Goal: Task Accomplishment & Management: Use online tool/utility

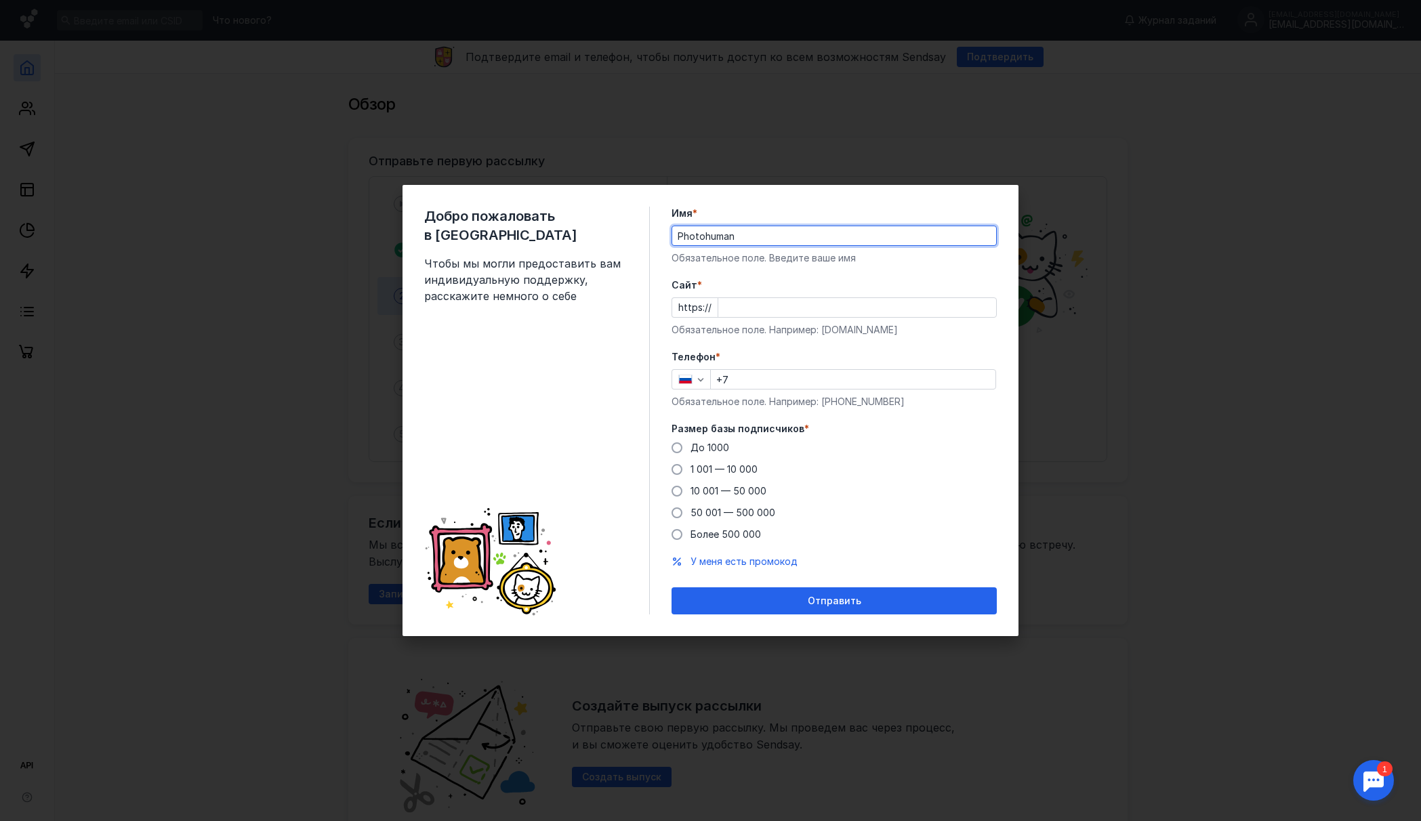
type input "Photohuman"
click at [798, 317] on div "Cайт * https:// Обязательное поле. Например: [DOMAIN_NAME]" at bounding box center [833, 307] width 325 height 58
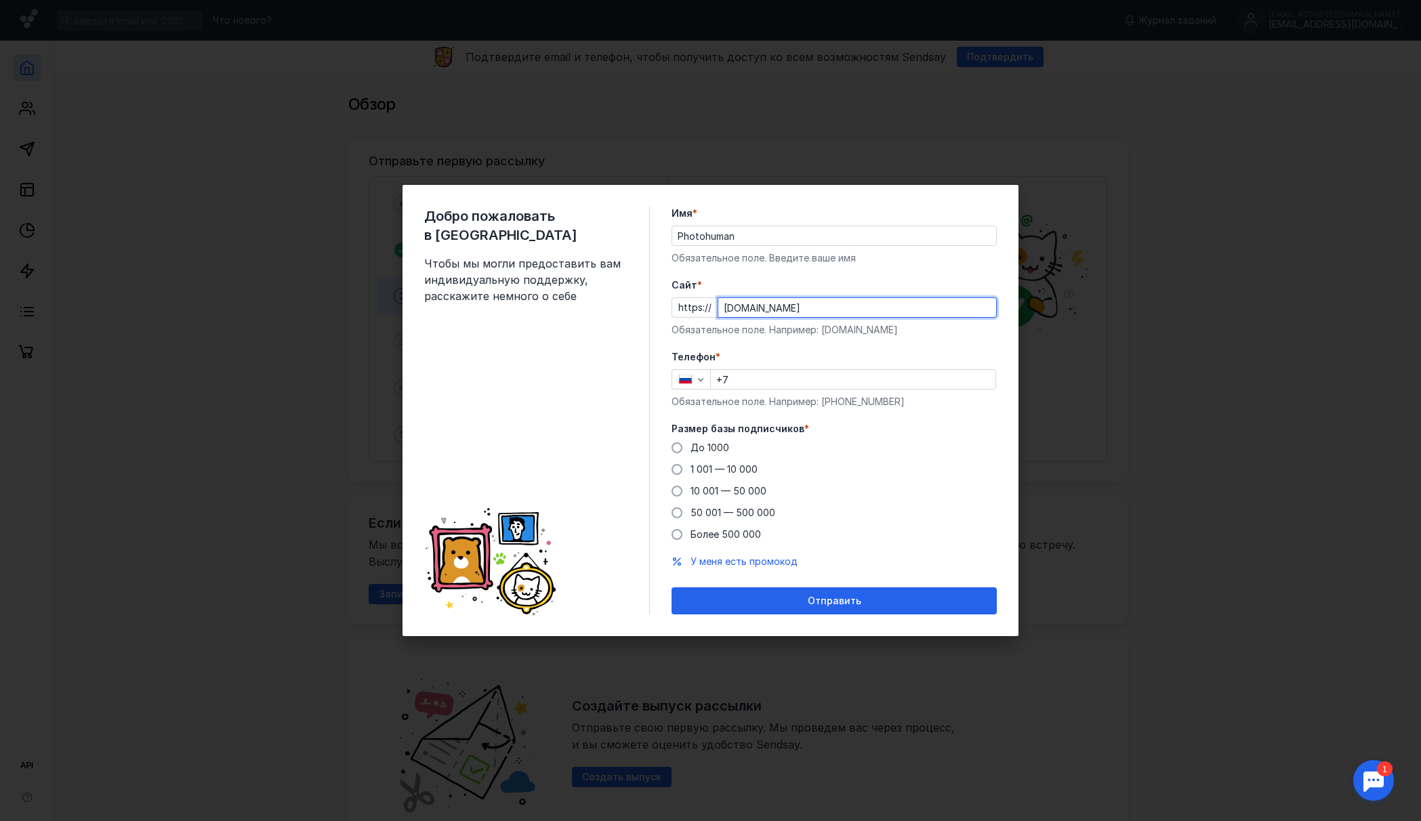
type input "[DOMAIN_NAME]"
click at [767, 390] on div "Телефон * +7 Обязательное поле. Например: [PHONE_NUMBER]" at bounding box center [833, 379] width 325 height 58
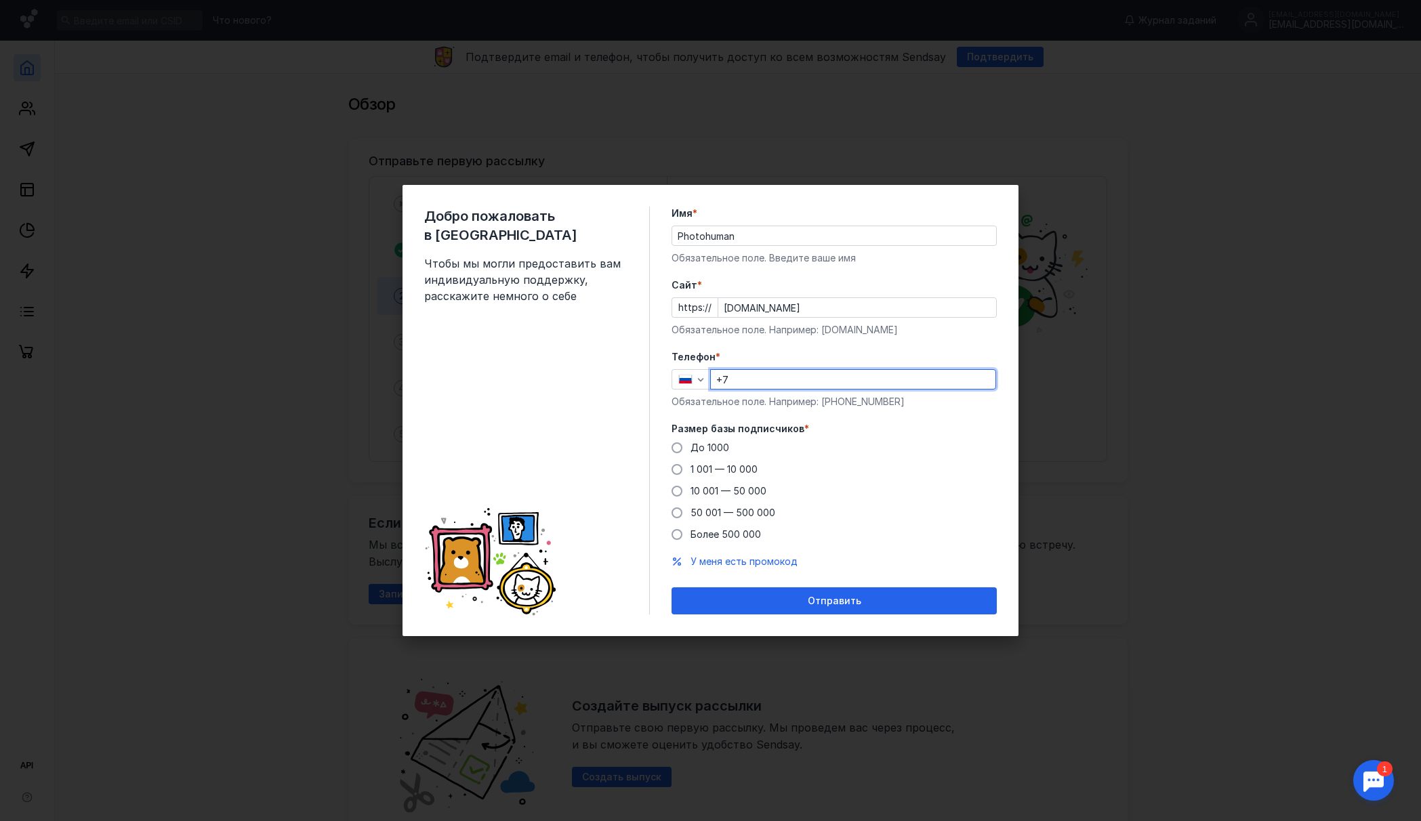
click at [766, 380] on input "+7" at bounding box center [853, 379] width 285 height 19
type input "[PHONE_NUMBER]"
click at [674, 445] on span at bounding box center [676, 447] width 11 height 11
click at [0, 0] on input "До 1000" at bounding box center [0, 0] width 0 height 0
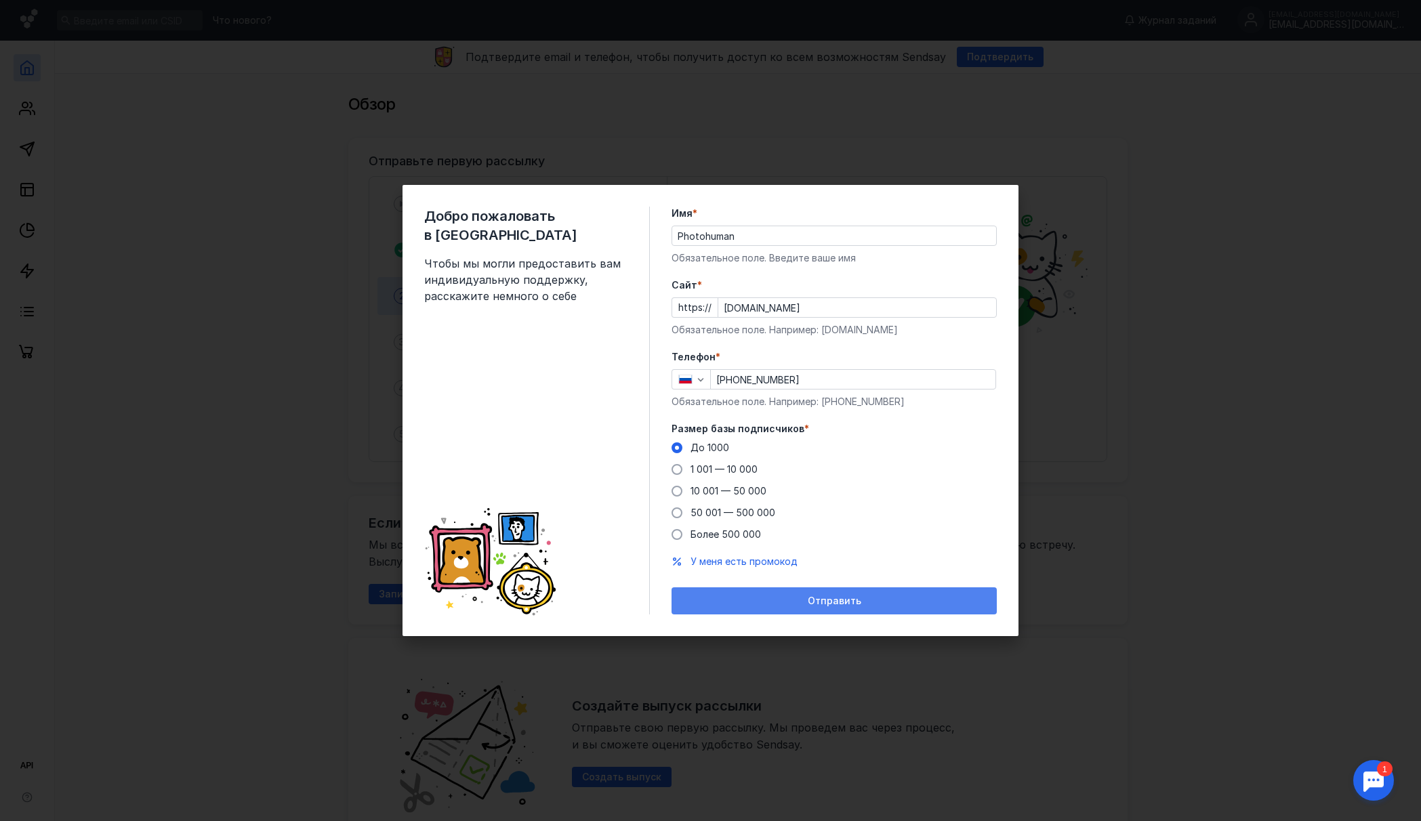
click at [880, 589] on div "Отправить" at bounding box center [833, 600] width 325 height 27
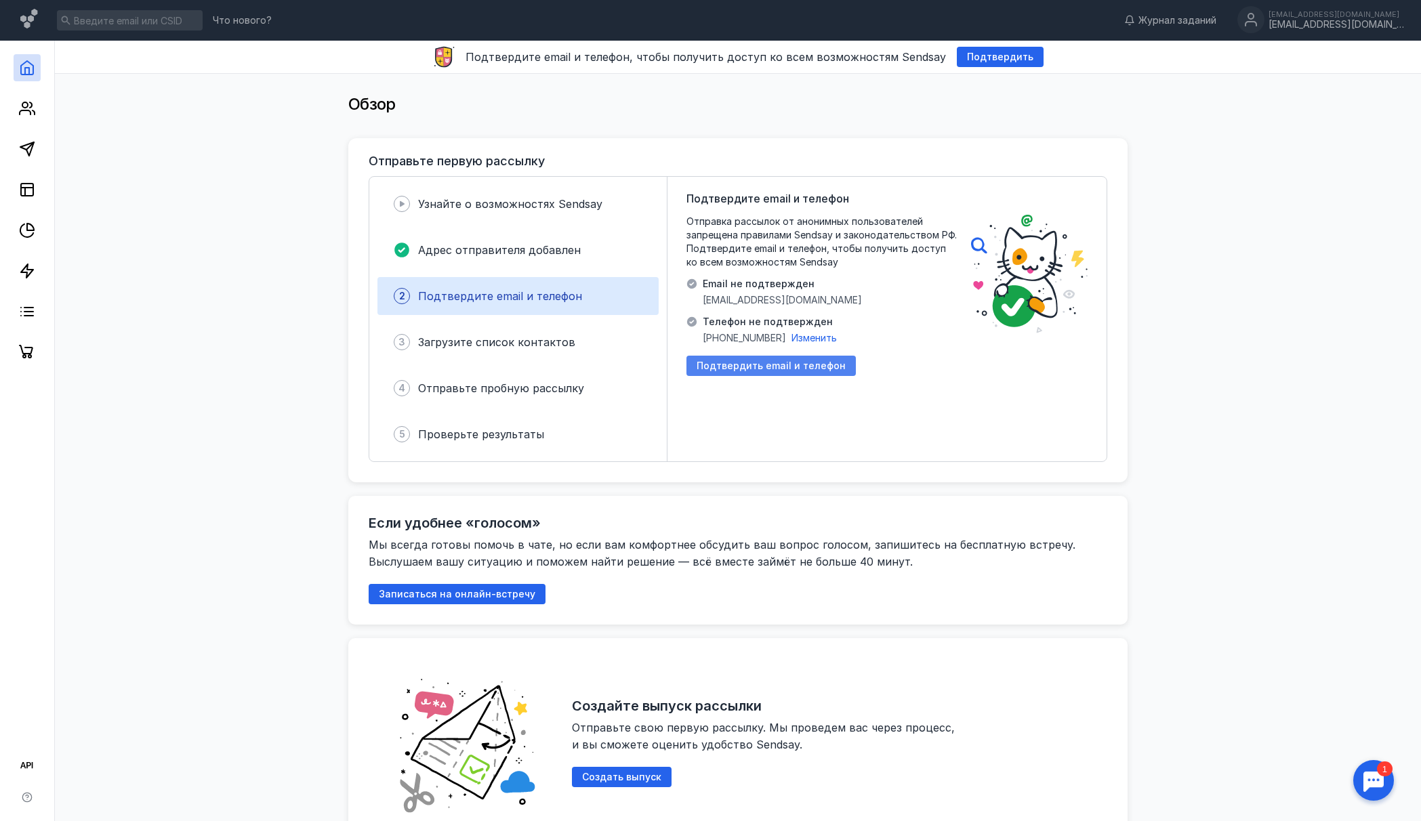
click at [782, 372] on div "Подтвердить email и телефон" at bounding box center [770, 366] width 169 height 20
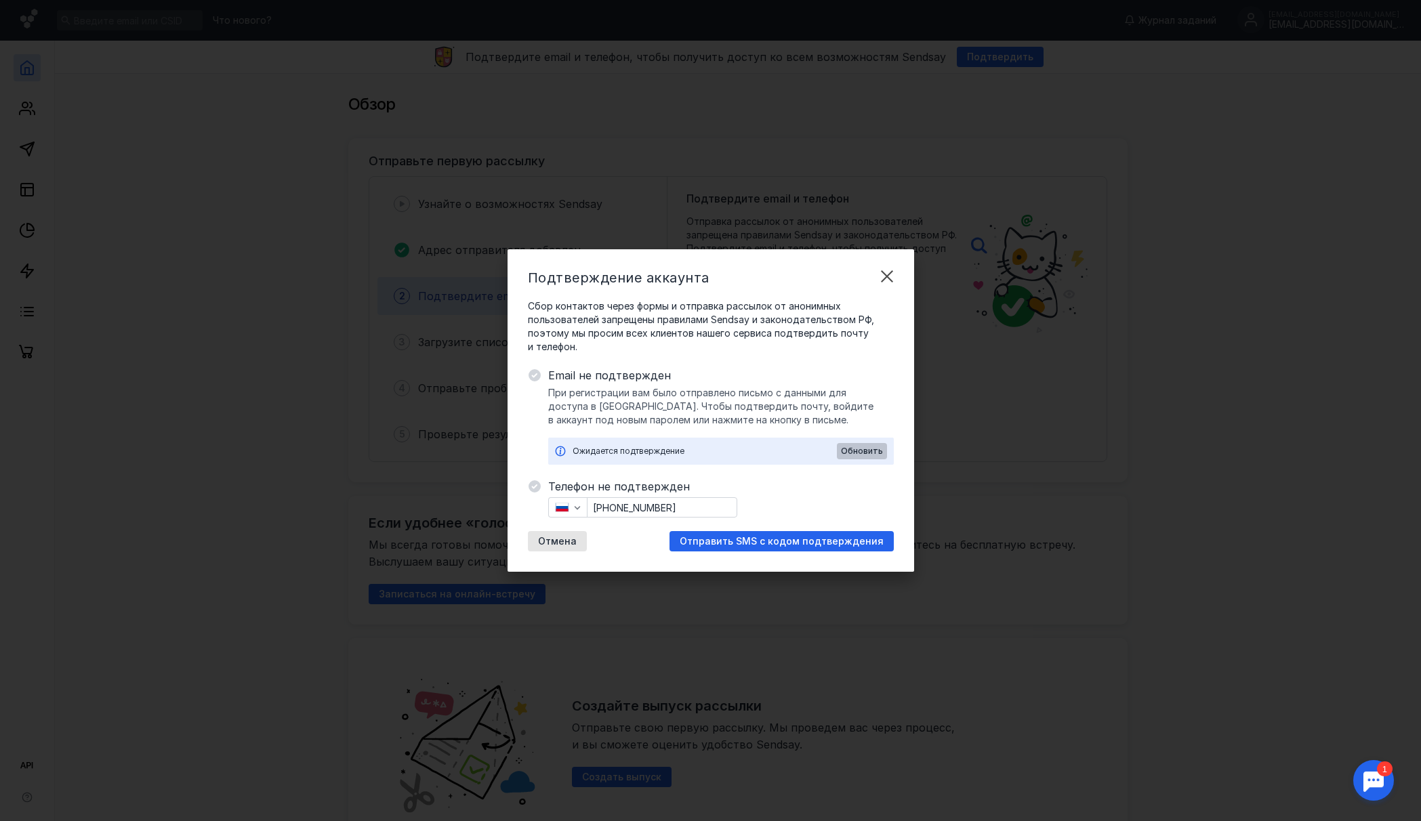
click at [847, 451] on span "Обновить" at bounding box center [862, 450] width 42 height 9
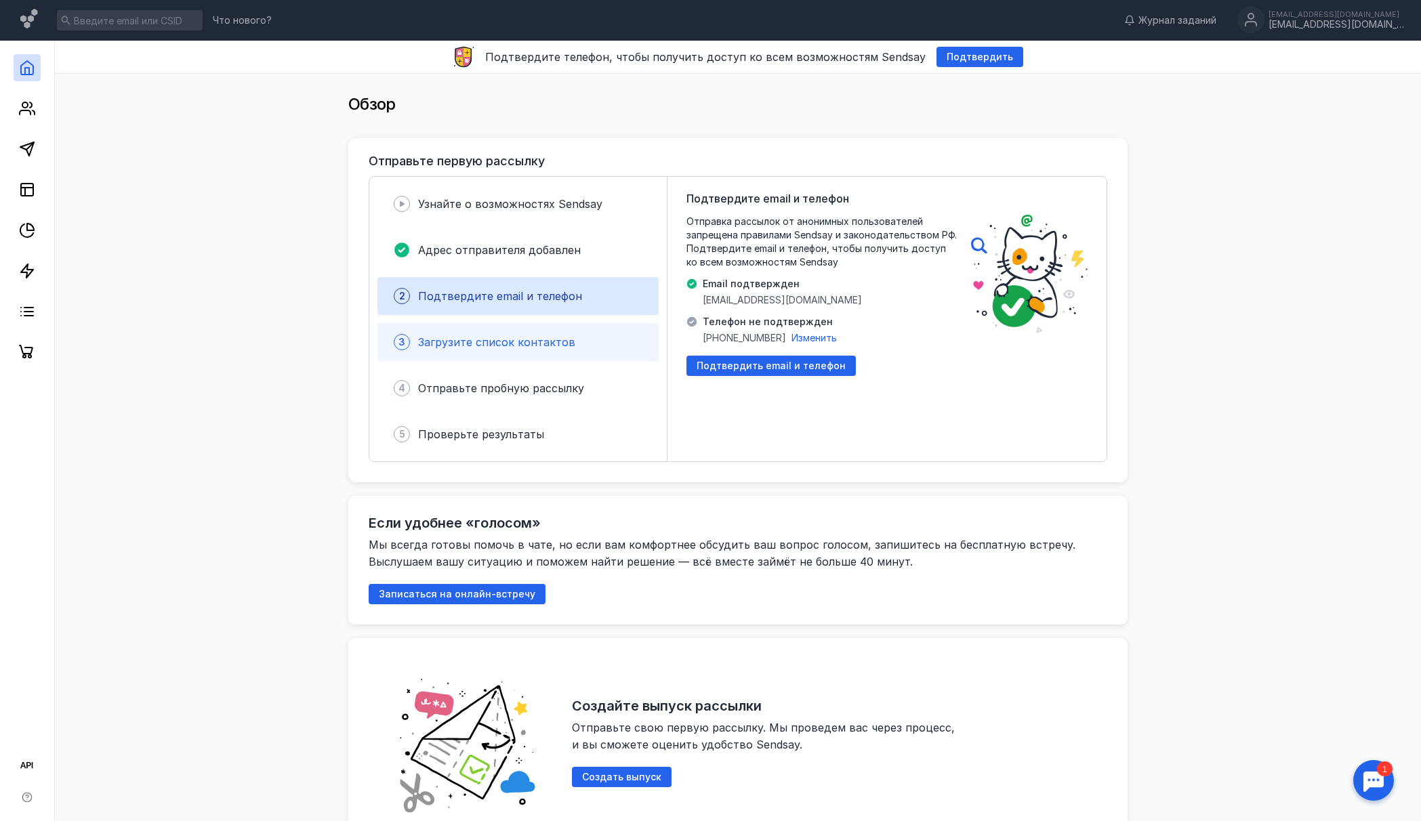
click at [540, 343] on span "Загрузите список контактов" at bounding box center [496, 342] width 157 height 14
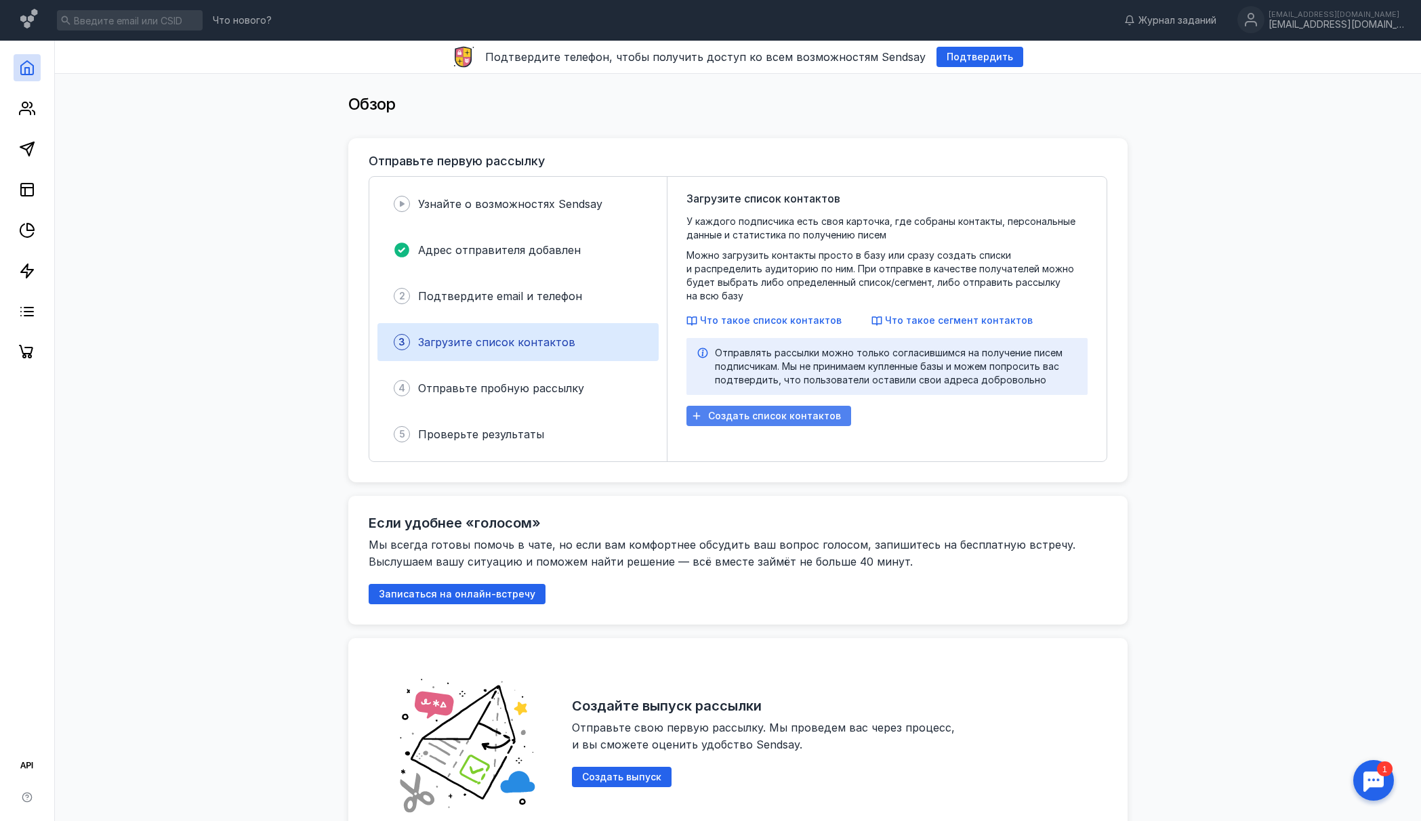
click at [775, 411] on span "Создать список контактов" at bounding box center [774, 417] width 133 height 12
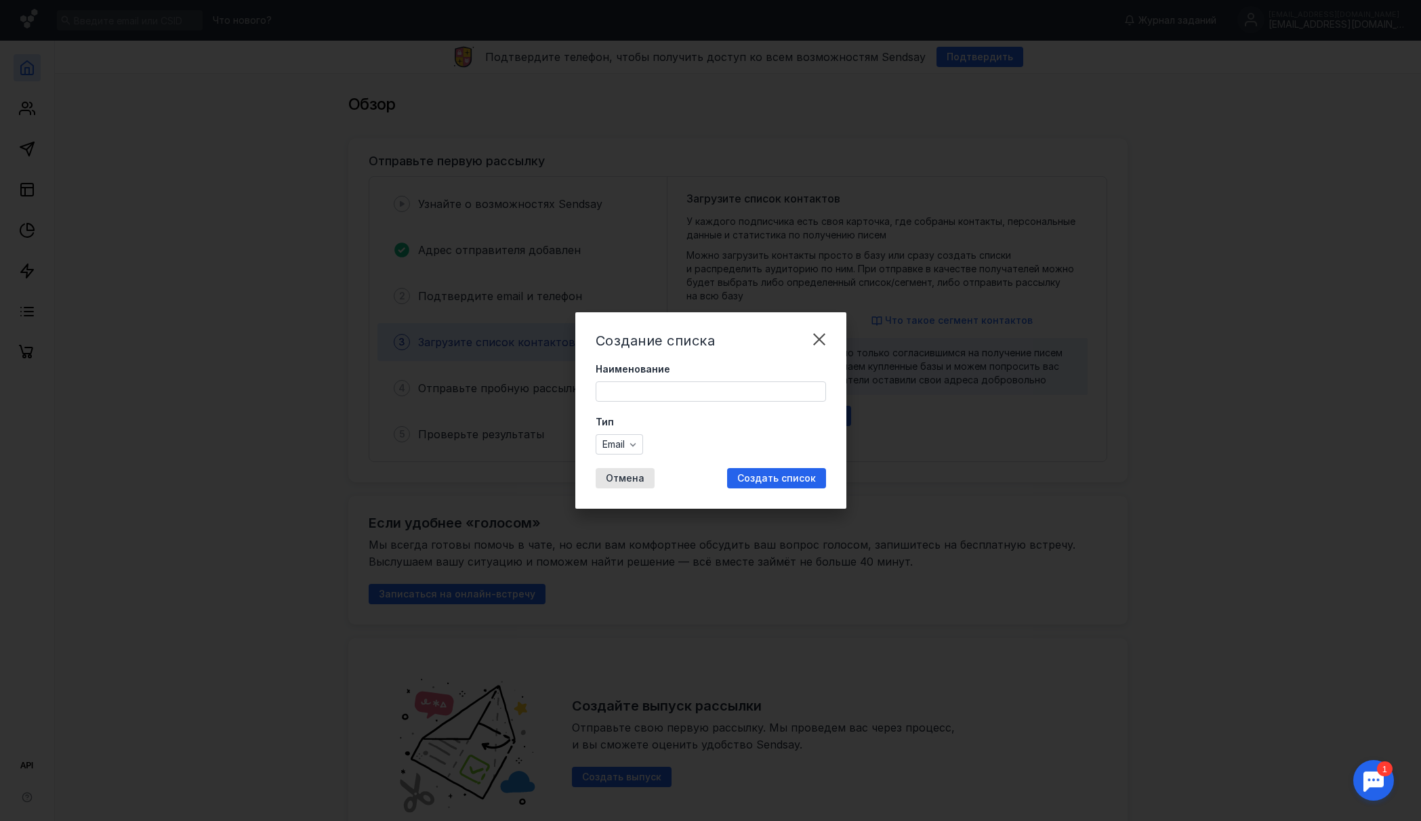
click at [675, 392] on input "Наименование" at bounding box center [710, 391] width 229 height 19
click at [674, 390] on input "[EMAIL_ADDRESS][DOMAIN_NAME]" at bounding box center [710, 391] width 229 height 19
click at [673, 390] on input "[EMAIL_ADDRESS][DOMAIN_NAME]" at bounding box center [710, 391] width 229 height 19
type input "Новый1"
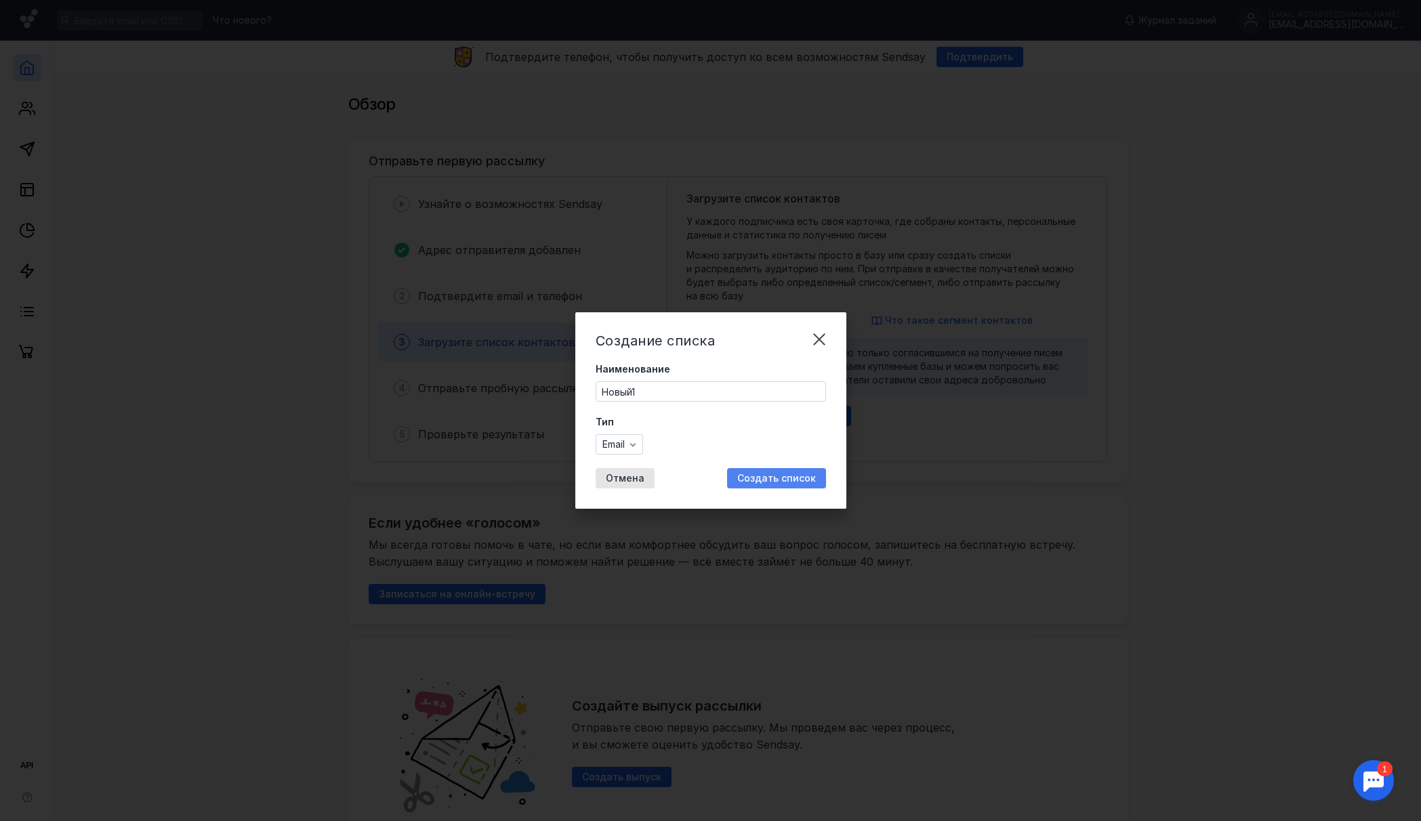
click at [778, 478] on span "Создать список" at bounding box center [776, 479] width 79 height 12
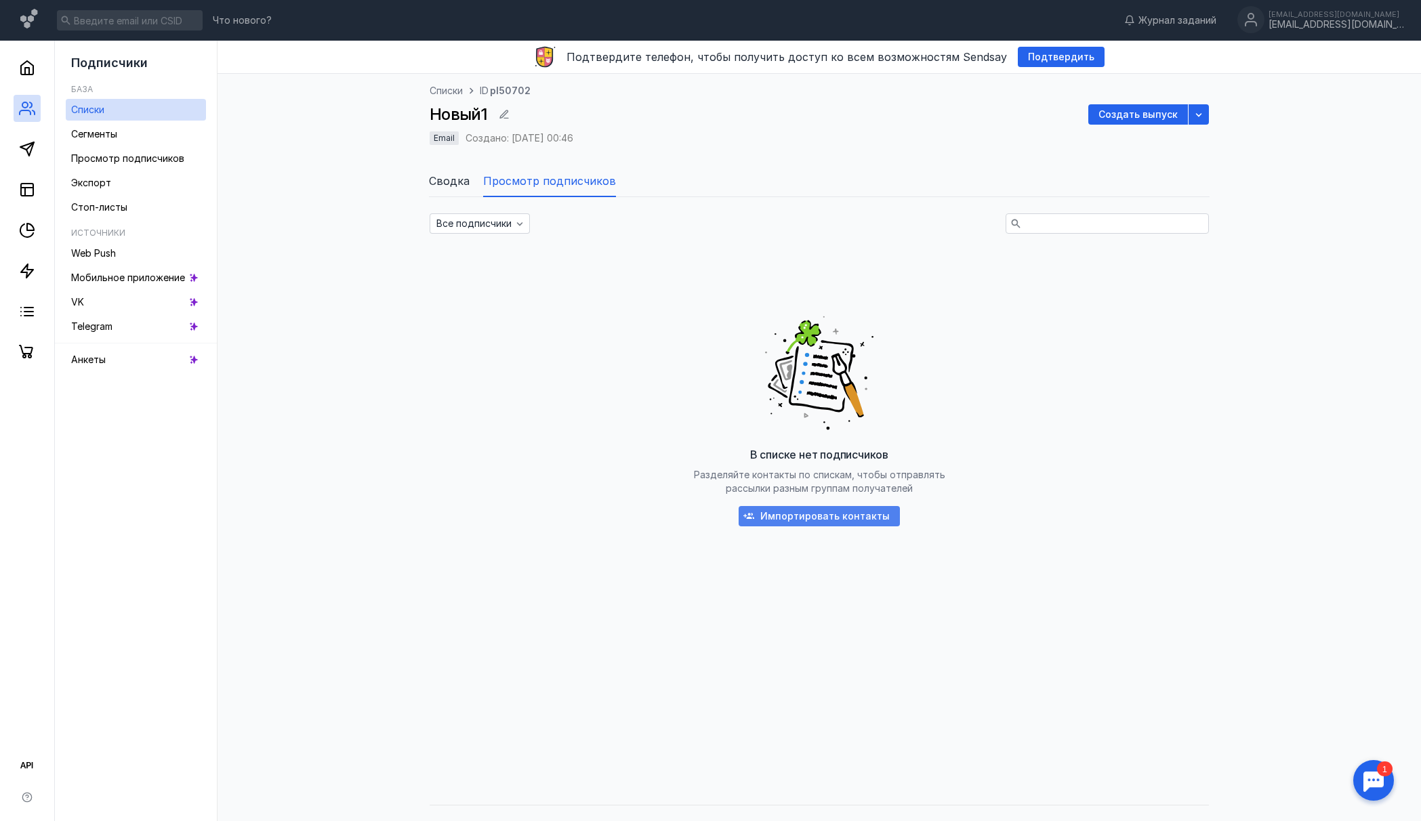
scroll to position [-1, 1]
click at [1204, 119] on div "button" at bounding box center [1198, 114] width 20 height 20
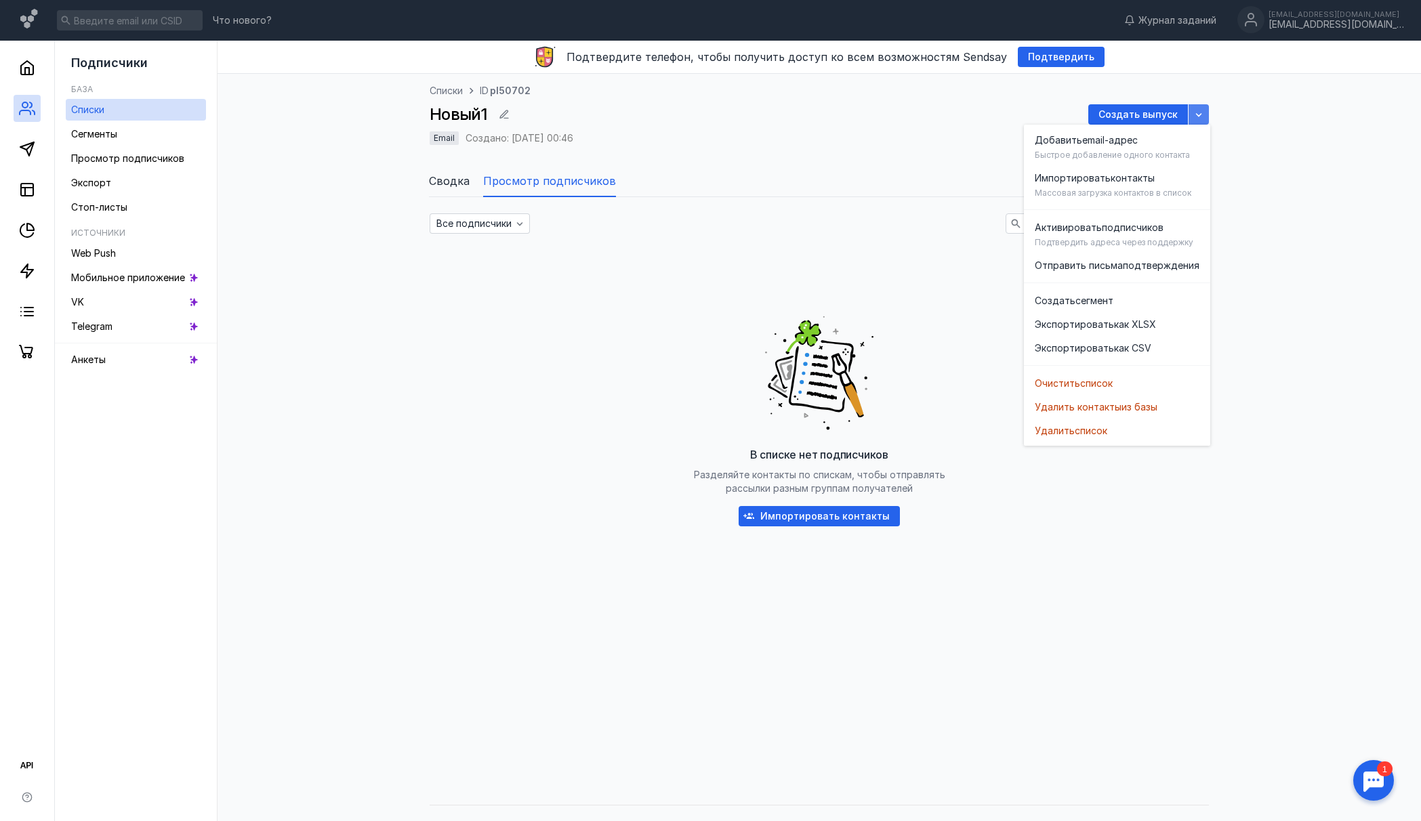
scroll to position [2, 0]
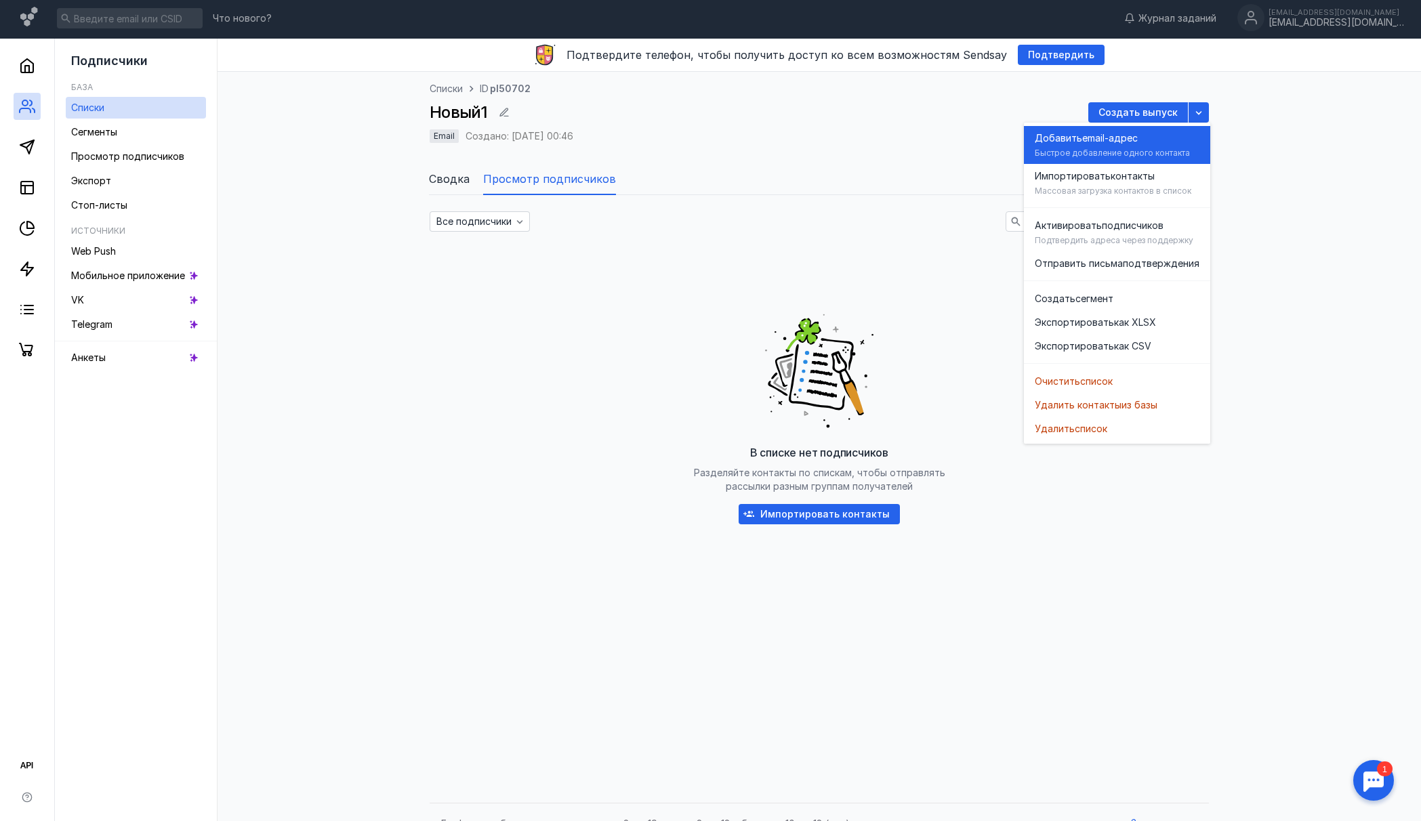
click at [1155, 138] on div "Добавить email-адрес" at bounding box center [1116, 138] width 165 height 14
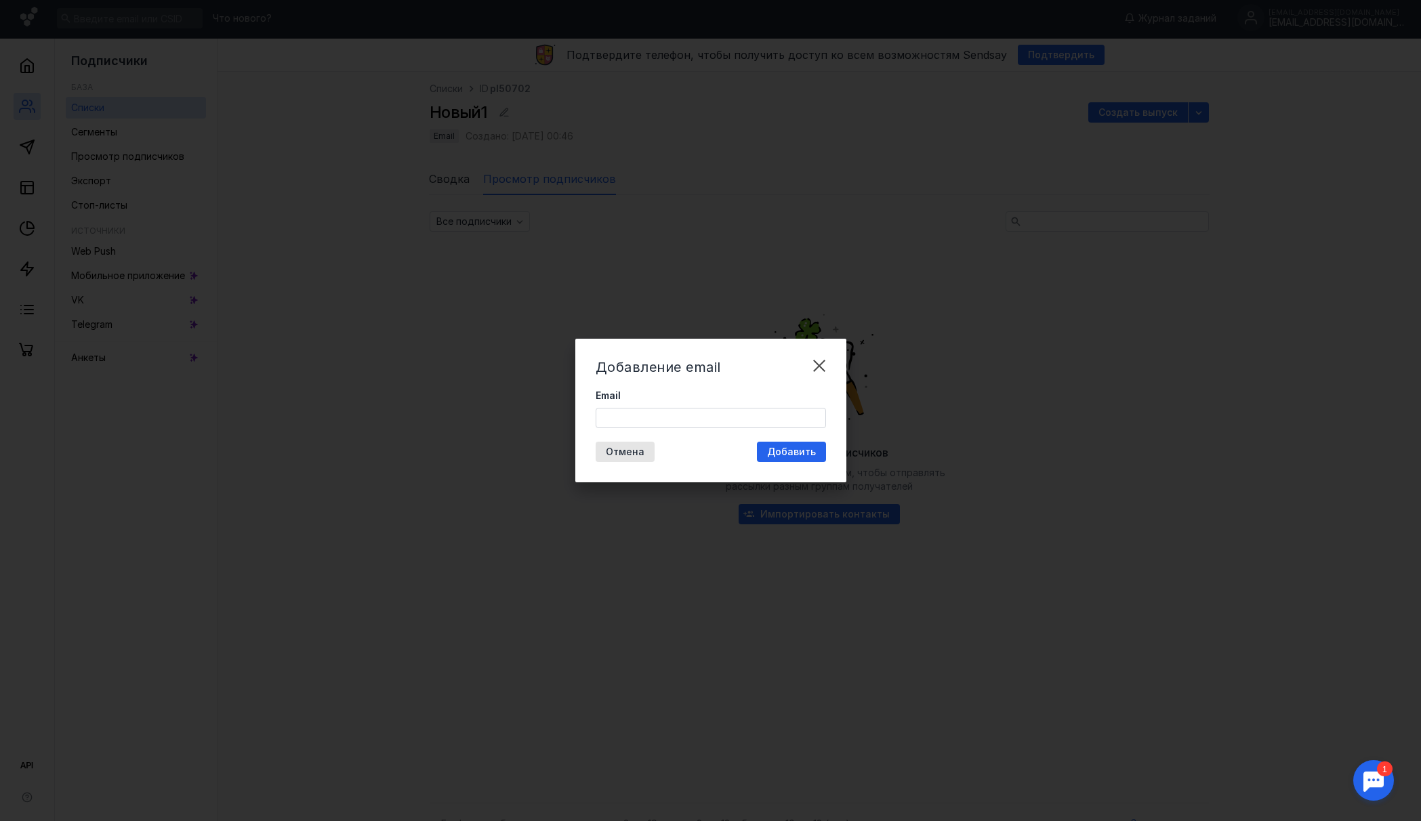
click at [637, 432] on div "Добавление email Email Отмена Добавить" at bounding box center [710, 411] width 271 height 144
click at [639, 423] on input "Email" at bounding box center [710, 417] width 229 height 19
type input "з"
drag, startPoint x: 610, startPoint y: 419, endPoint x: 753, endPoint y: 416, distance: 143.7
click at [749, 416] on input "[EMAIL_ADDRESS][DOMAIN_NAME]" at bounding box center [710, 417] width 229 height 19
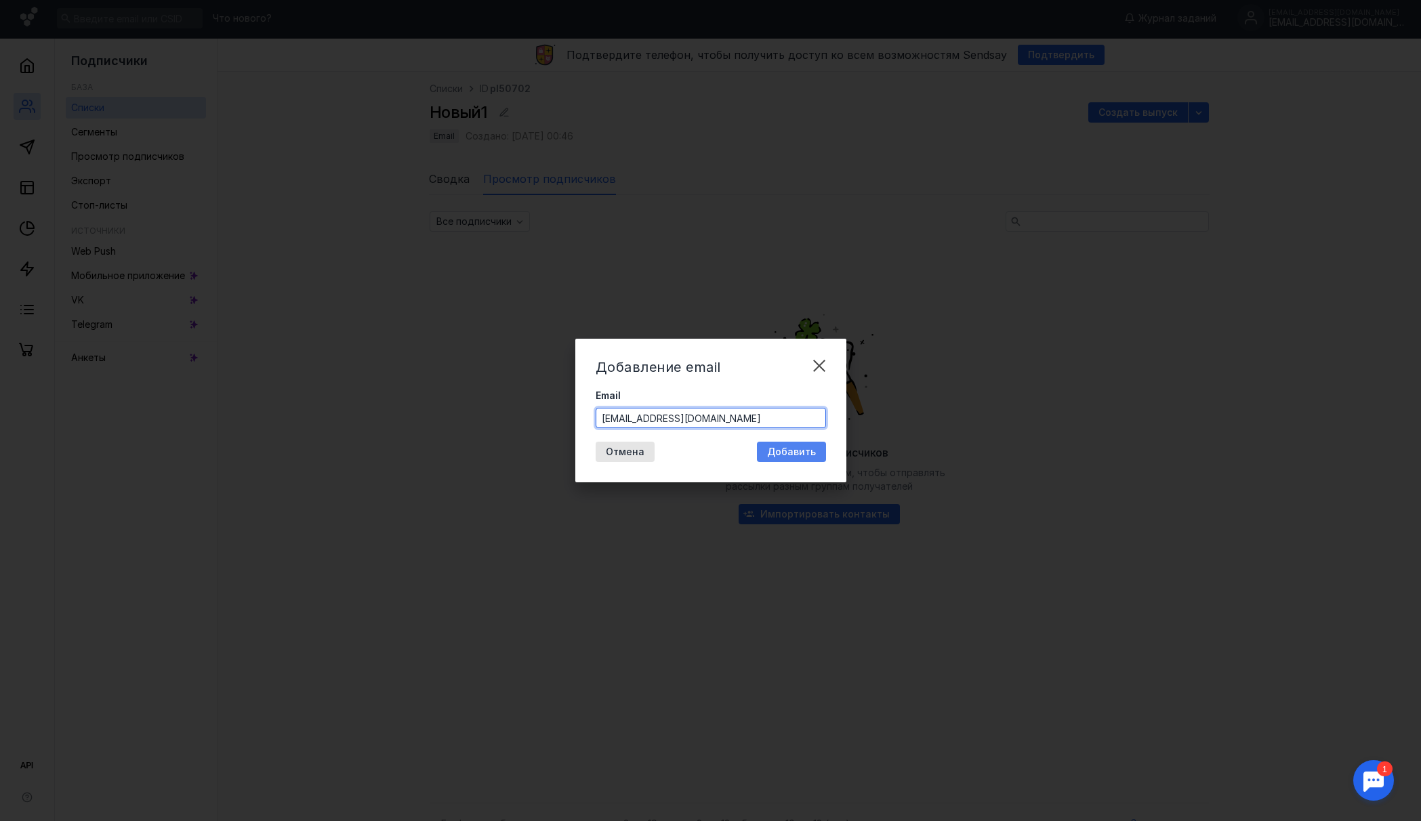
type input "[EMAIL_ADDRESS][DOMAIN_NAME]"
click at [768, 446] on div "Добавить" at bounding box center [791, 452] width 69 height 20
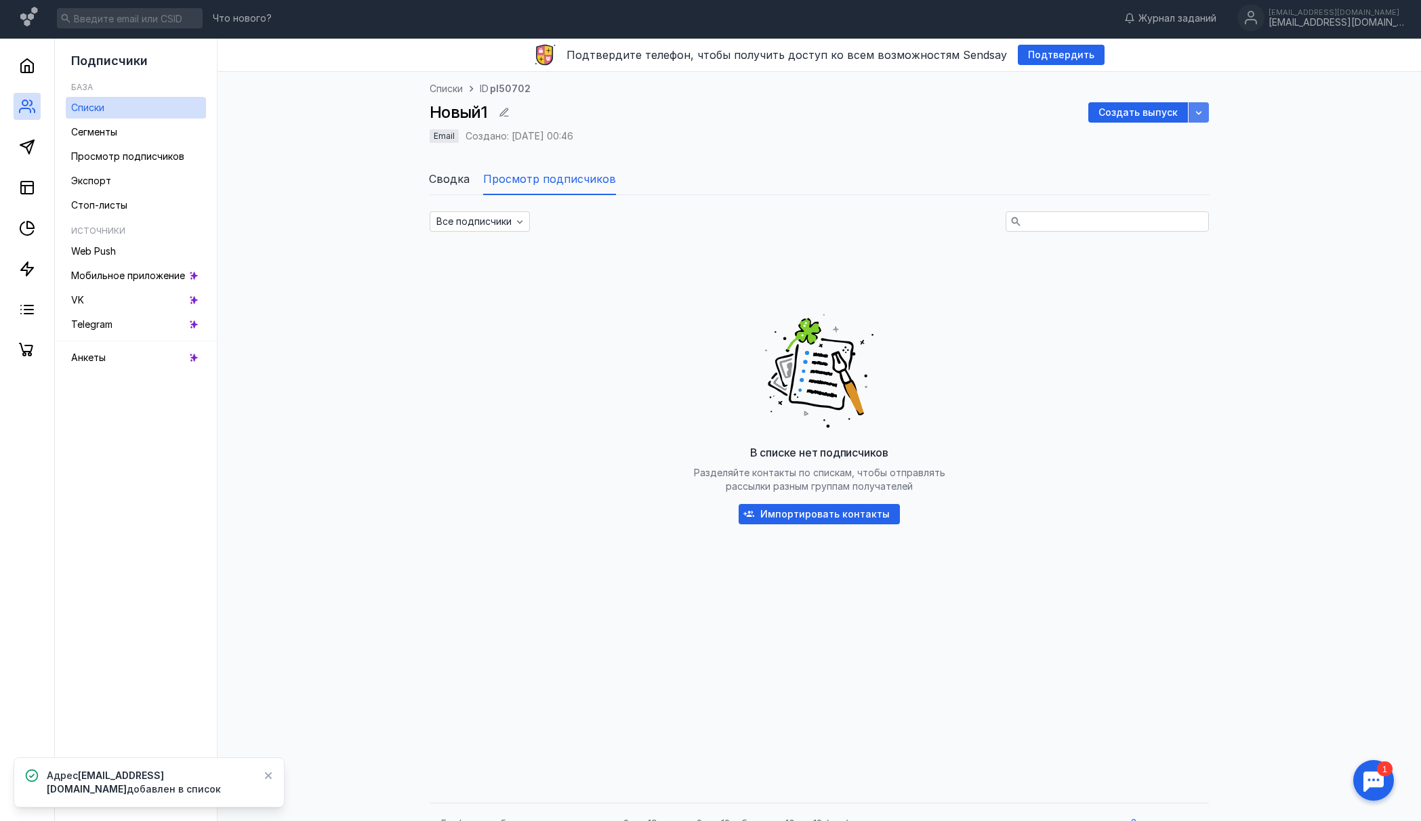
click at [1207, 112] on div "button" at bounding box center [1198, 112] width 20 height 20
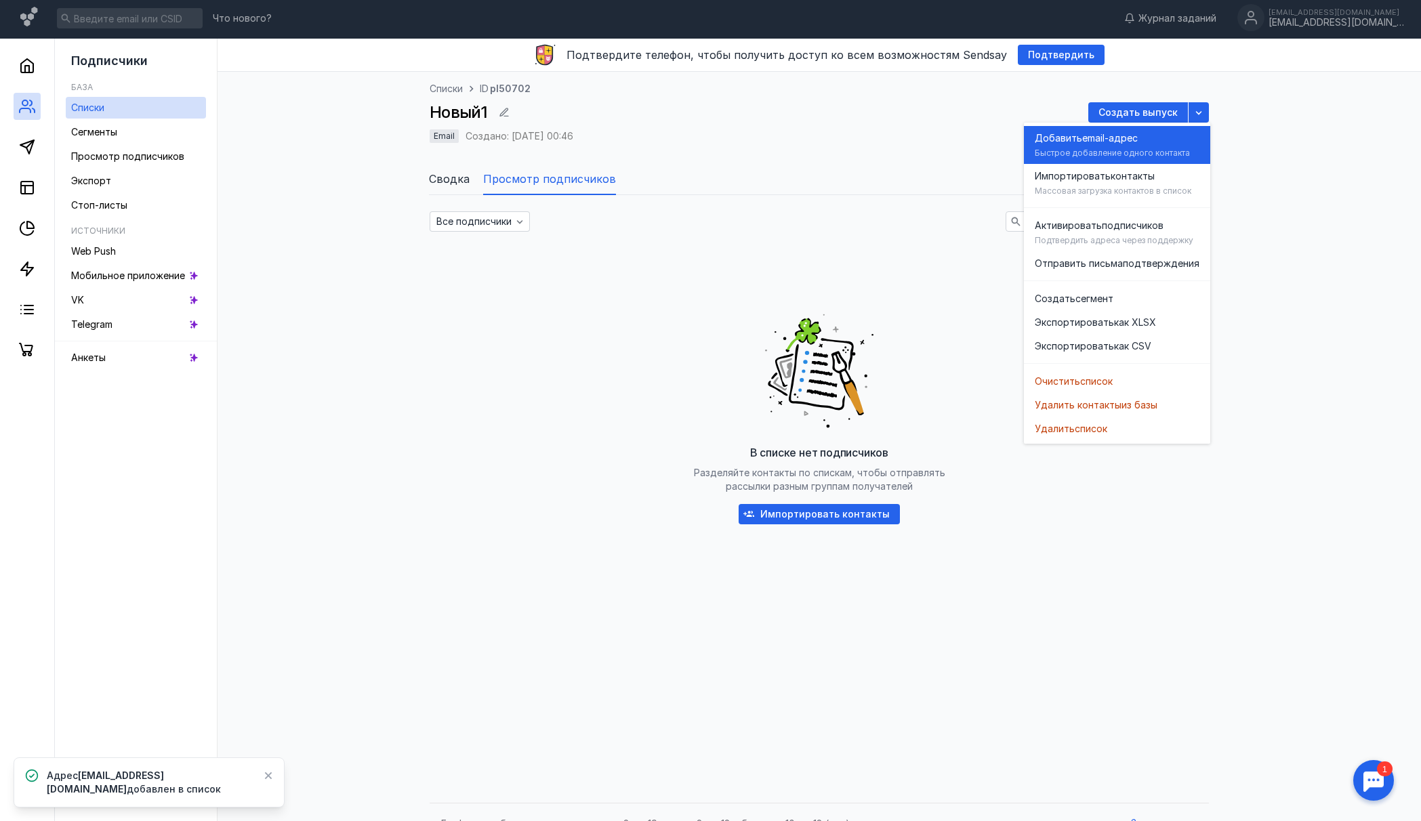
click at [1120, 153] on div "Быстрое добавление одного контакта" at bounding box center [1111, 153] width 155 height 11
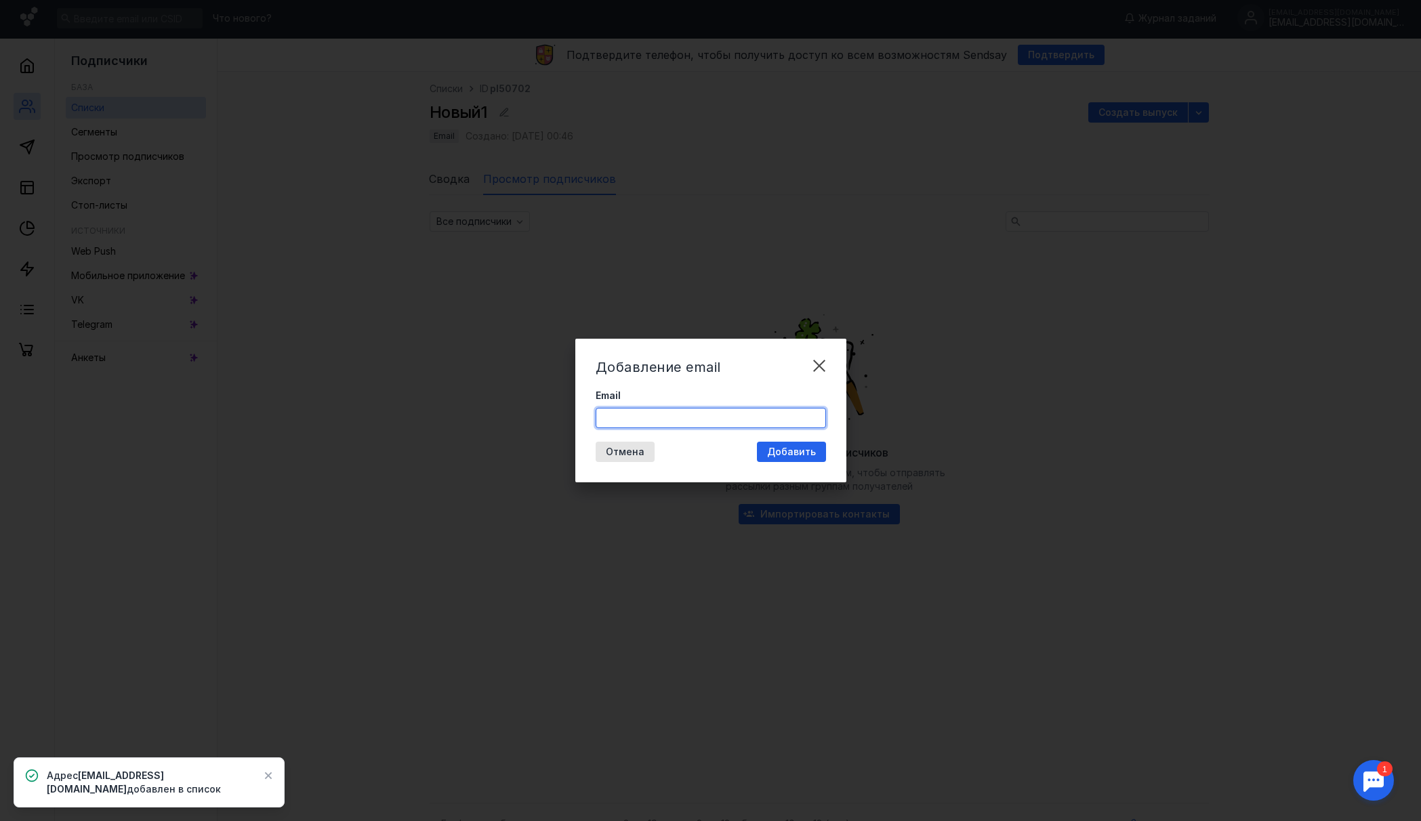
click at [655, 422] on input "Email" at bounding box center [710, 417] width 229 height 19
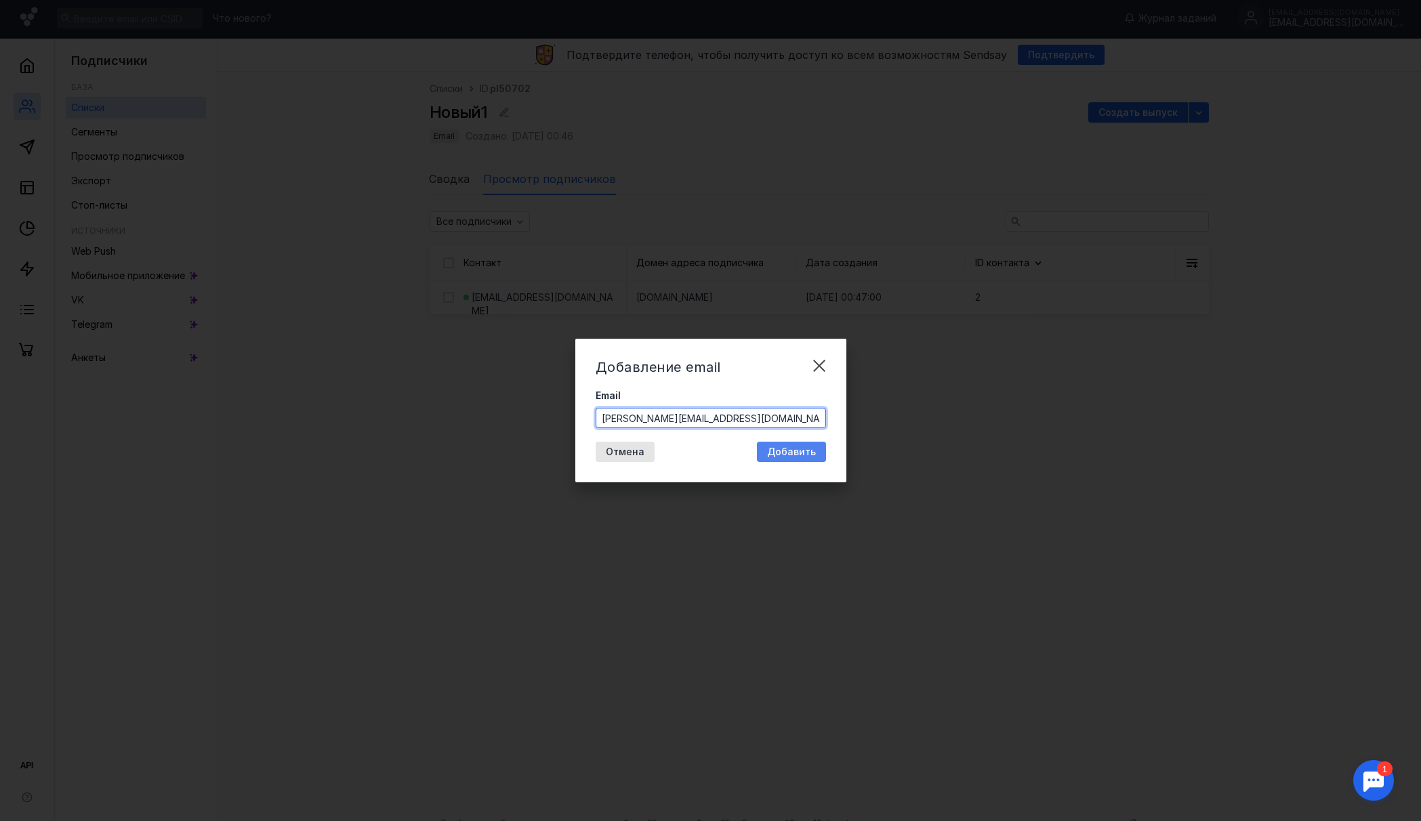
type input "[PERSON_NAME][EMAIL_ADDRESS][DOMAIN_NAME]"
click at [801, 451] on span "Добавить" at bounding box center [791, 452] width 49 height 12
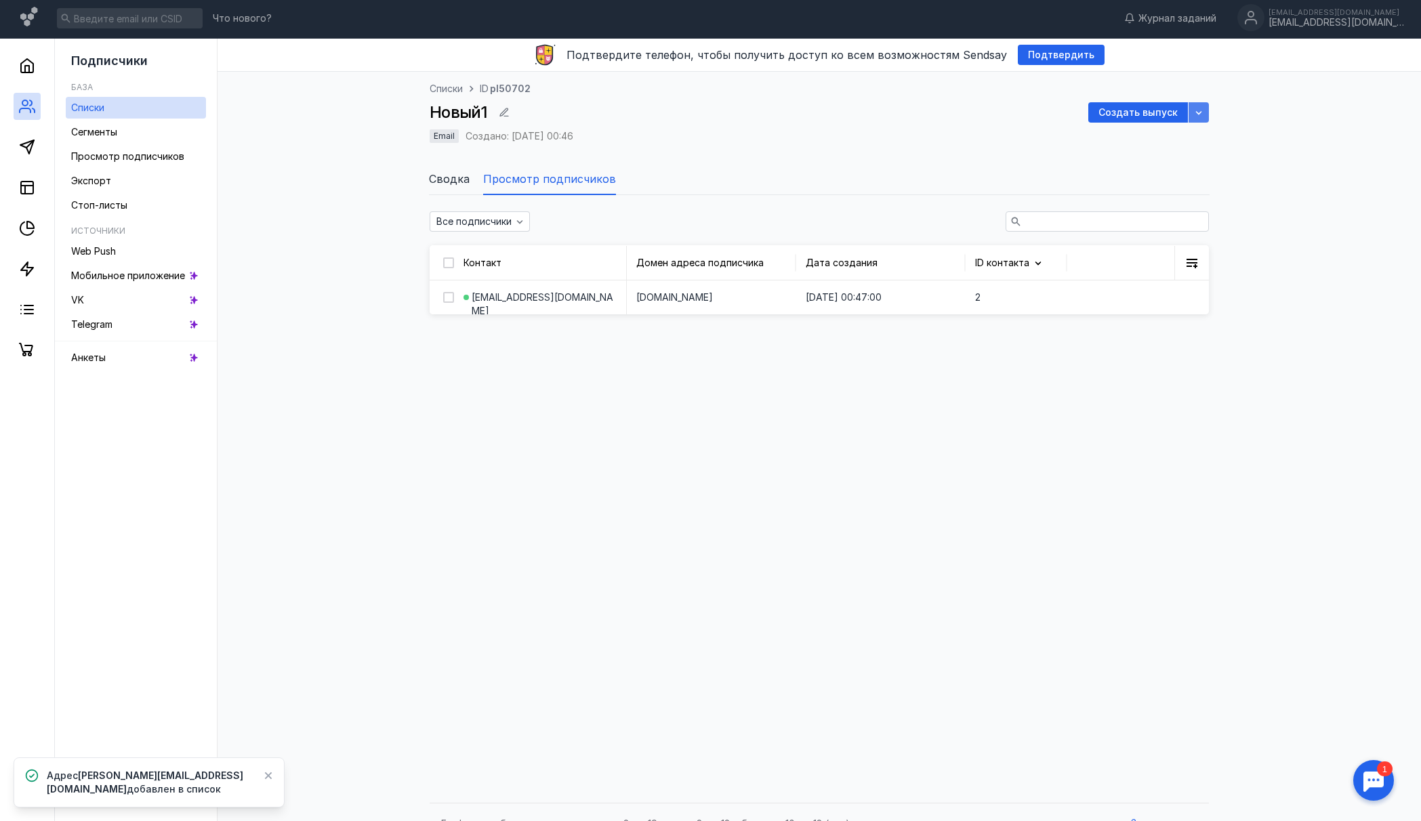
click at [1202, 111] on icon "button" at bounding box center [1198, 112] width 11 height 11
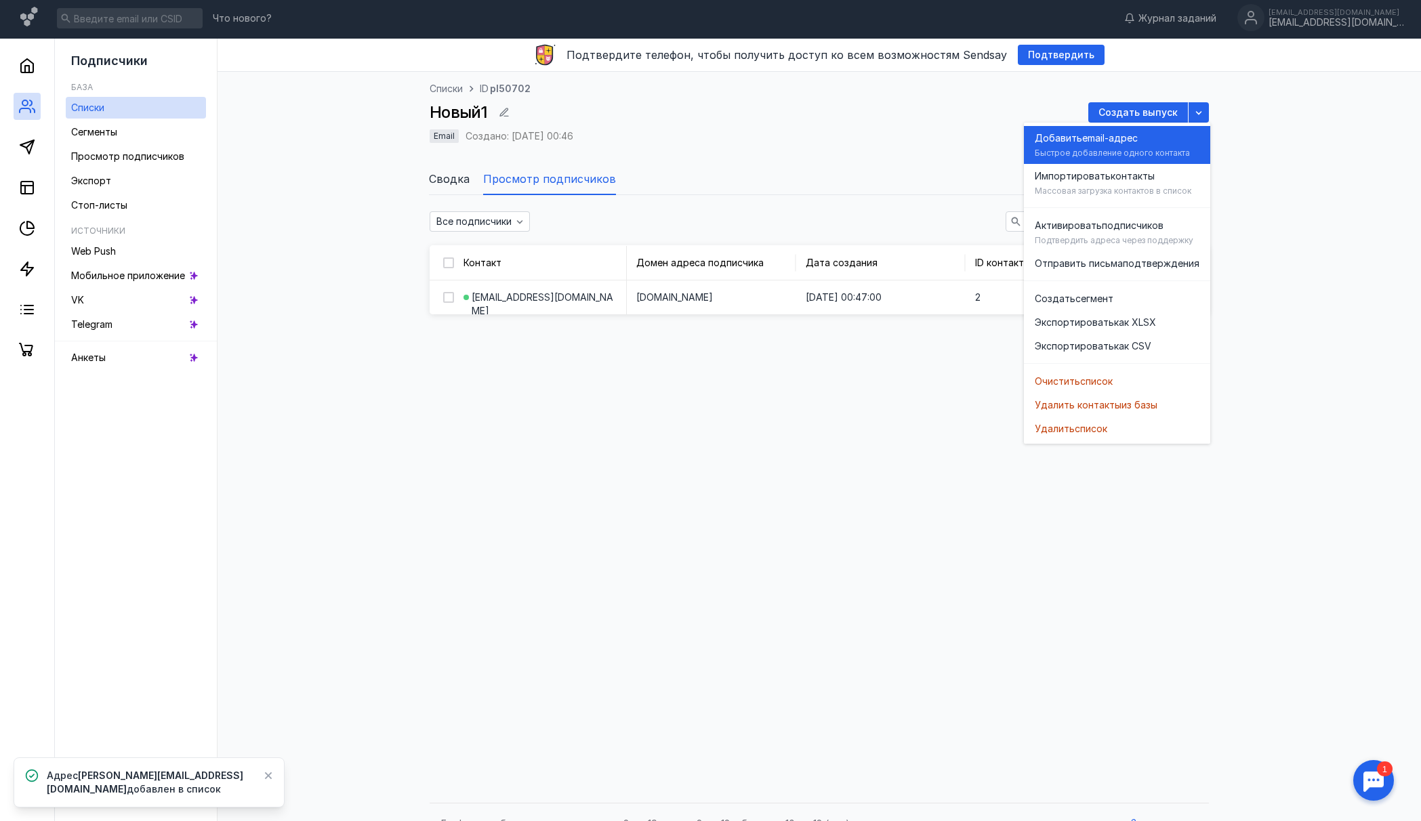
click at [1127, 139] on span "email-адрес" at bounding box center [1110, 138] width 56 height 14
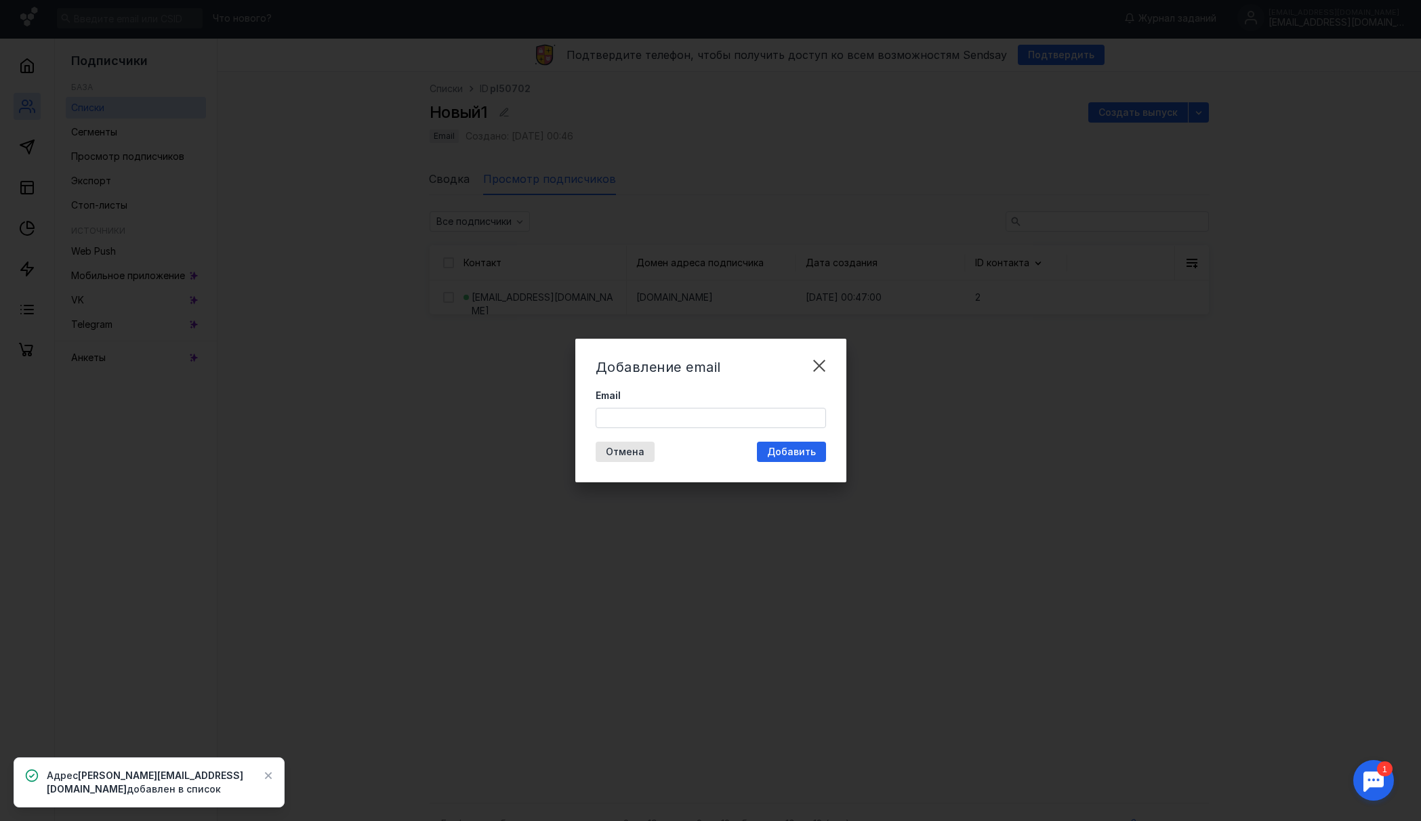
click at [741, 408] on div "Email" at bounding box center [710, 408] width 230 height 39
click at [736, 414] on input "Email" at bounding box center [710, 417] width 229 height 19
drag, startPoint x: 660, startPoint y: 417, endPoint x: 650, endPoint y: 424, distance: 12.2
click at [660, 417] on input "Email" at bounding box center [710, 417] width 229 height 19
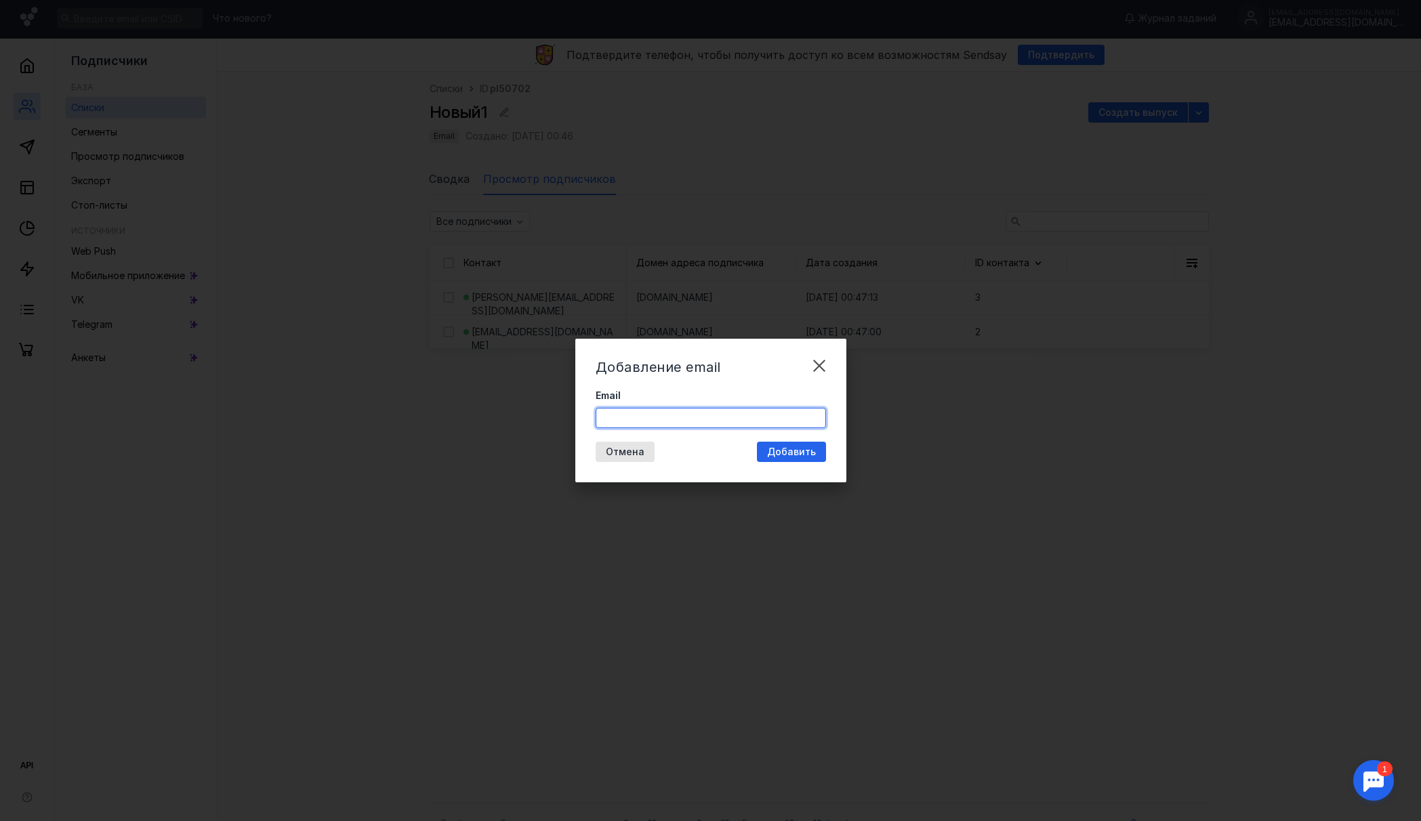
drag, startPoint x: 627, startPoint y: 414, endPoint x: 648, endPoint y: 432, distance: 27.4
click at [627, 414] on input "Email" at bounding box center [710, 417] width 229 height 19
click at [682, 446] on div "Добавление email Email Отмена Добавить" at bounding box center [710, 411] width 271 height 144
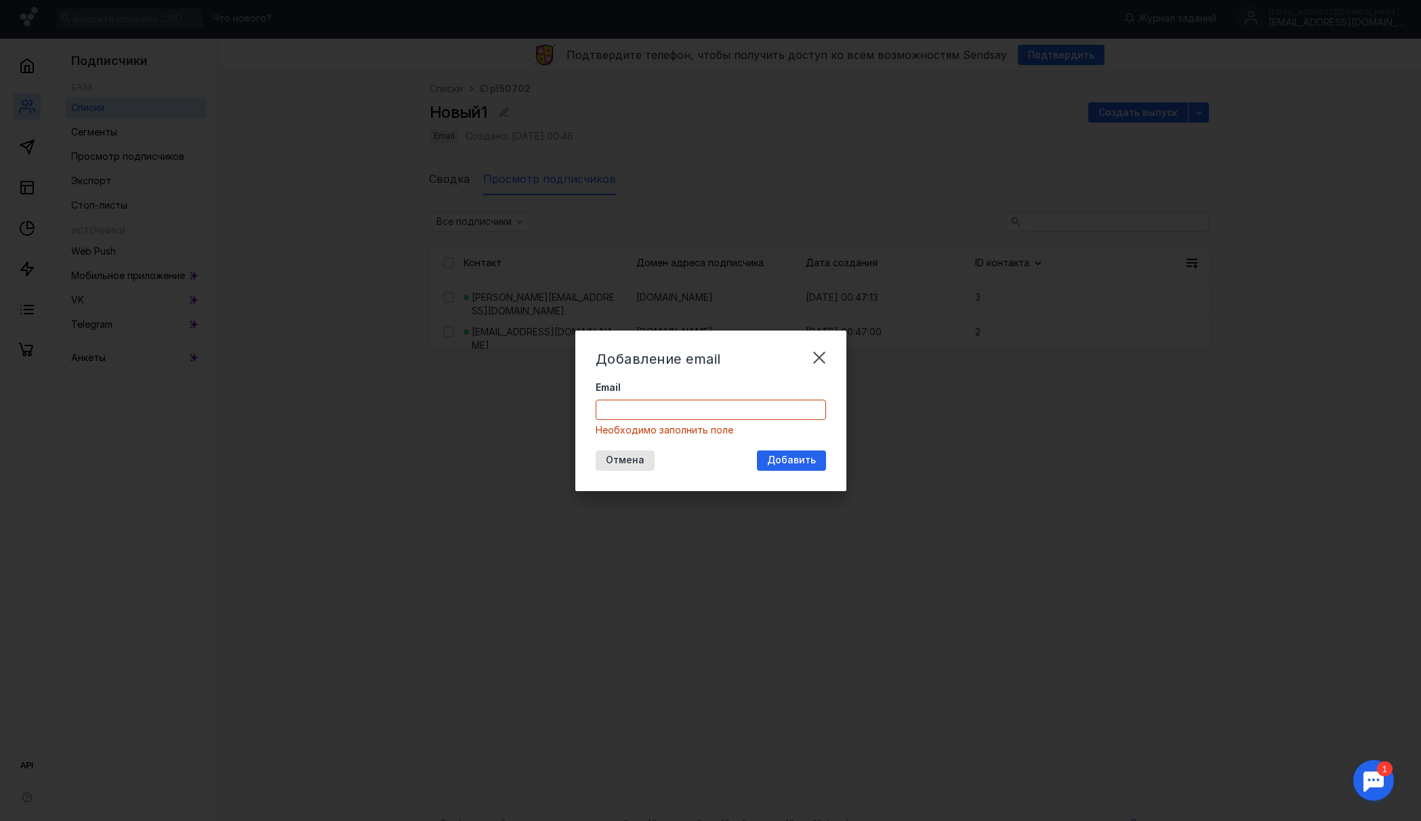
click at [663, 414] on input "Email" at bounding box center [710, 409] width 229 height 19
type input "[EMAIL_ADDRESS][DOMAIN_NAME]"
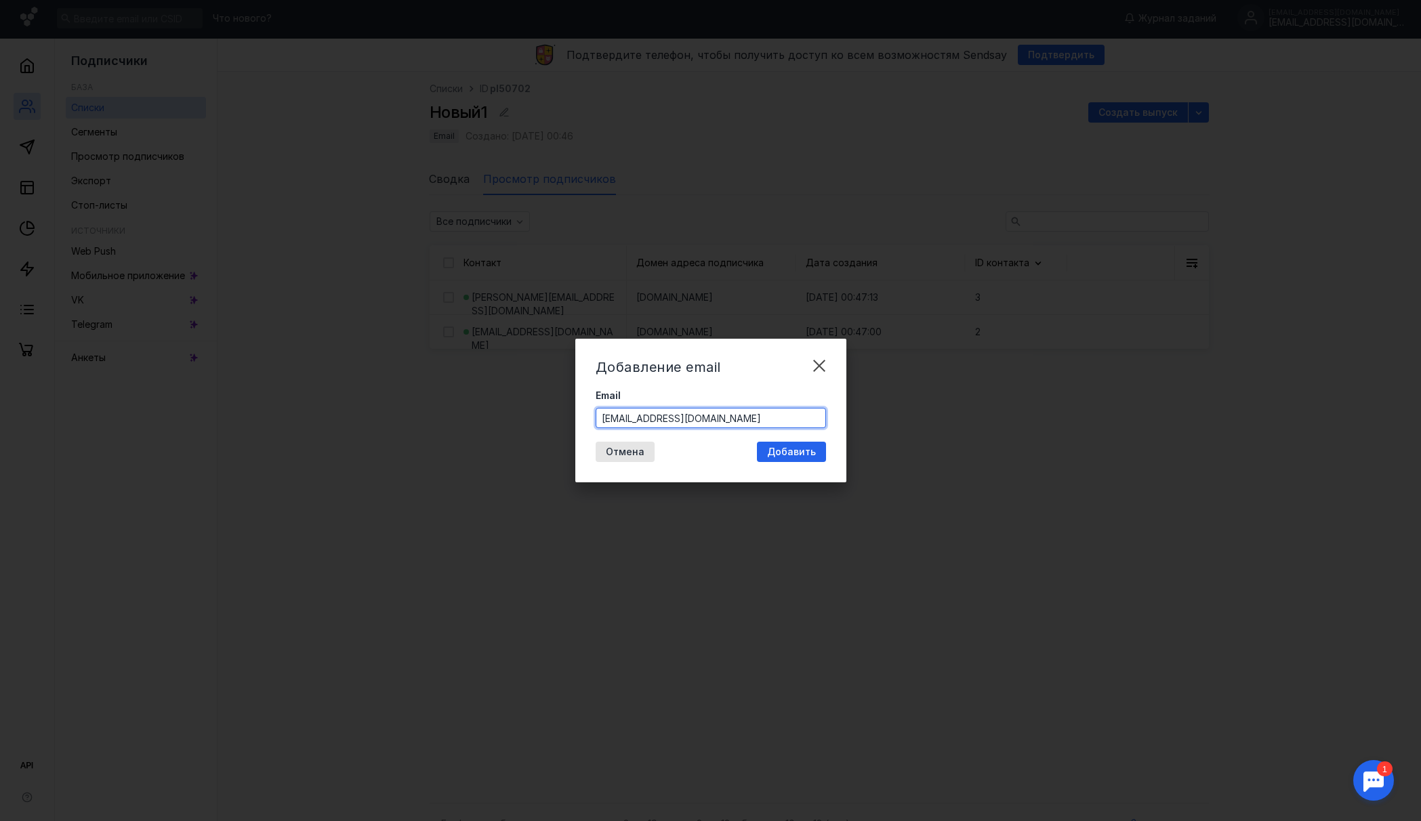
click at [702, 532] on div "Добавление email Email [EMAIL_ADDRESS][DOMAIN_NAME] Отмена Добавить" at bounding box center [710, 410] width 1421 height 821
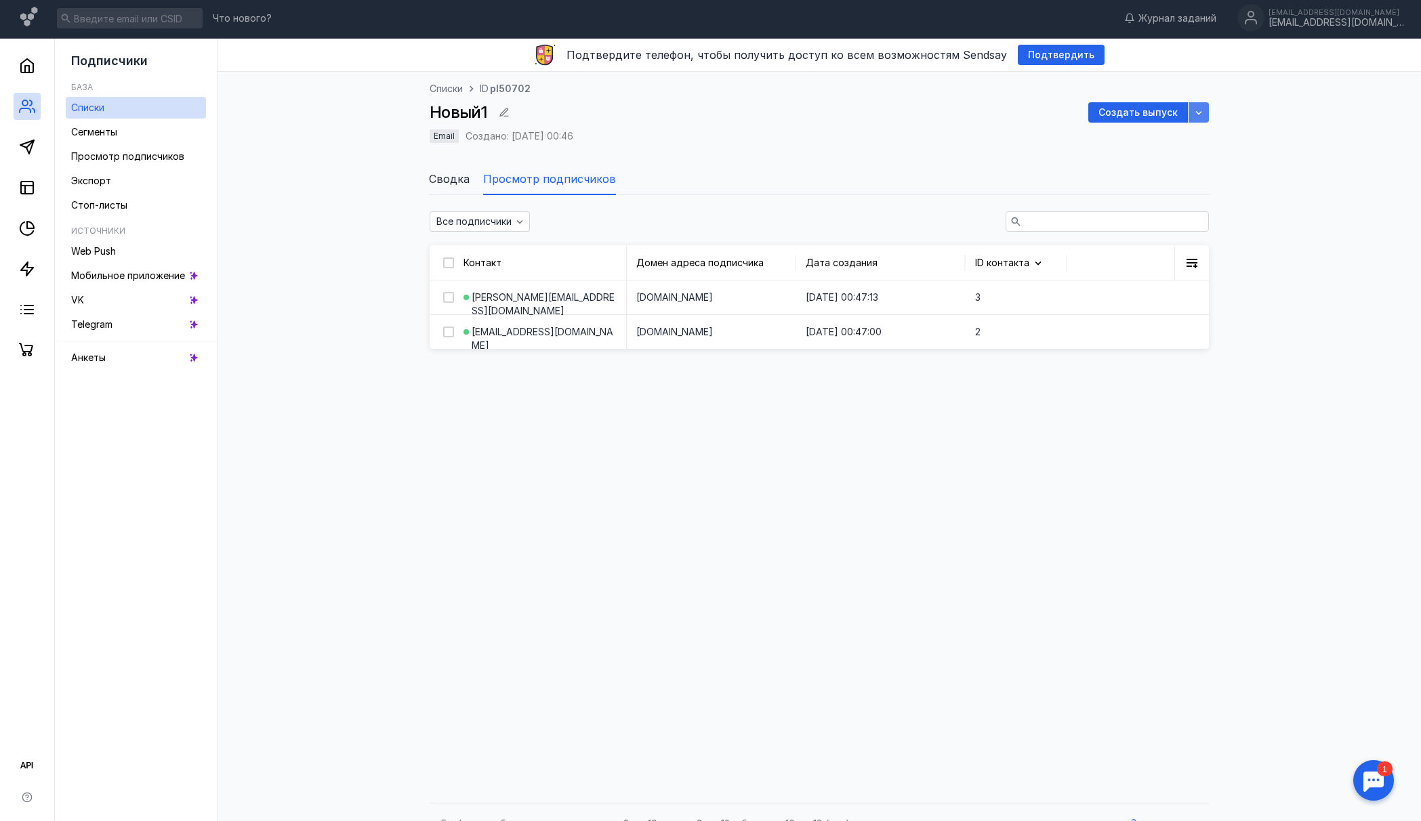
click at [1198, 110] on icon "button" at bounding box center [1198, 112] width 11 height 11
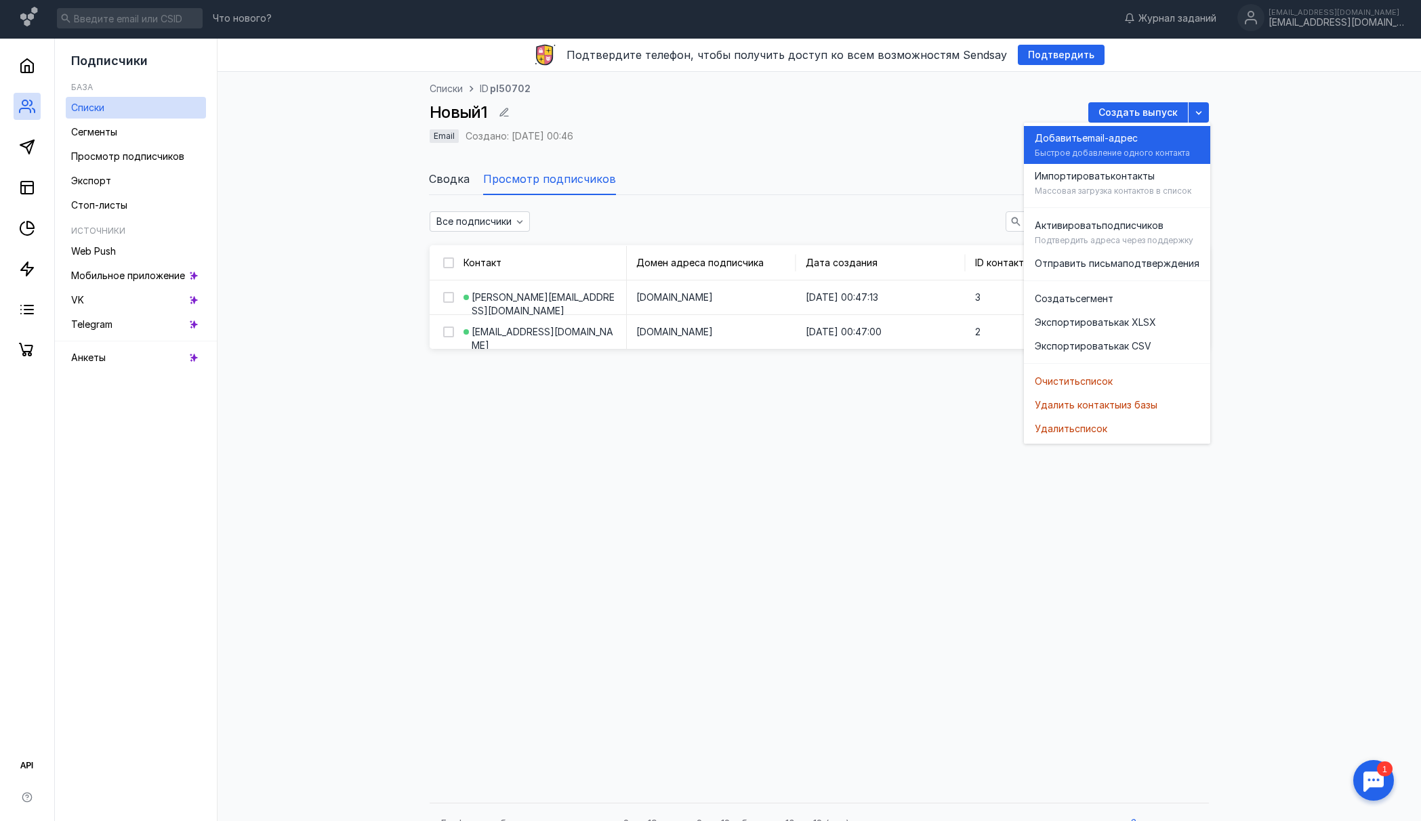
click at [1100, 150] on div "Быстрое добавление одного контакта" at bounding box center [1111, 153] width 155 height 11
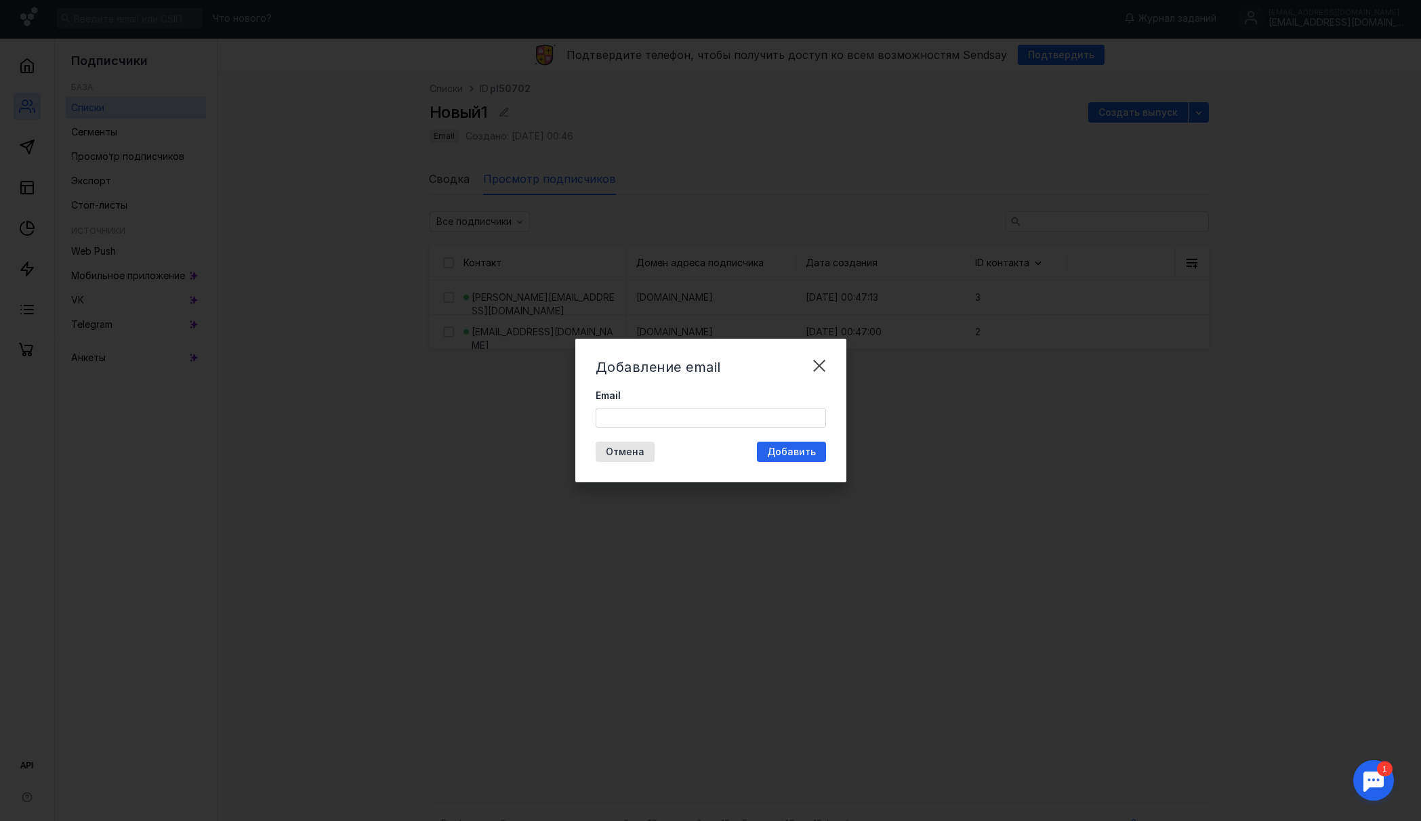
click at [702, 420] on input "Email" at bounding box center [710, 417] width 229 height 19
click at [681, 423] on input "Email" at bounding box center [710, 417] width 229 height 19
click at [696, 442] on div "Добавление email Email Отмена Добавить" at bounding box center [710, 411] width 271 height 144
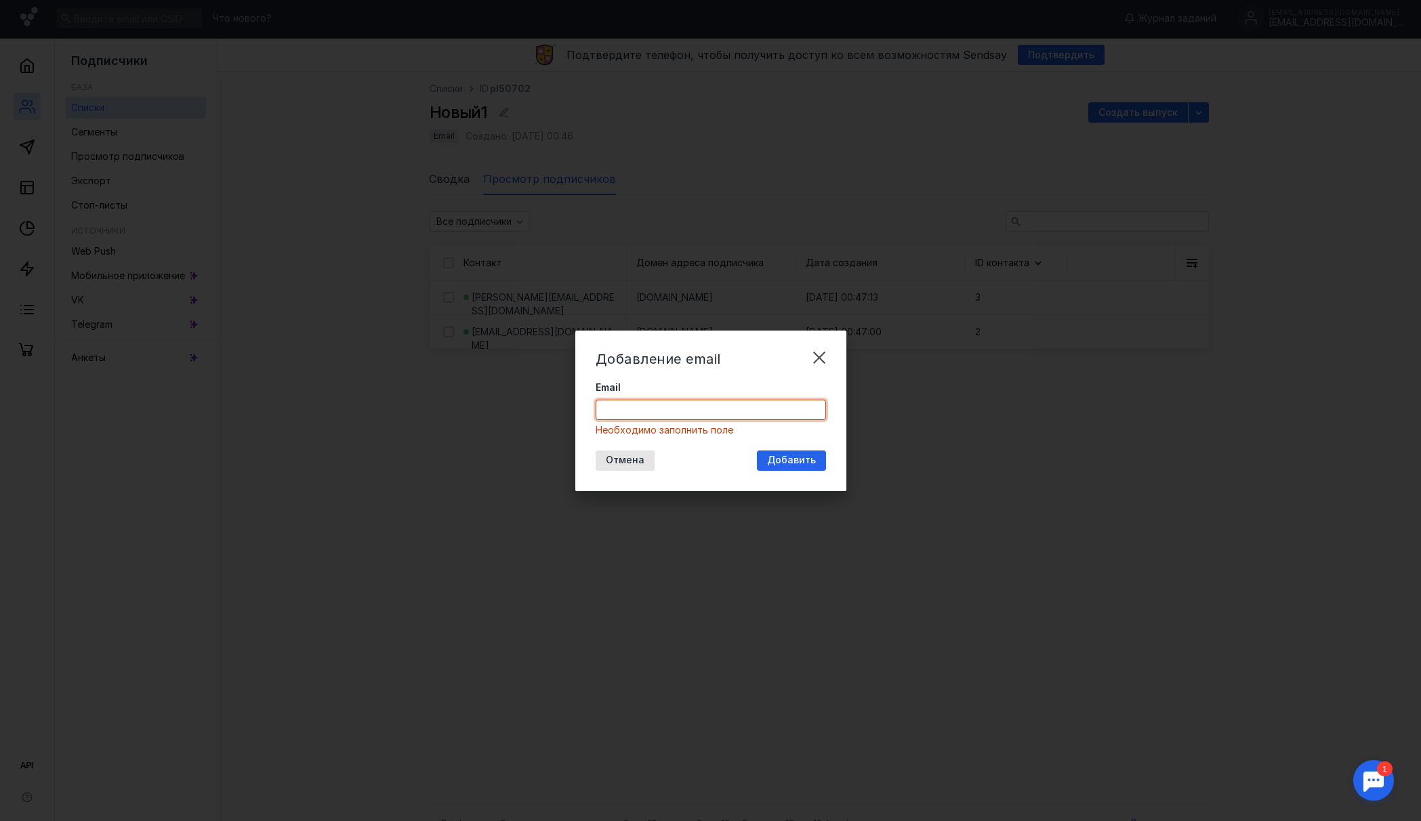
click at [715, 411] on input "Email" at bounding box center [710, 409] width 229 height 19
type input "[EMAIL_ADDRESS][DOMAIN_NAME]"
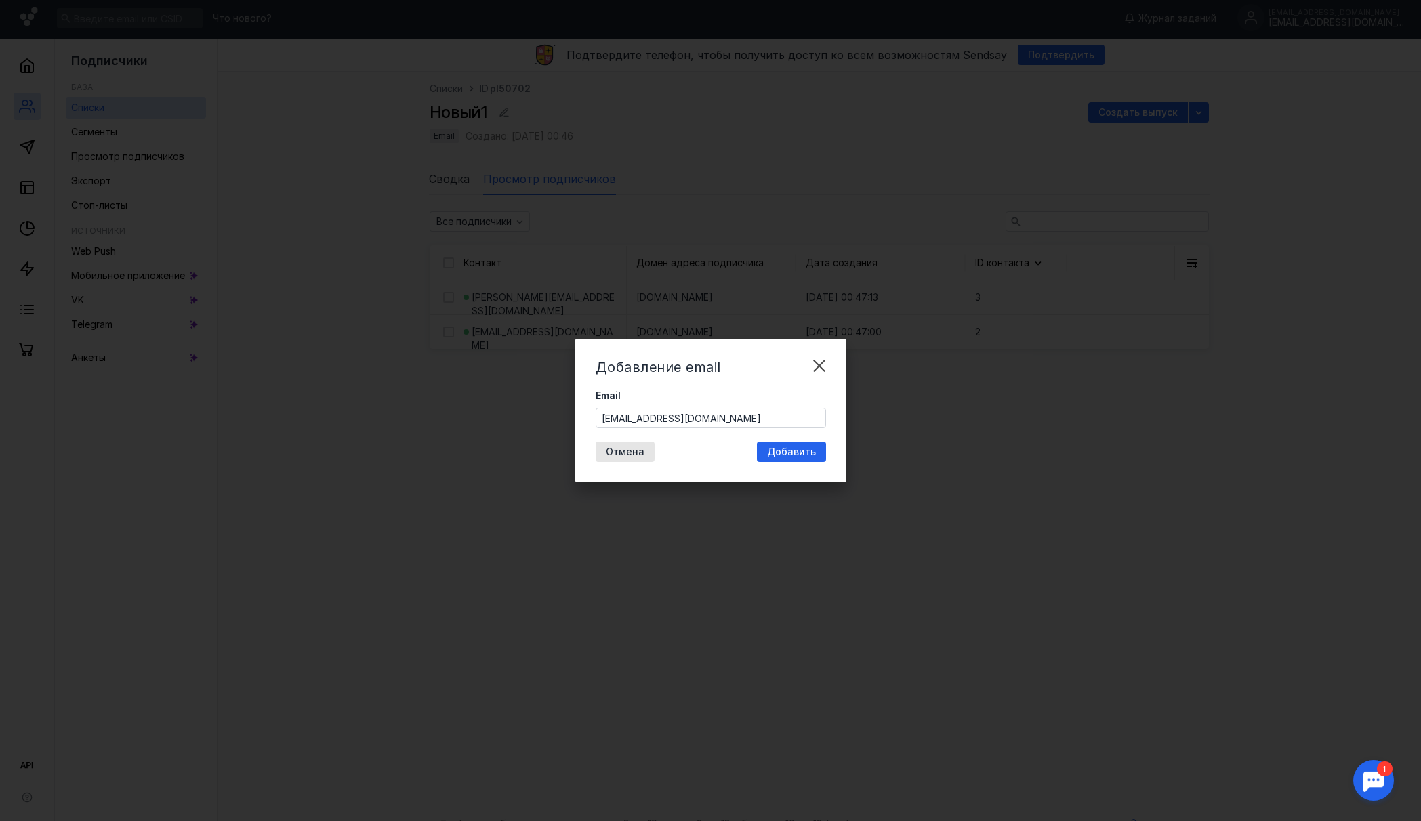
click at [723, 400] on label "Email" at bounding box center [710, 396] width 230 height 14
click at [723, 408] on input "[EMAIL_ADDRESS][DOMAIN_NAME]" at bounding box center [710, 417] width 229 height 19
click at [790, 450] on span "Добавить" at bounding box center [791, 452] width 49 height 12
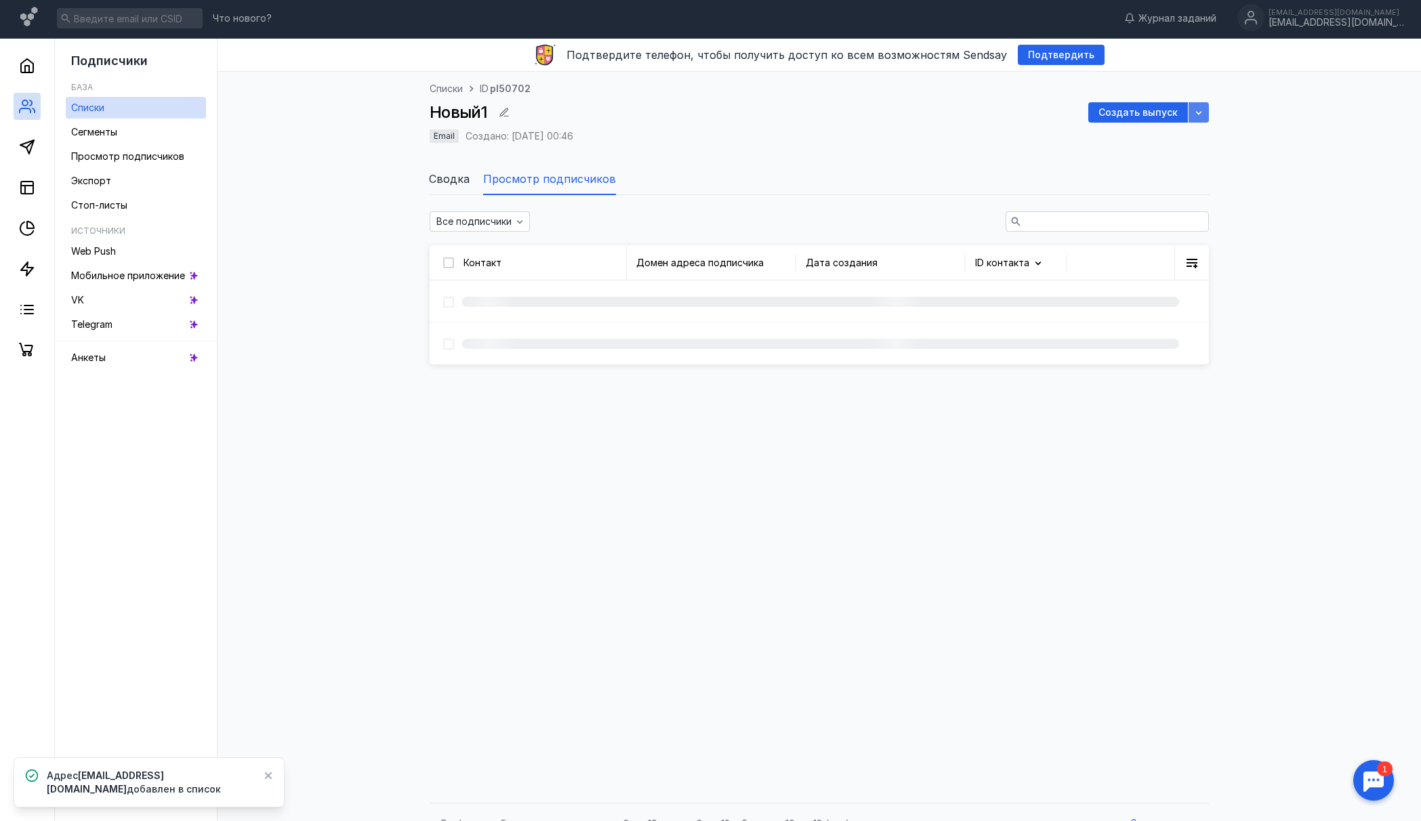
click at [1202, 110] on icon "button" at bounding box center [1198, 112] width 11 height 11
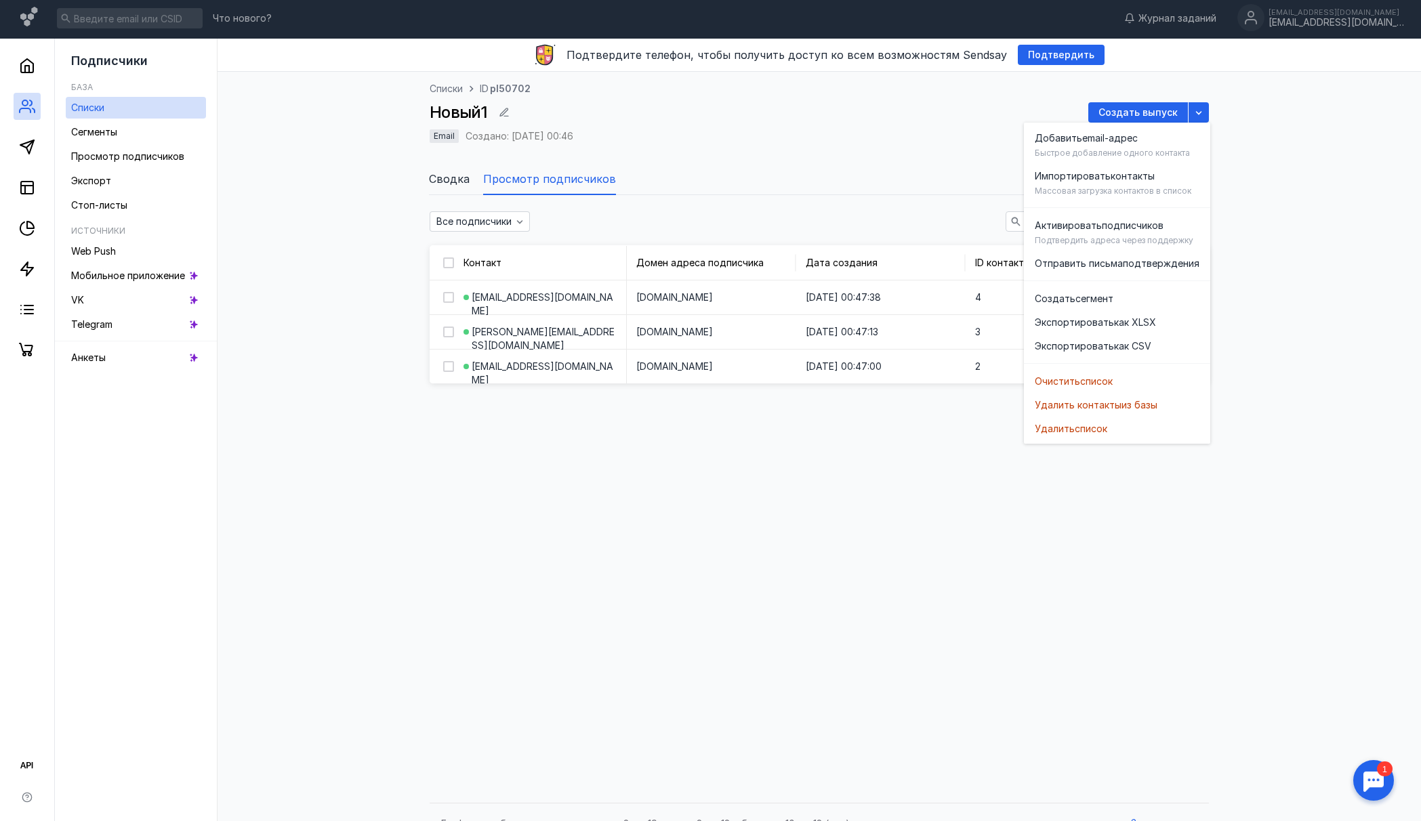
click at [946, 129] on div "Списки ID pl50702 Новый1 Создать выпуск Email Создано: [DATE] 00:46" at bounding box center [818, 120] width 779 height 77
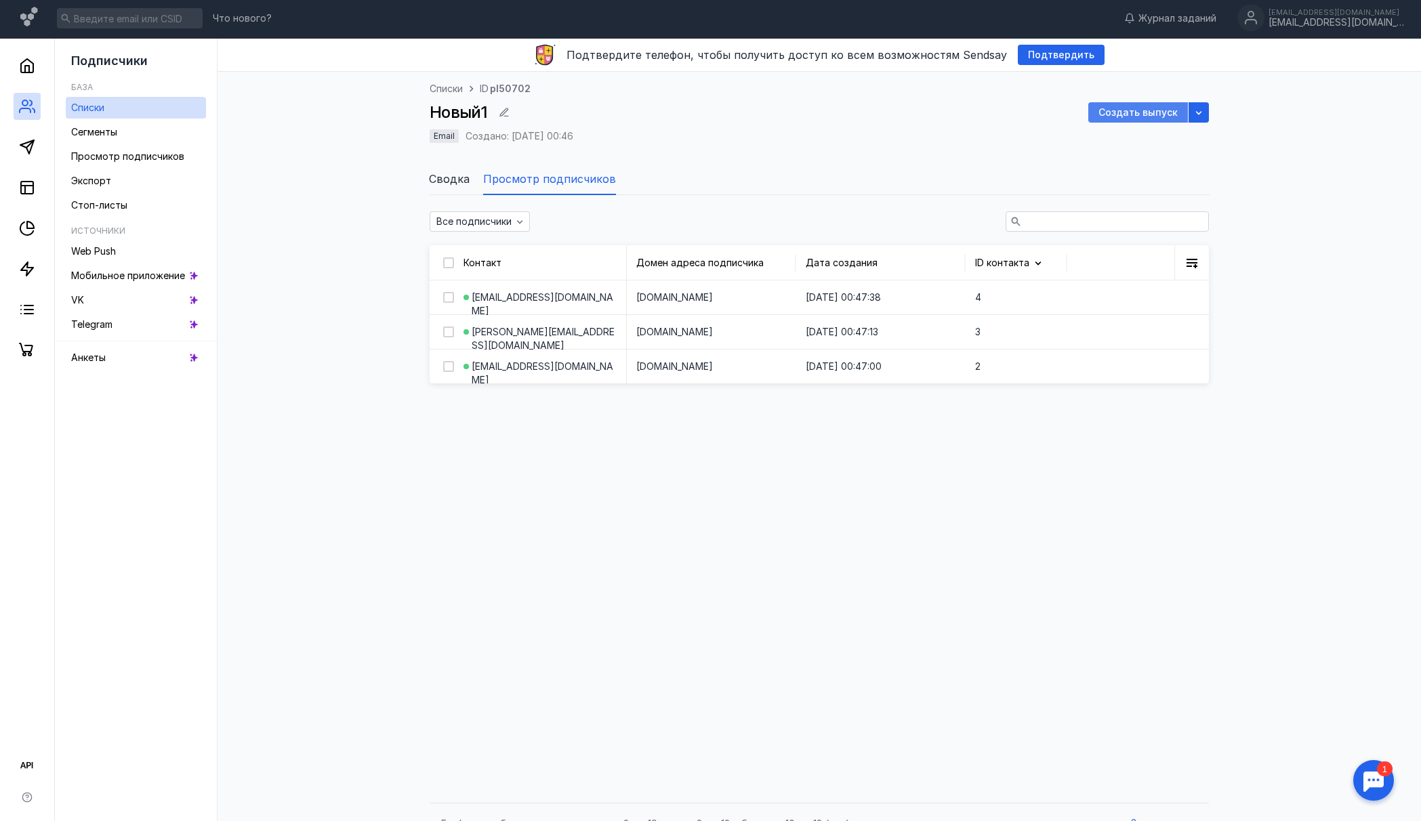
click at [1149, 118] on div "Создать выпуск" at bounding box center [1138, 112] width 100 height 20
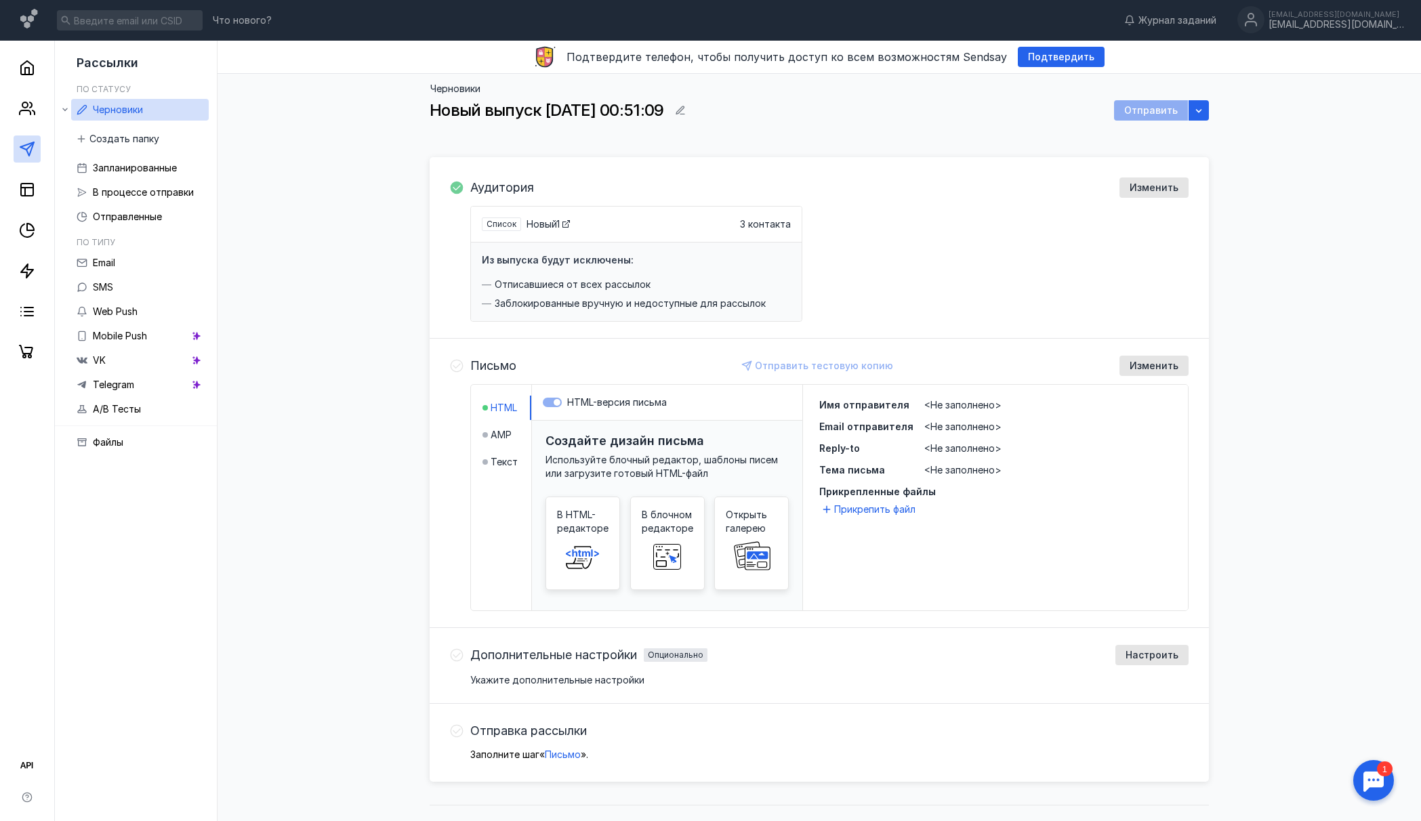
click at [963, 402] on span "<Не заполнено>" at bounding box center [962, 405] width 77 height 12
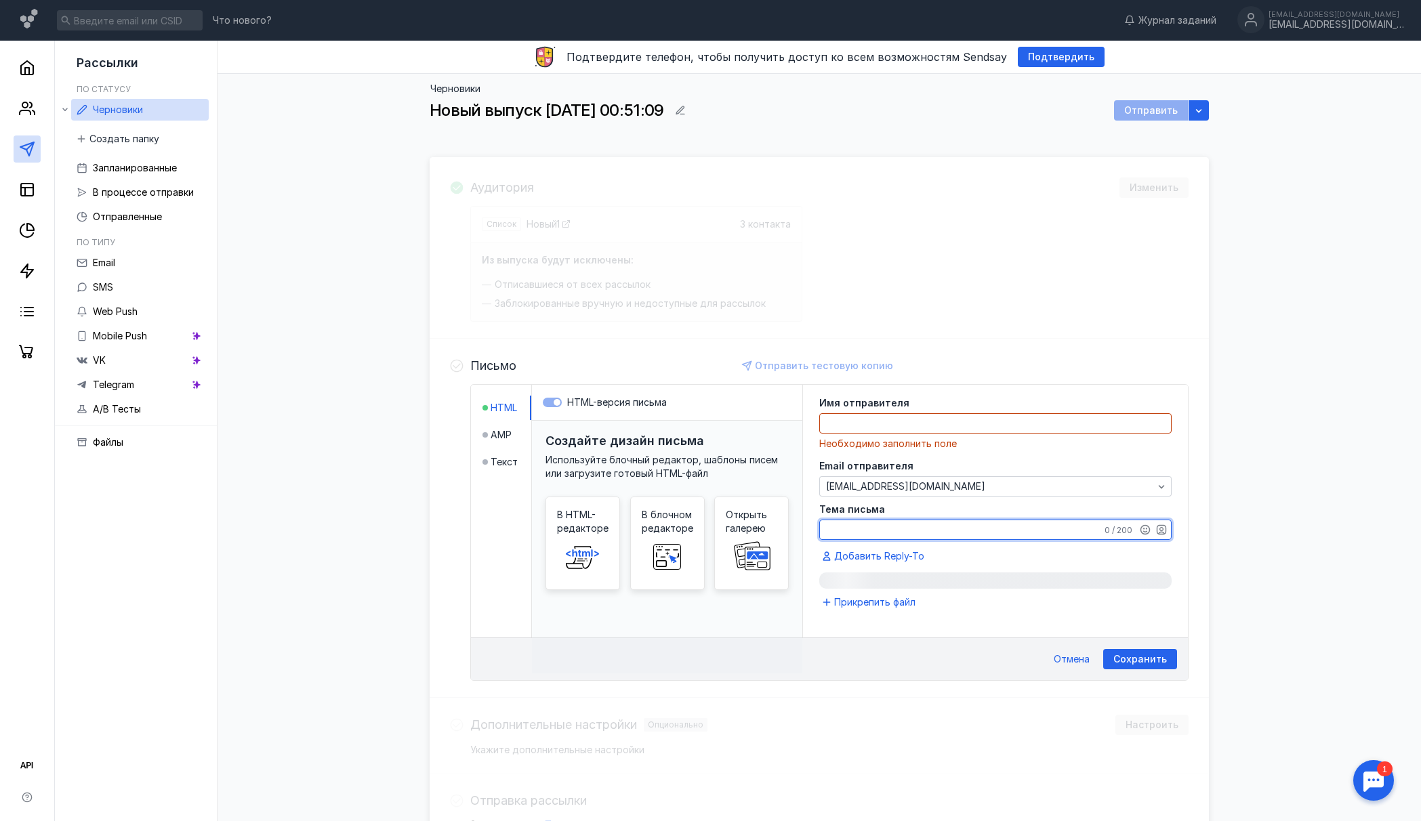
scroll to position [96, 0]
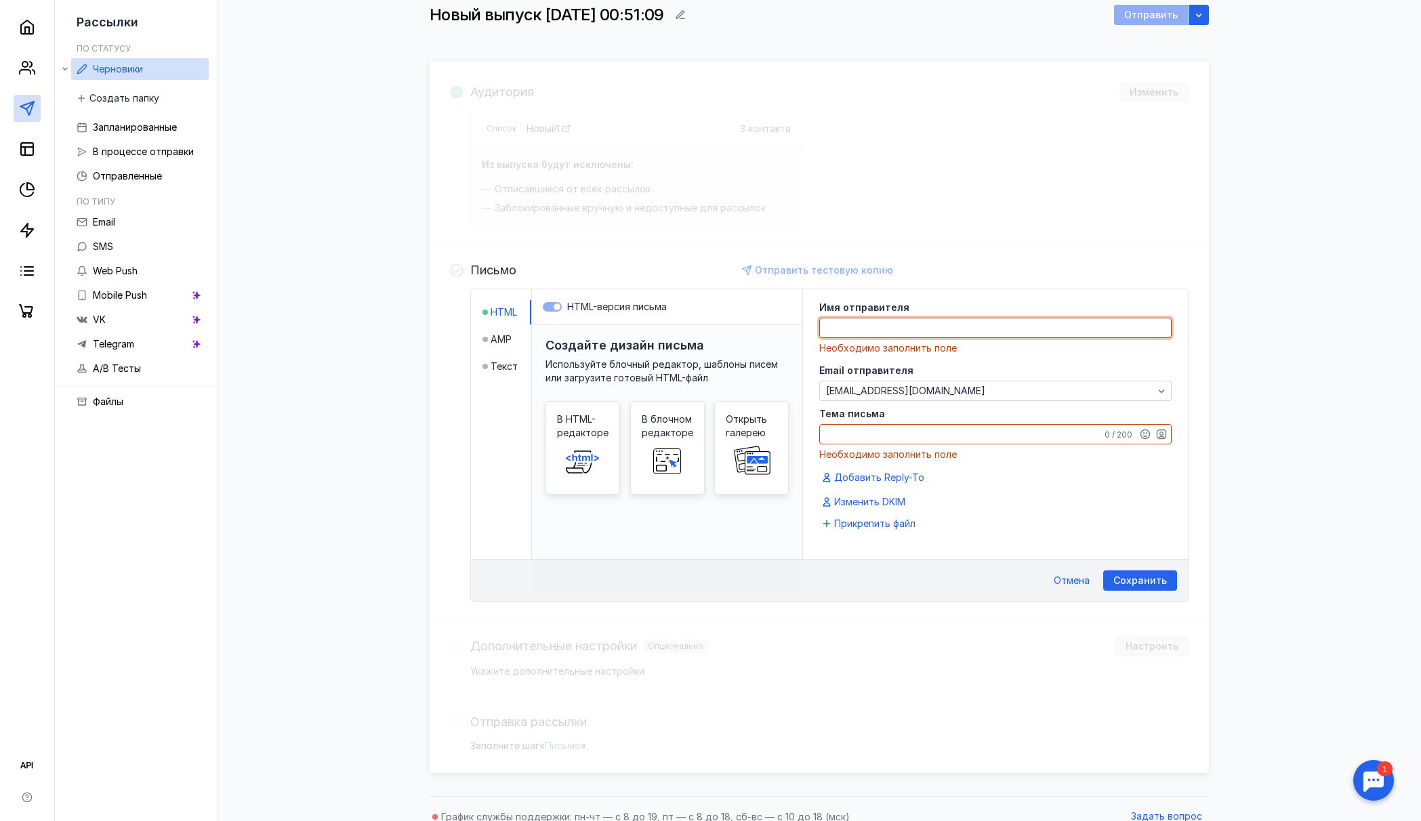
click at [888, 332] on textarea at bounding box center [995, 327] width 351 height 19
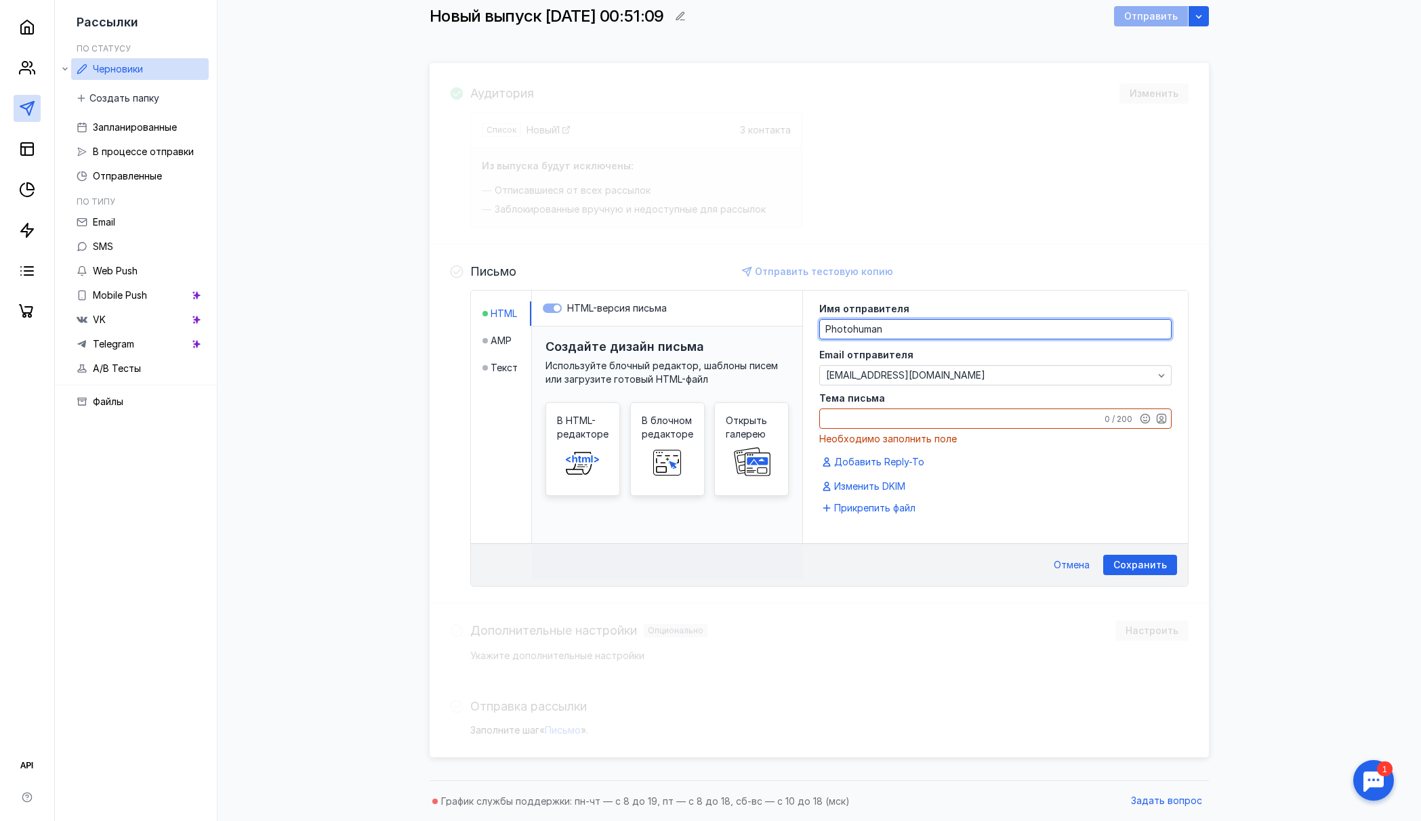
type textarea "Photohuman"
click at [918, 418] on textarea "Тема письма" at bounding box center [995, 418] width 351 height 19
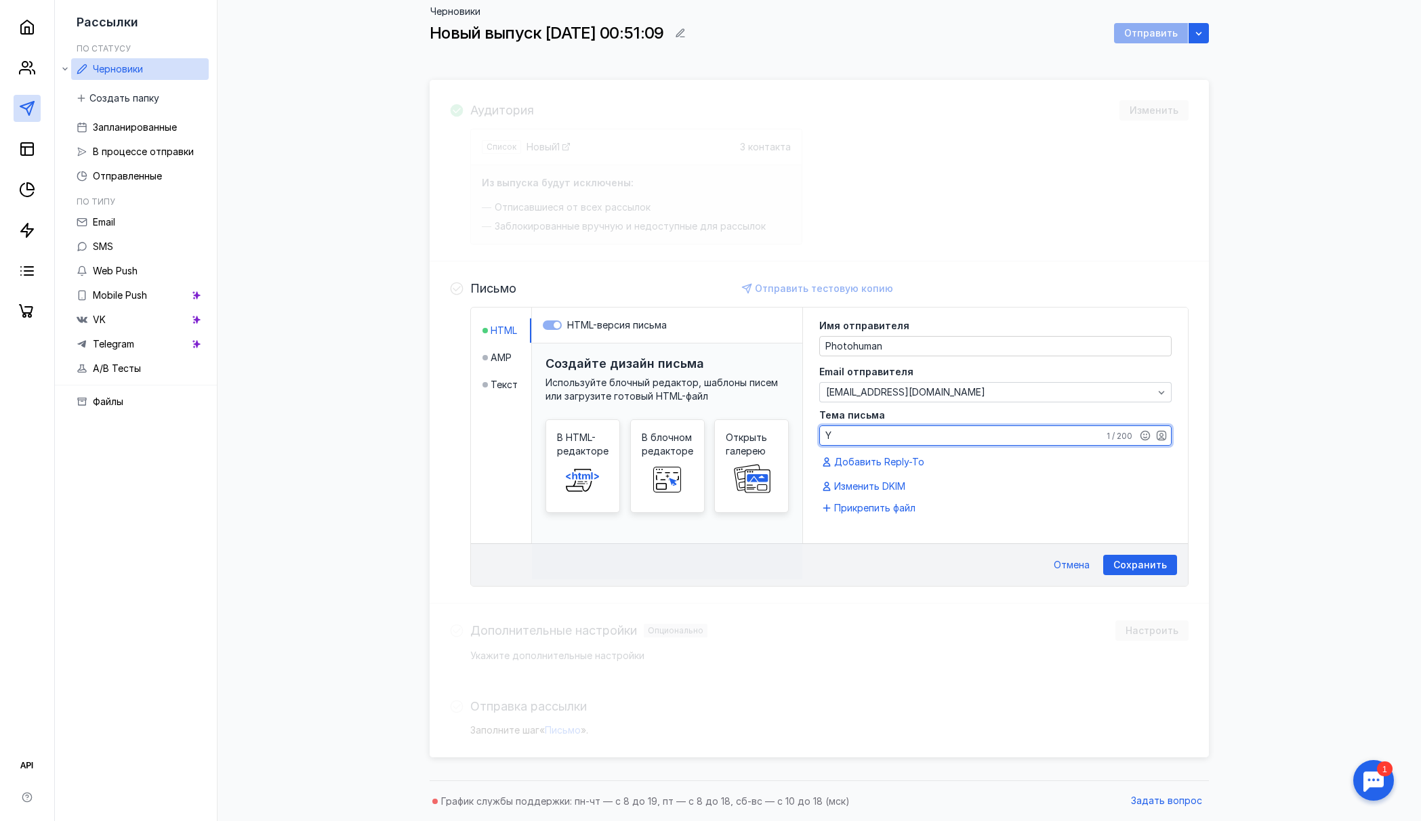
scroll to position [77, 0]
type textarea "Y"
click at [825, 438] on textarea "Новинки месяца." at bounding box center [995, 435] width 351 height 19
type textarea "Современное фото у вас в интерьере. Новинки месяца."
click at [667, 477] on icon at bounding box center [667, 476] width 0 height 3
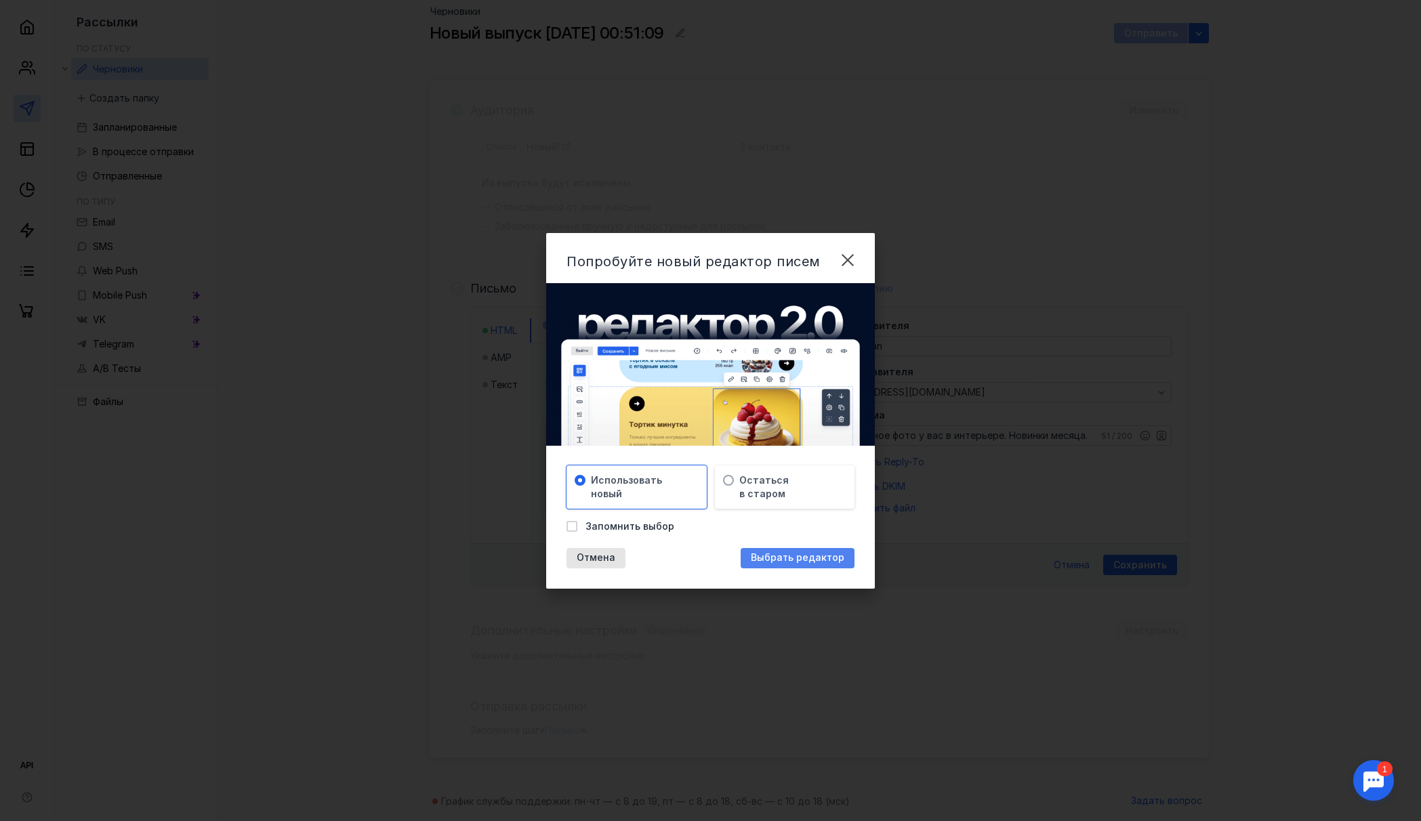
click at [791, 558] on span "Выбрать редактор" at bounding box center [797, 558] width 93 height 12
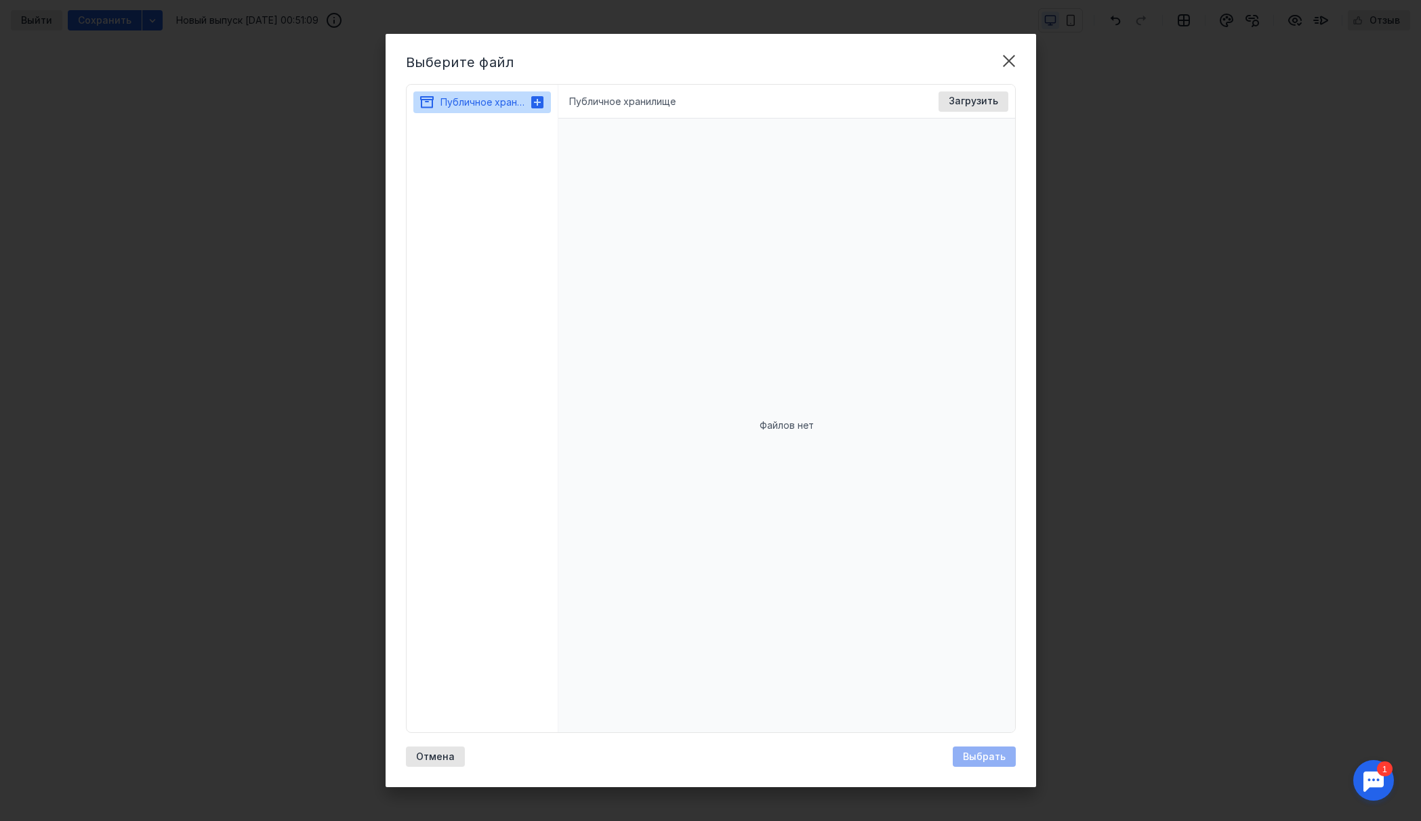
click at [539, 99] on icon at bounding box center [537, 102] width 12 height 12
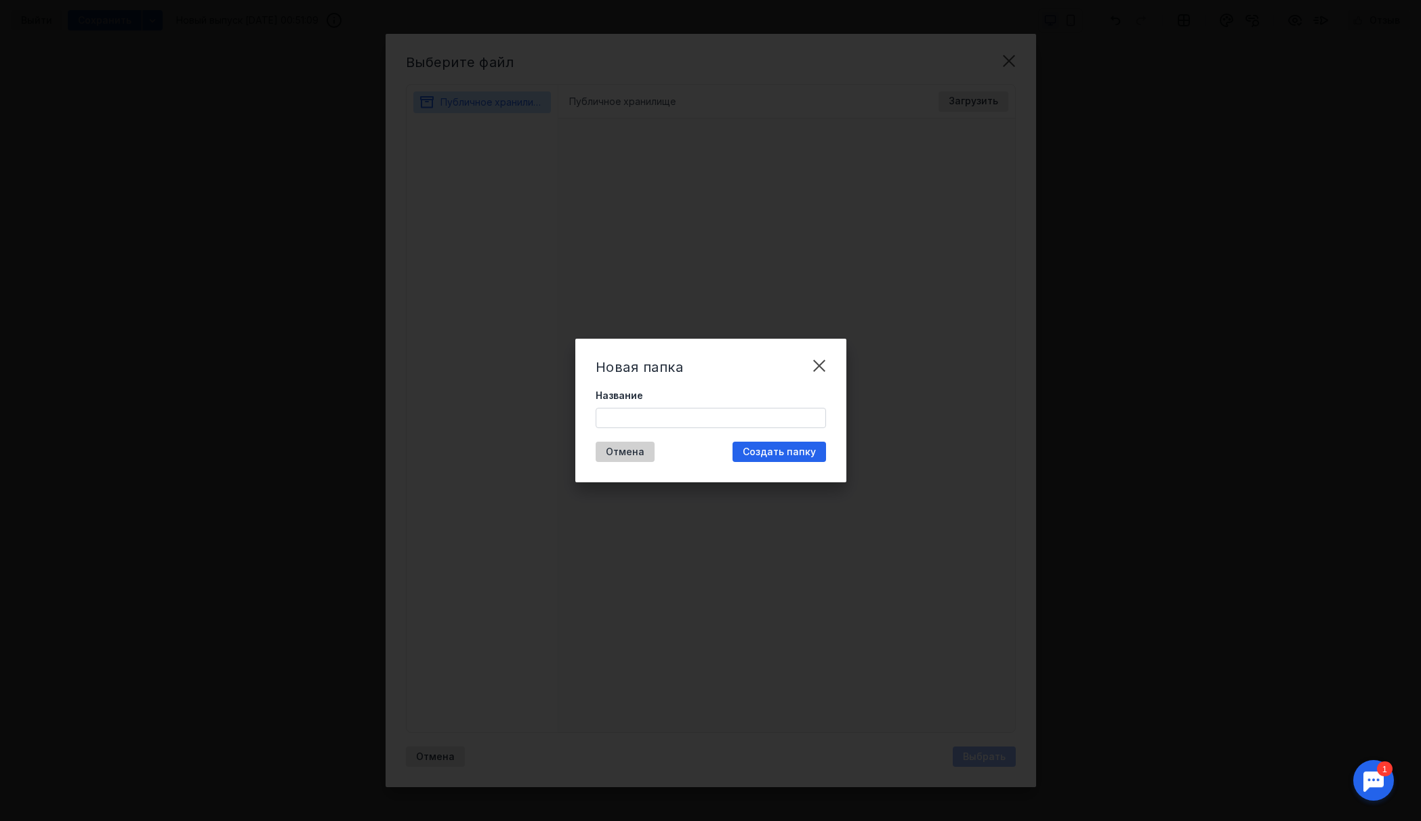
click at [637, 453] on span "Отмена" at bounding box center [625, 452] width 39 height 12
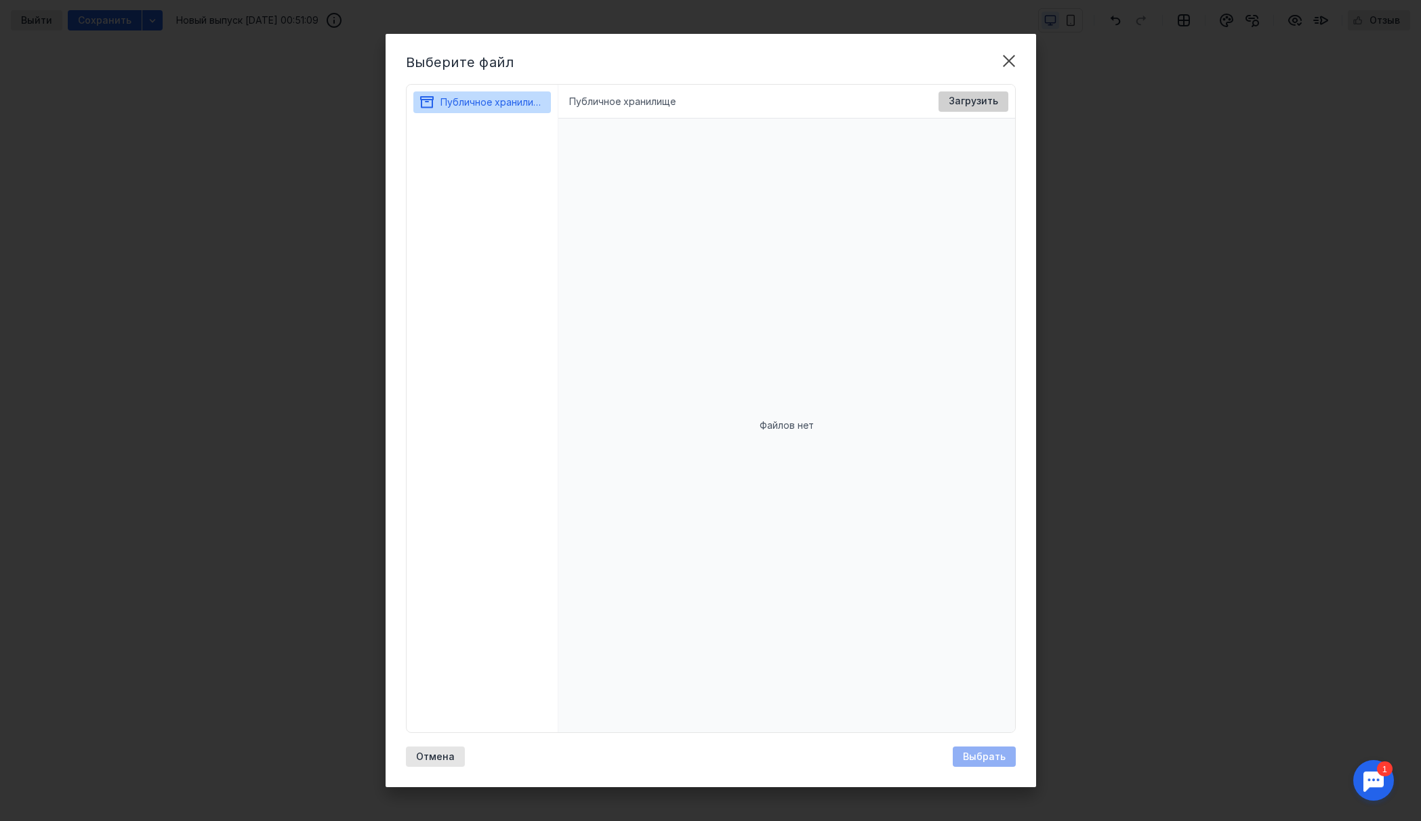
click at [951, 97] on span "Загрузить" at bounding box center [972, 102] width 49 height 12
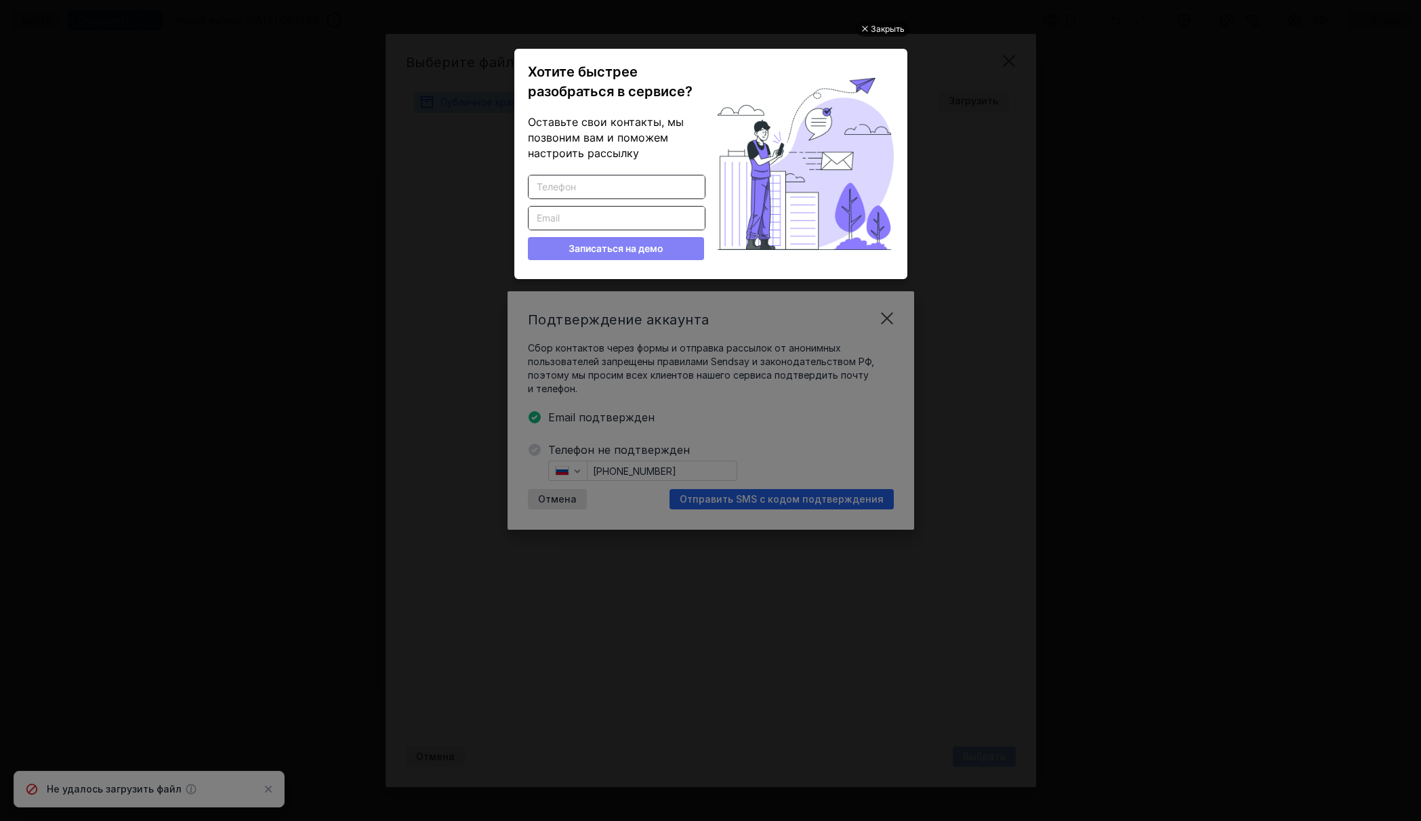
click at [882, 32] on div "Закрыть" at bounding box center [888, 29] width 34 height 15
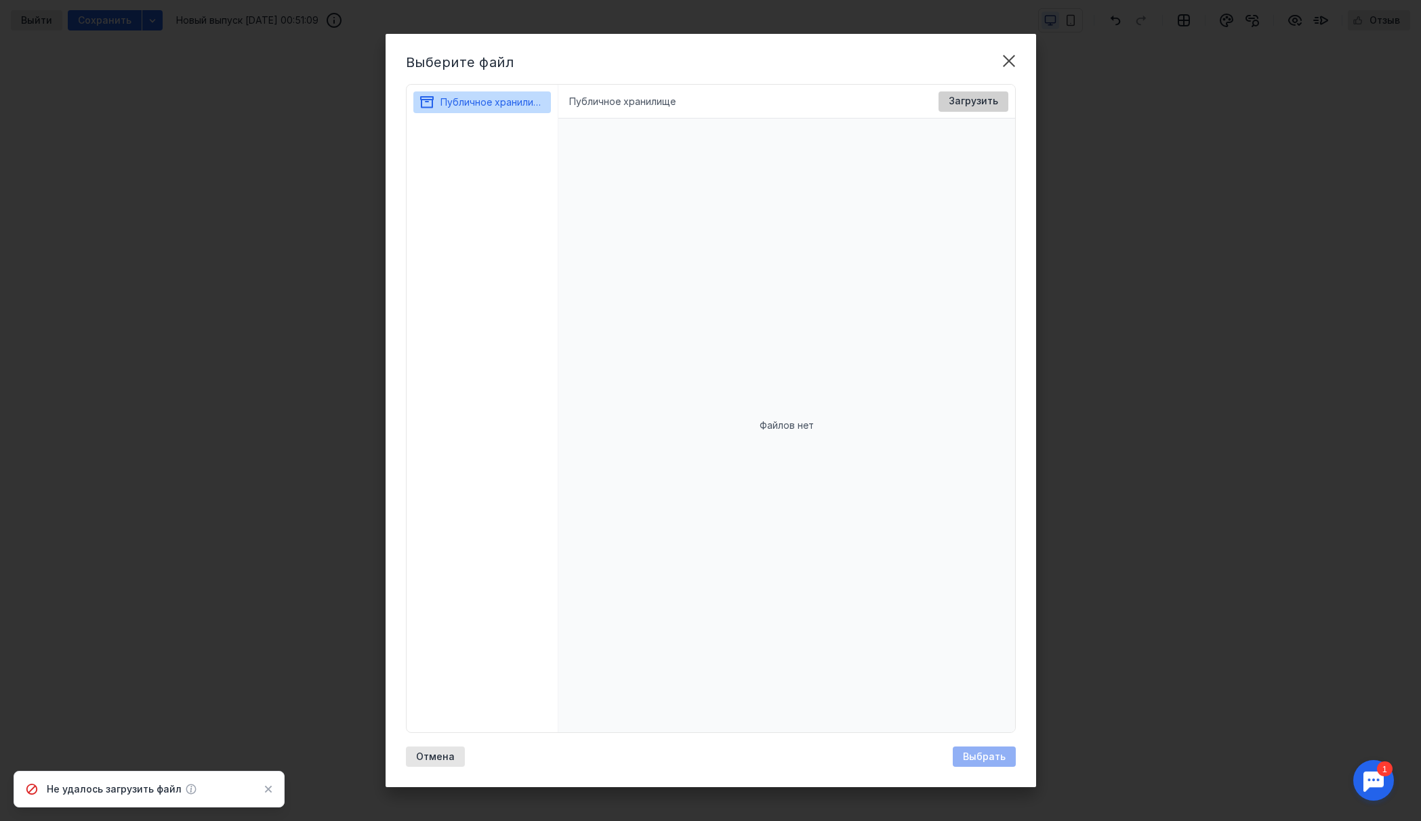
click at [964, 108] on div "Загрузить" at bounding box center [973, 101] width 70 height 20
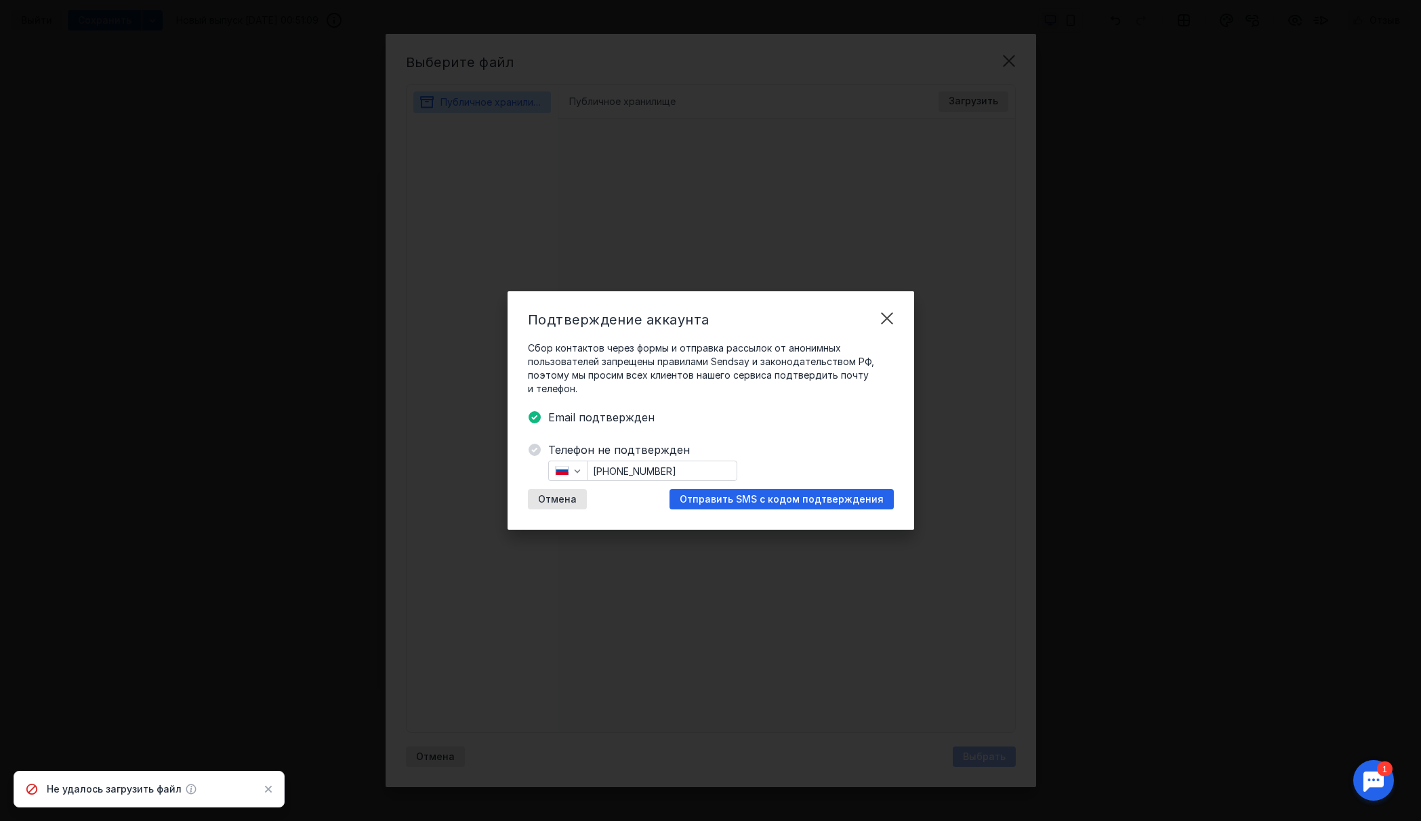
click at [800, 498] on span "Отправить SMS с кодом подтверждения" at bounding box center [781, 500] width 204 height 12
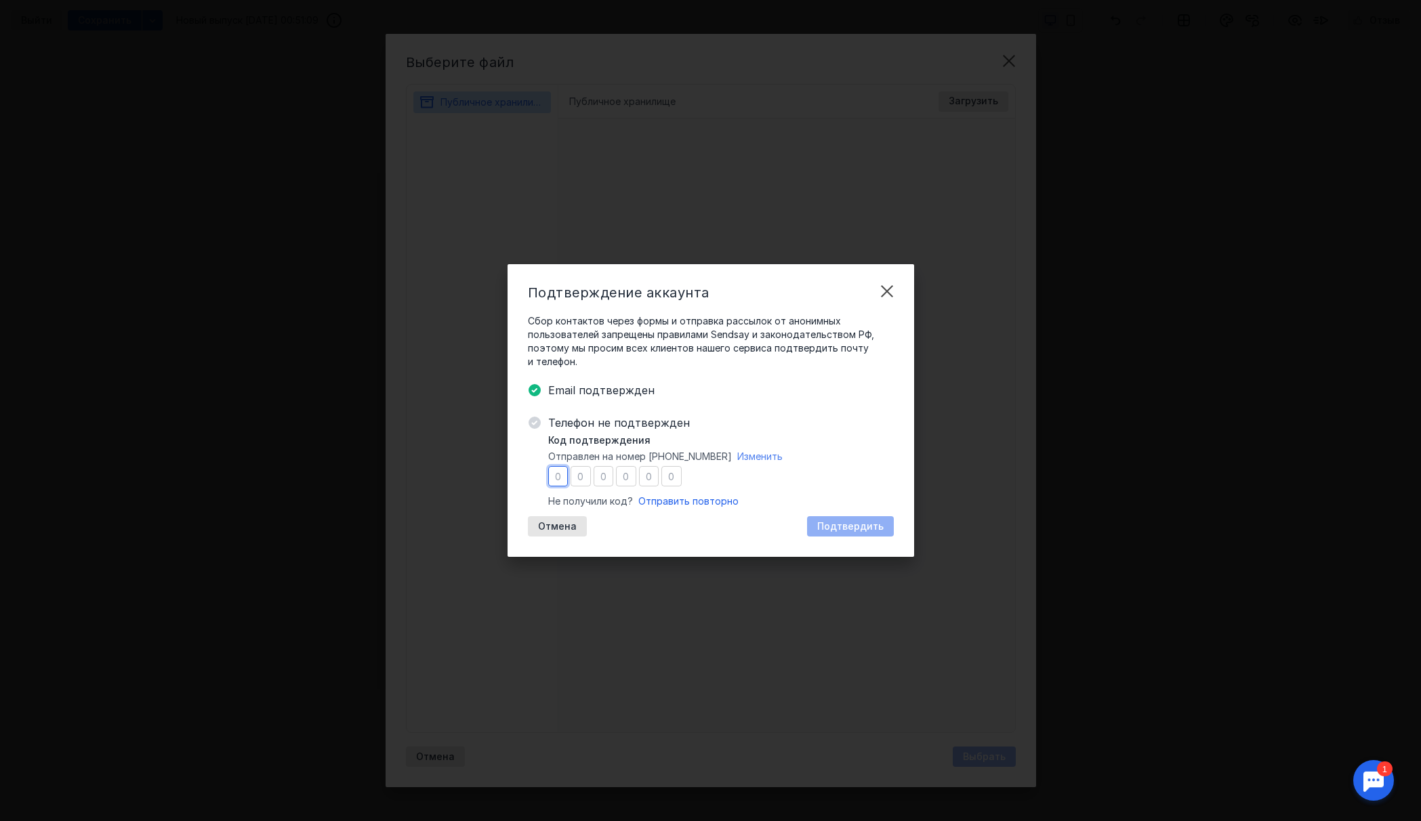
type input "3"
type input "0"
type input "2"
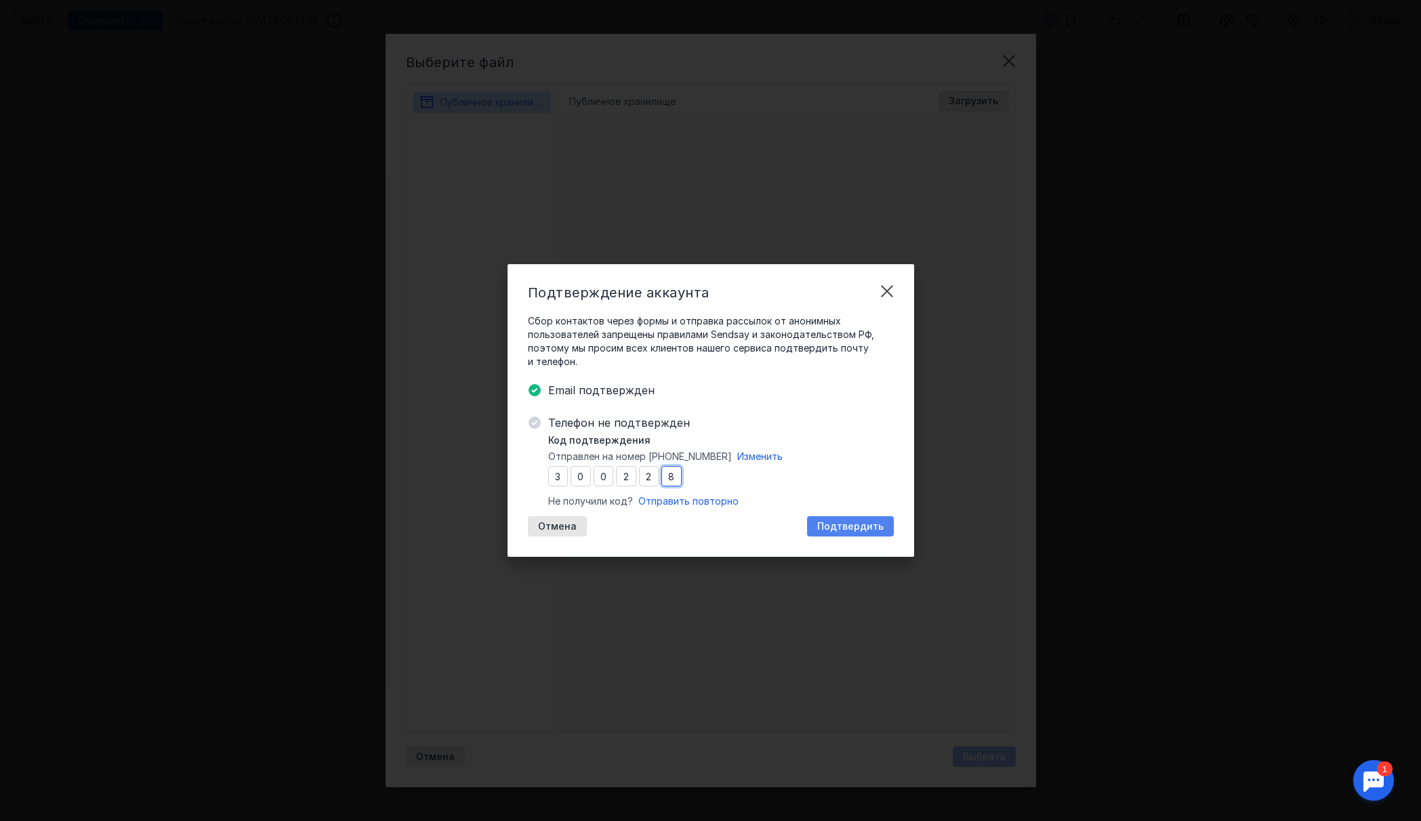
type input "8"
click at [835, 518] on div "Подтвердить" at bounding box center [850, 526] width 87 height 20
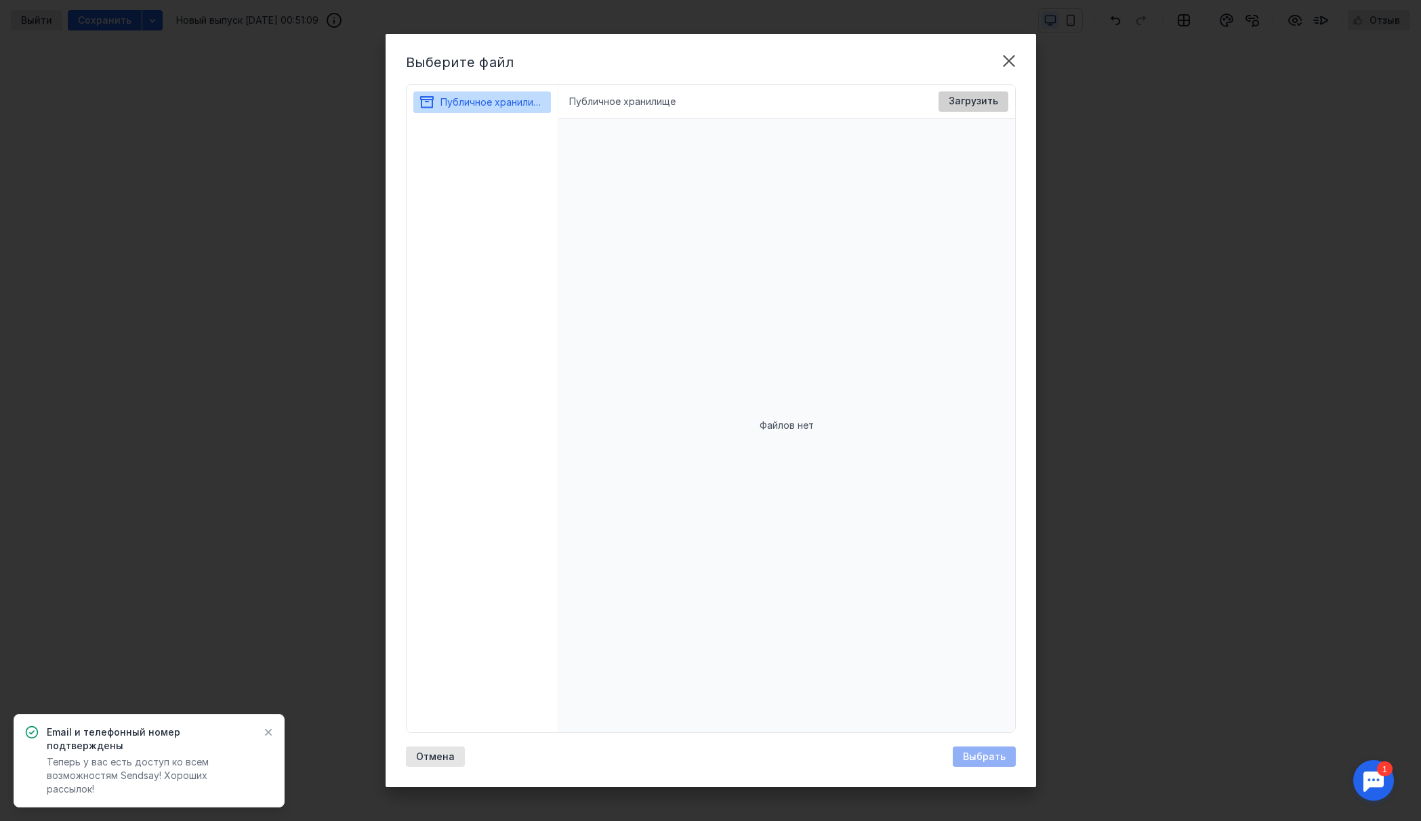
click at [969, 106] on span "Загрузить" at bounding box center [972, 102] width 49 height 12
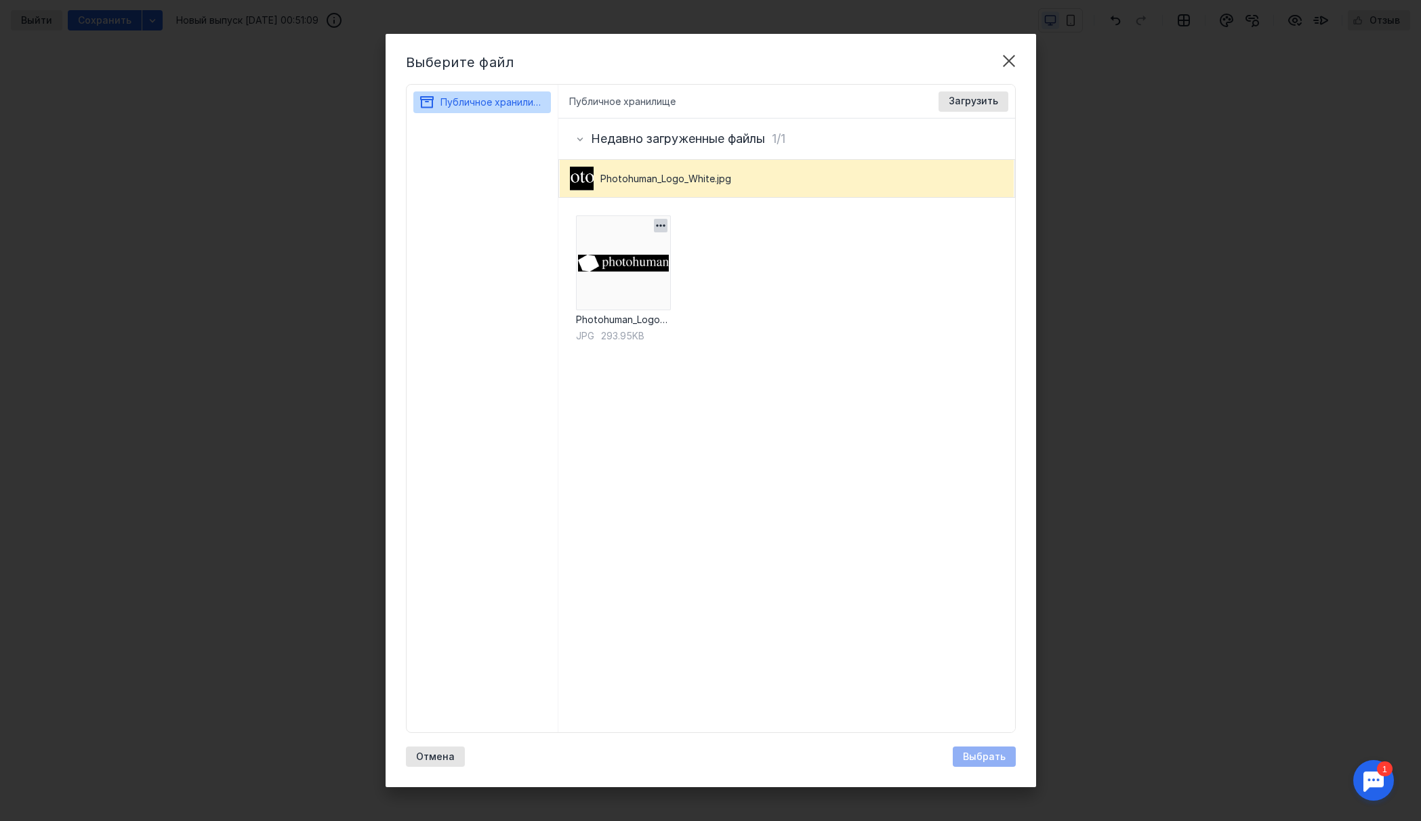
click at [639, 266] on img at bounding box center [623, 262] width 95 height 95
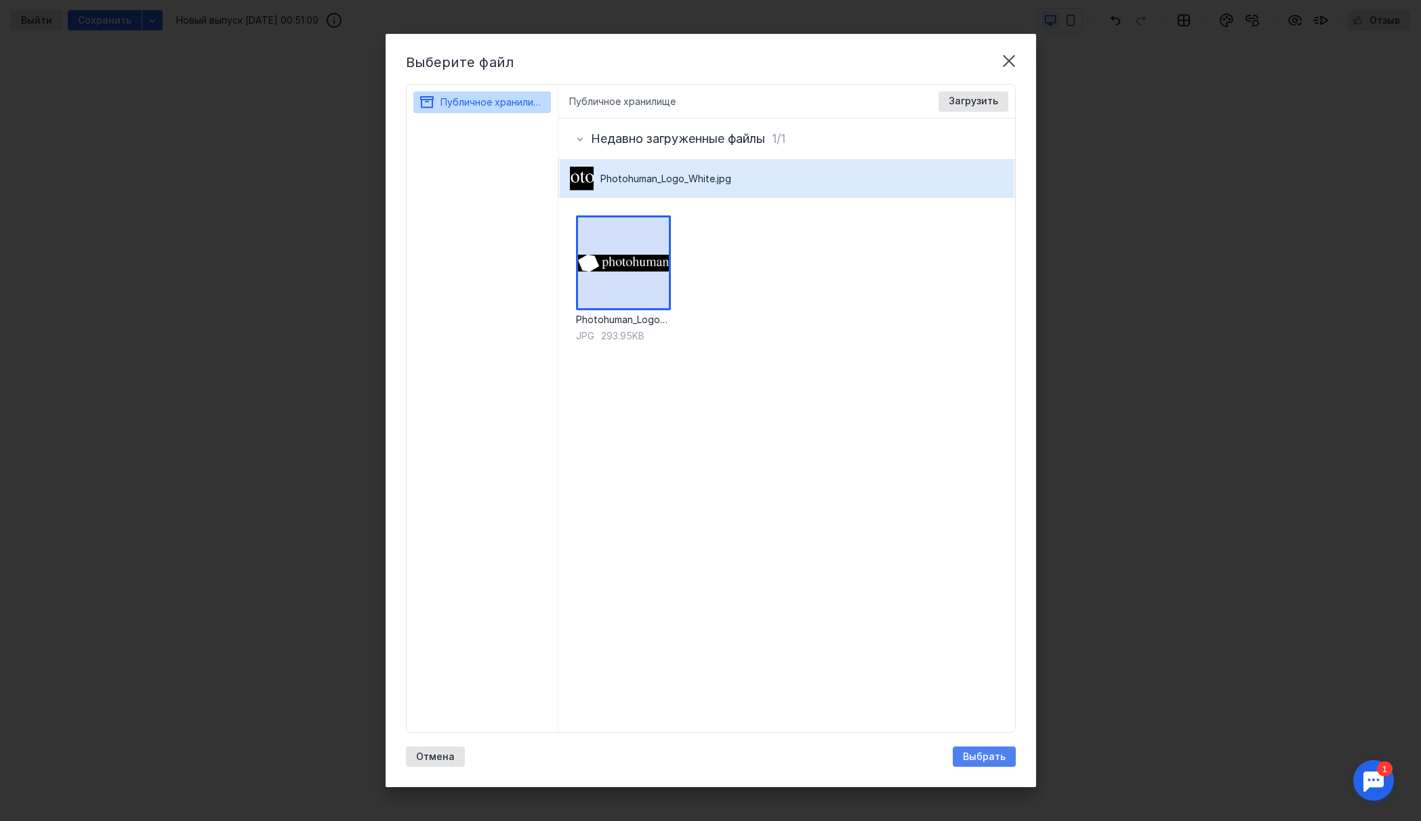
click at [980, 760] on span "Выбрать" at bounding box center [984, 757] width 43 height 12
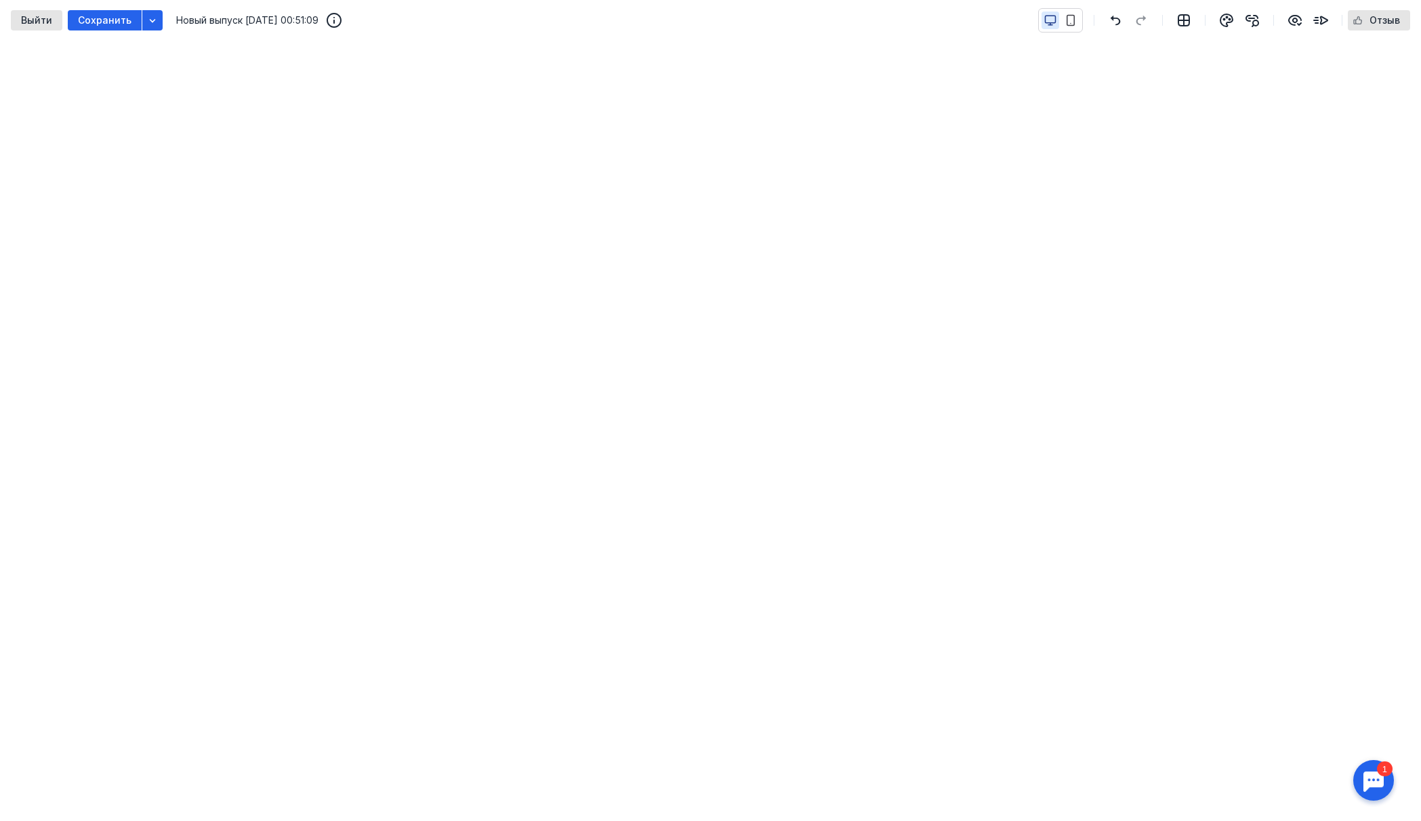
scroll to position [101, 0]
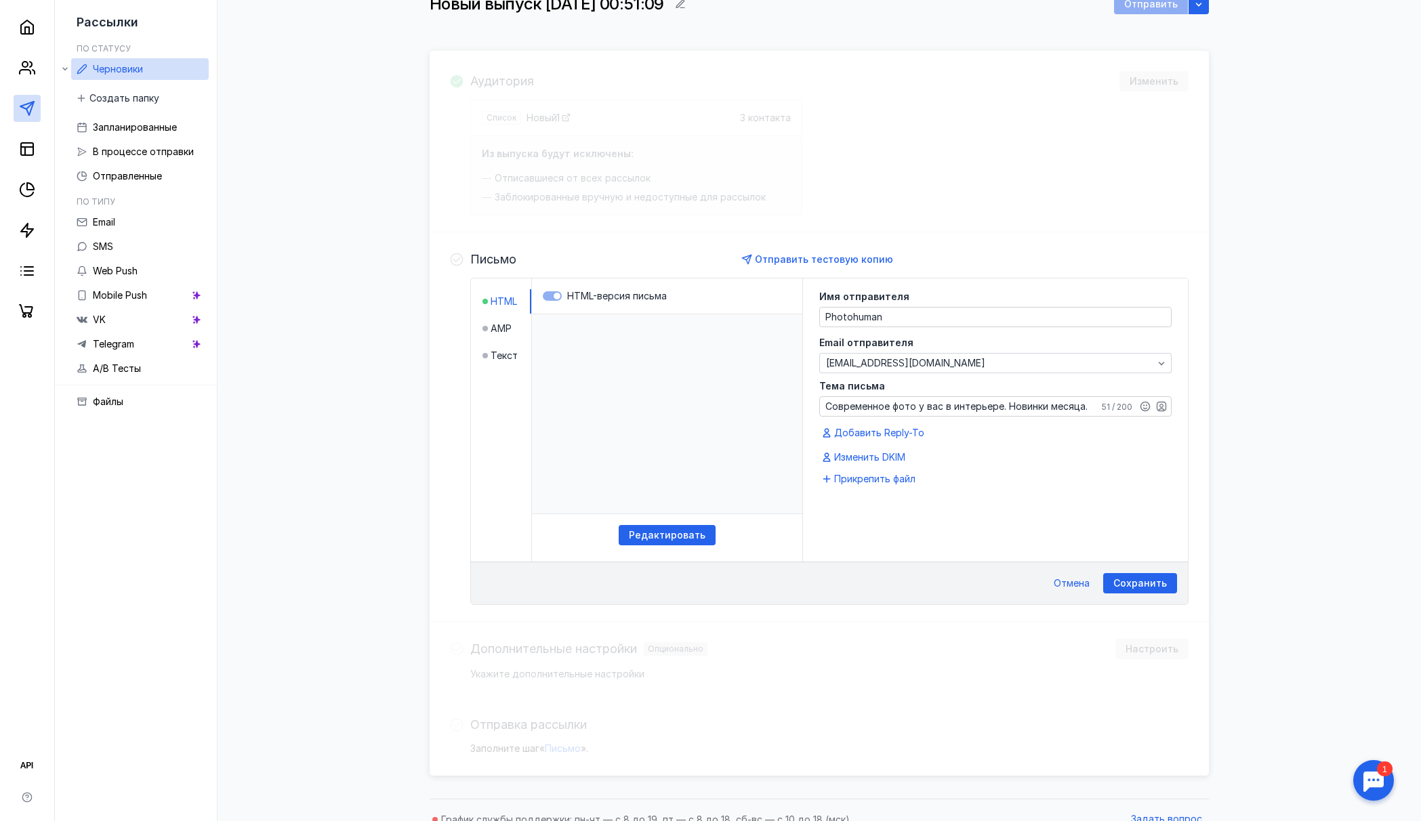
scroll to position [77, 0]
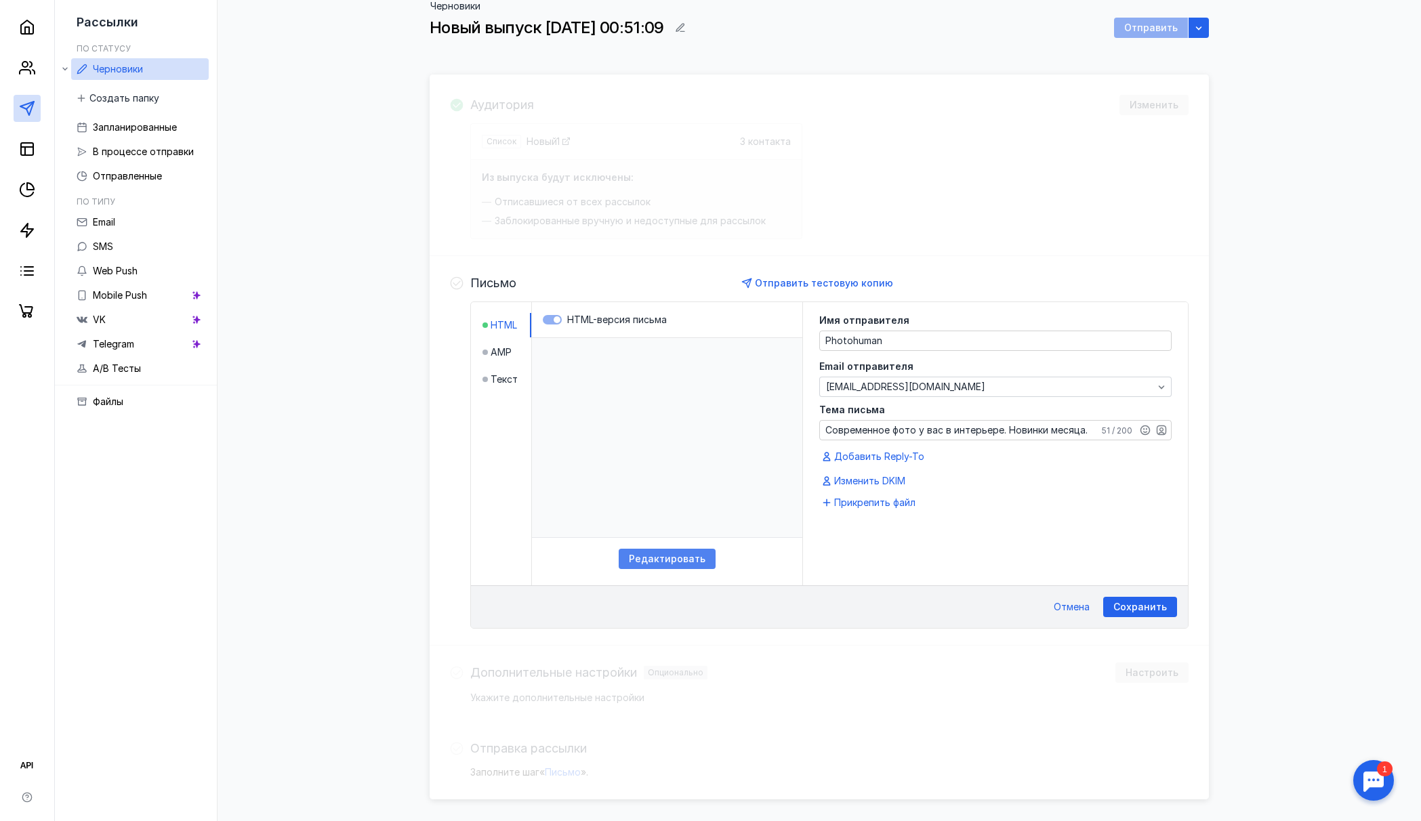
click at [680, 559] on span "Редактировать" at bounding box center [667, 559] width 77 height 12
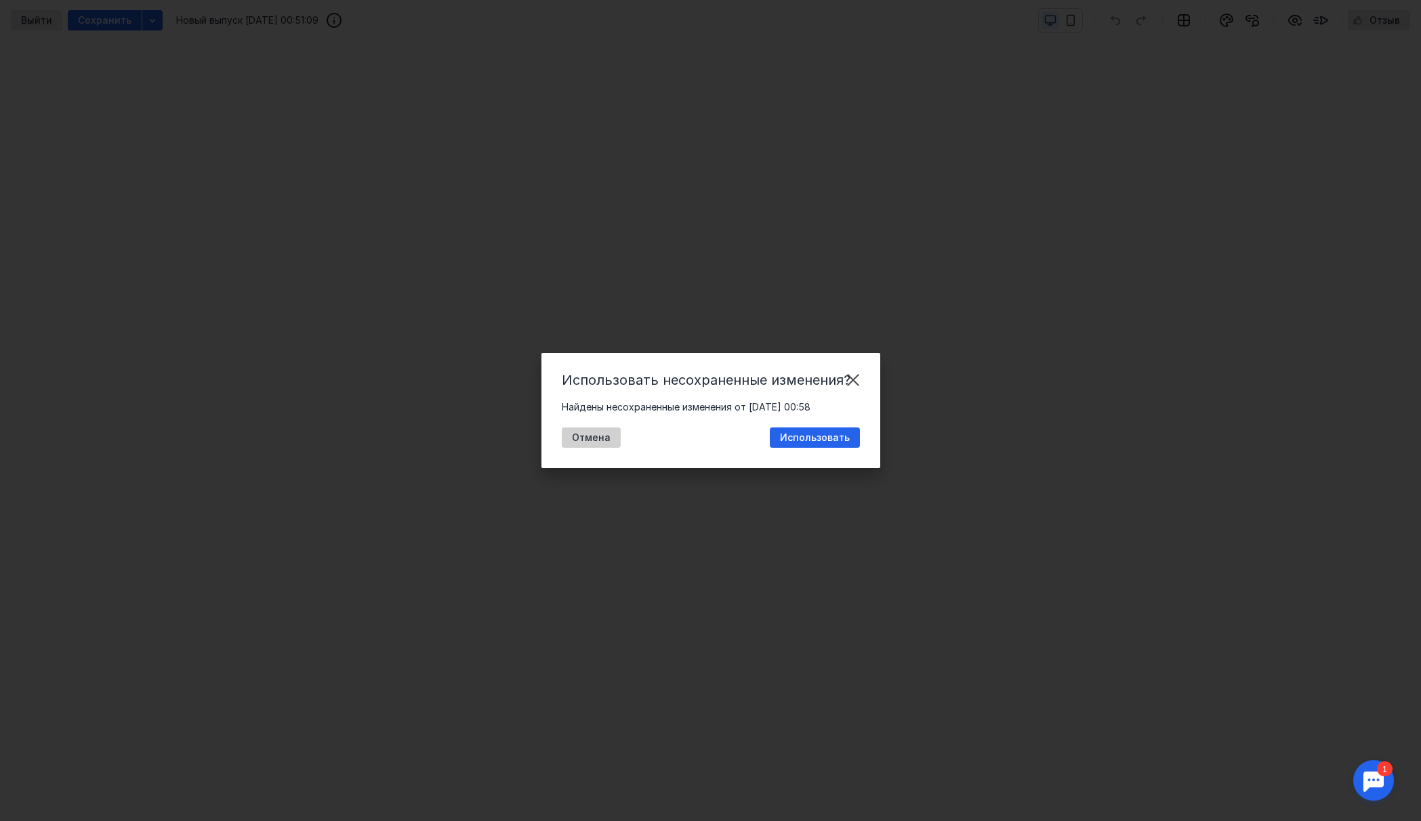
click at [583, 438] on span "Отмена" at bounding box center [591, 438] width 39 height 12
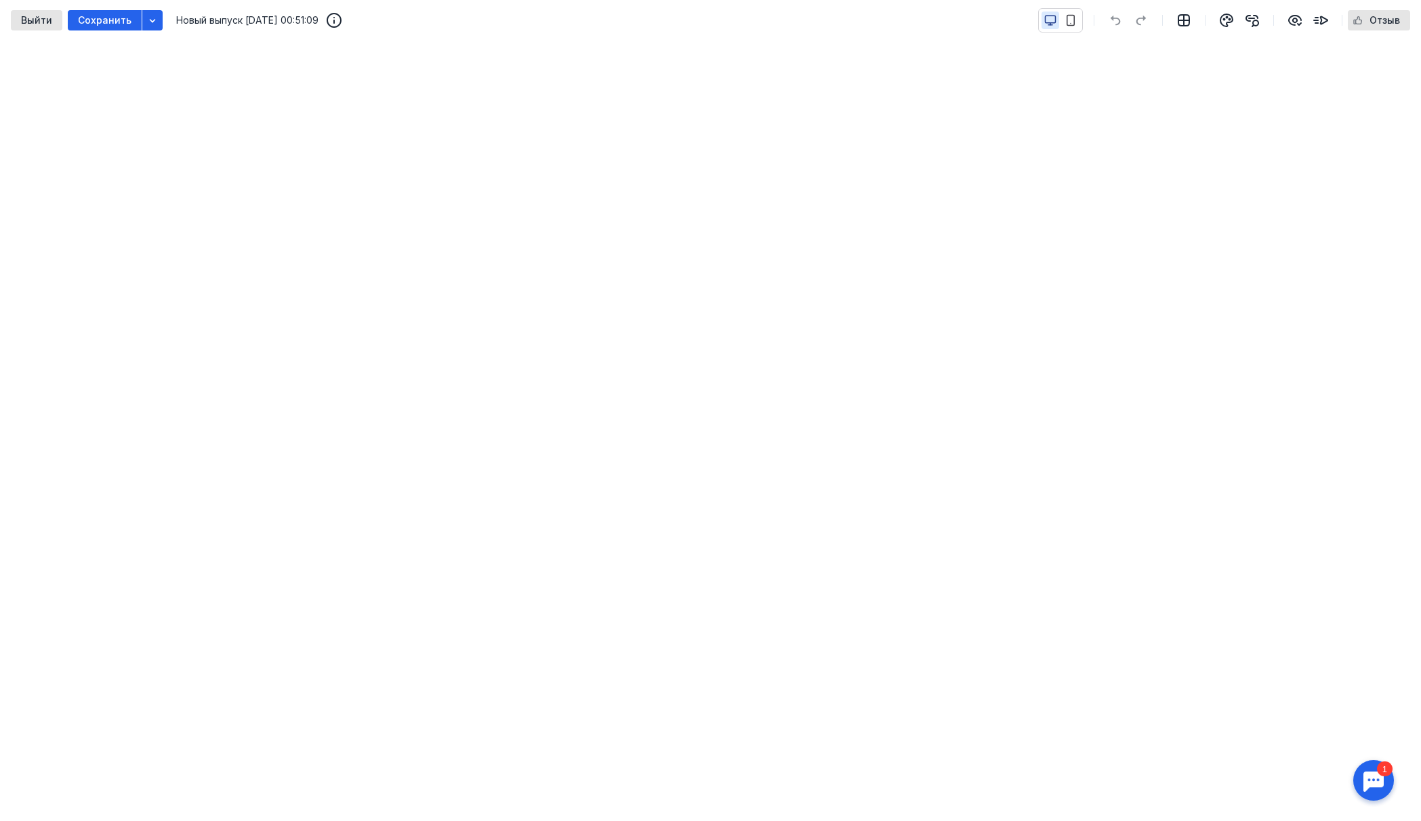
scroll to position [79, 0]
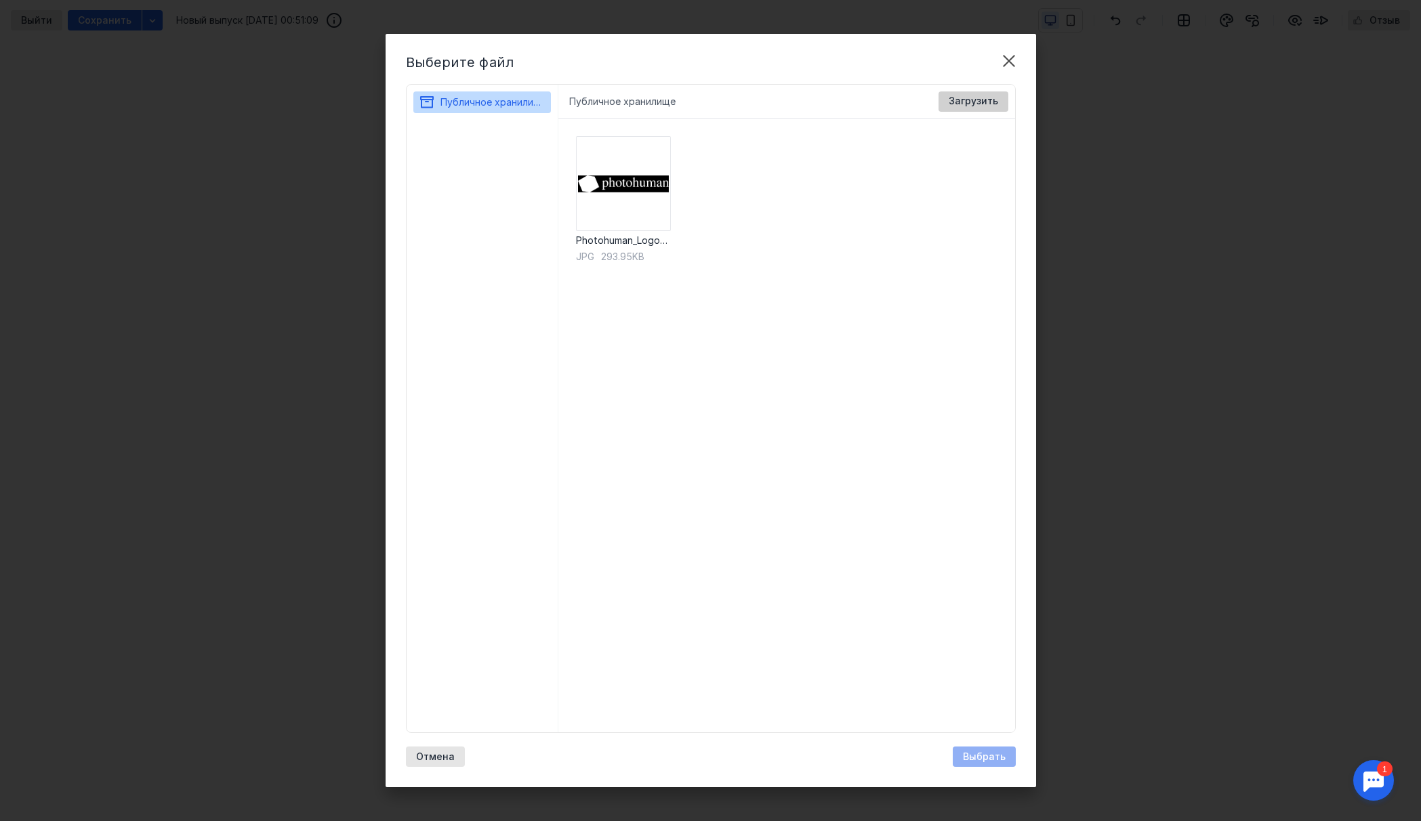
click at [980, 103] on span "Загрузить" at bounding box center [972, 102] width 49 height 12
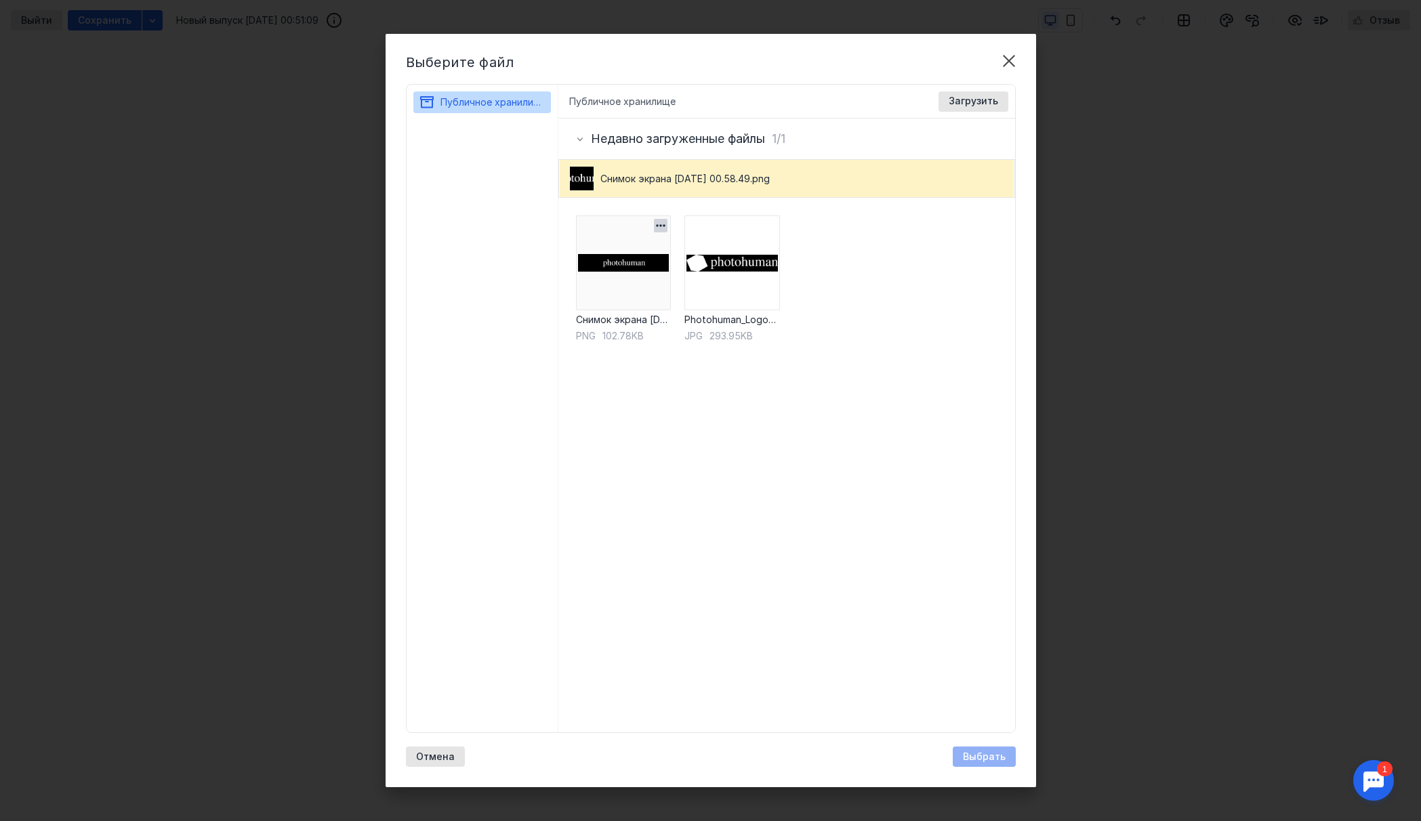
click at [630, 258] on img at bounding box center [623, 262] width 95 height 95
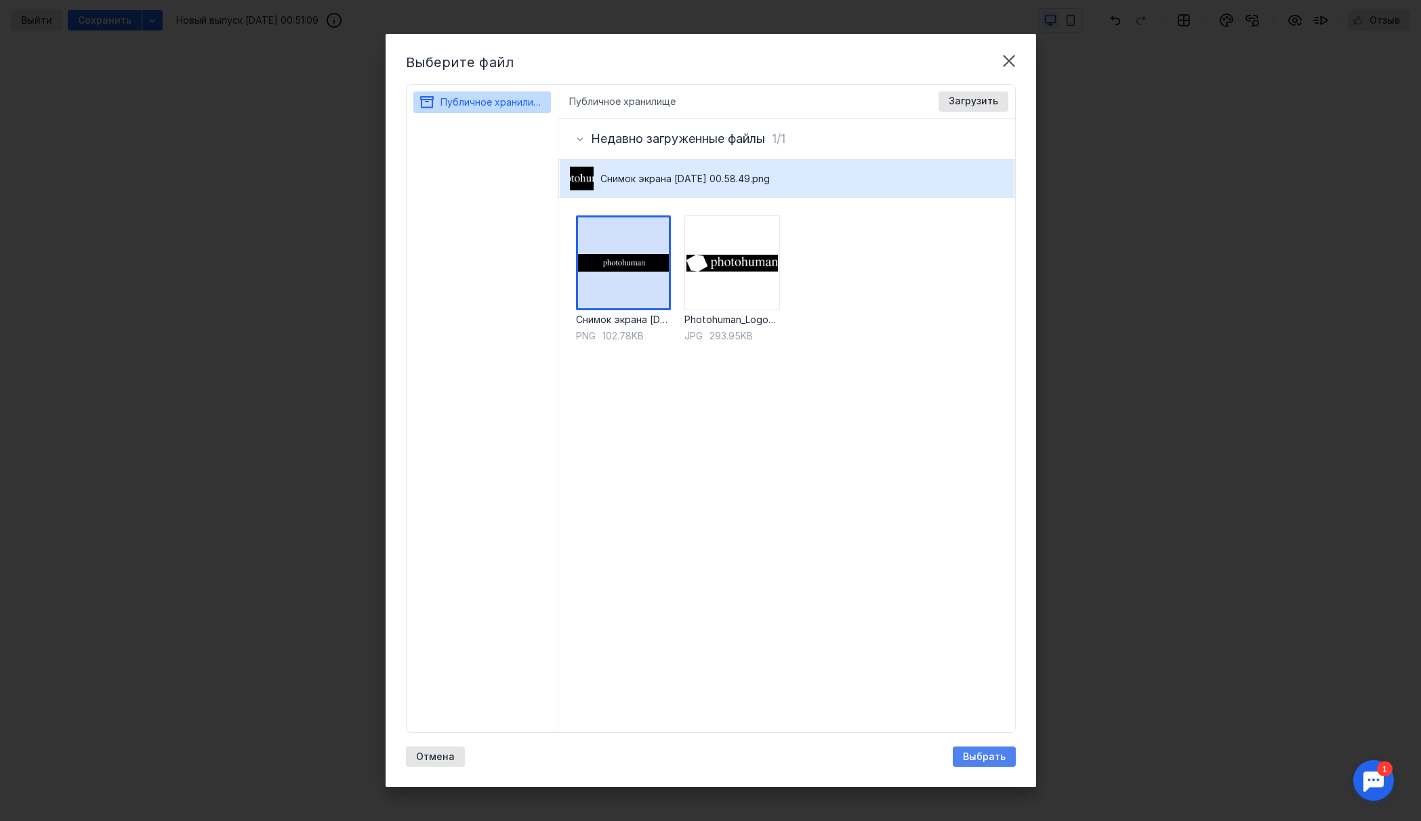
click at [992, 755] on span "Выбрать" at bounding box center [984, 757] width 43 height 12
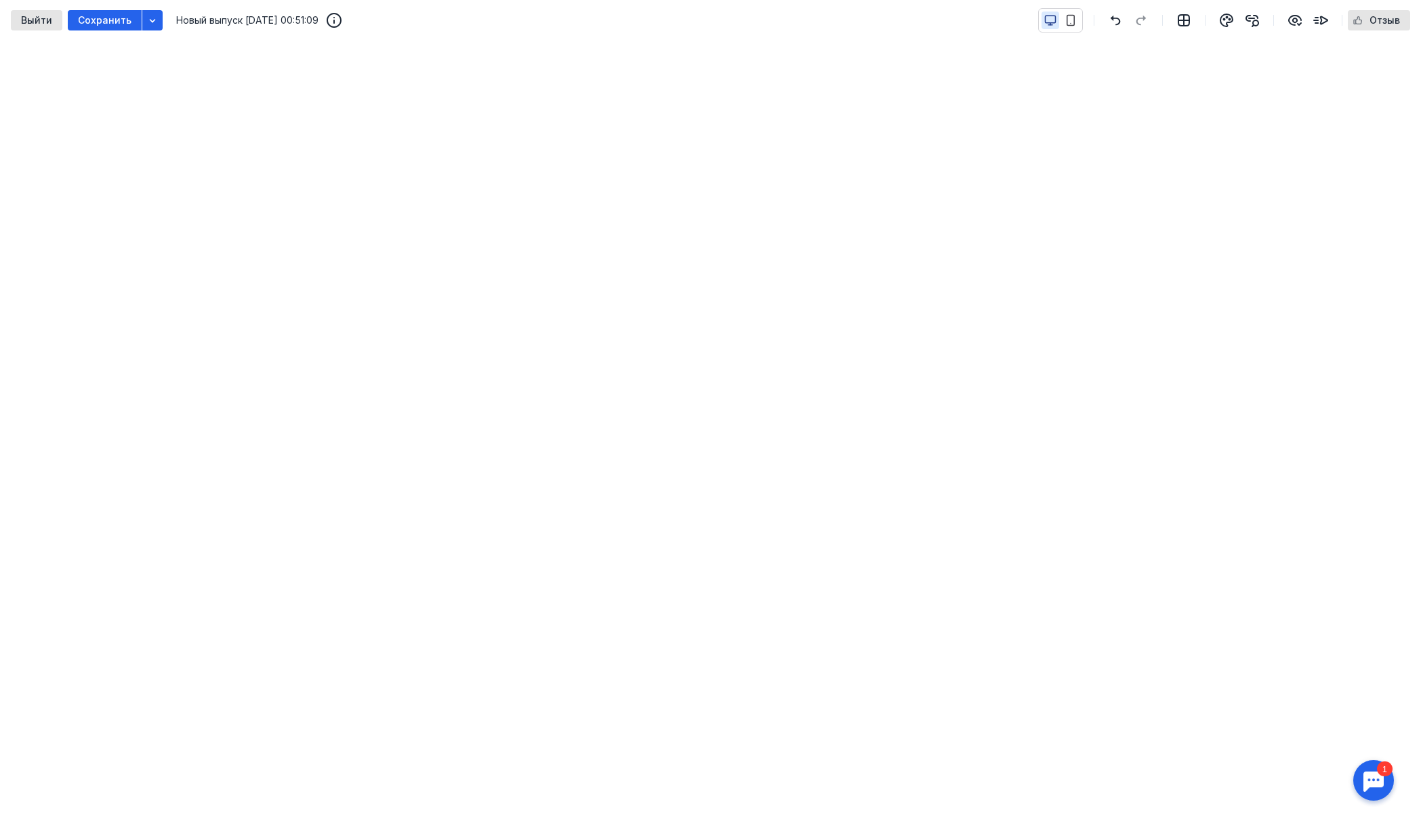
scroll to position [104, 0]
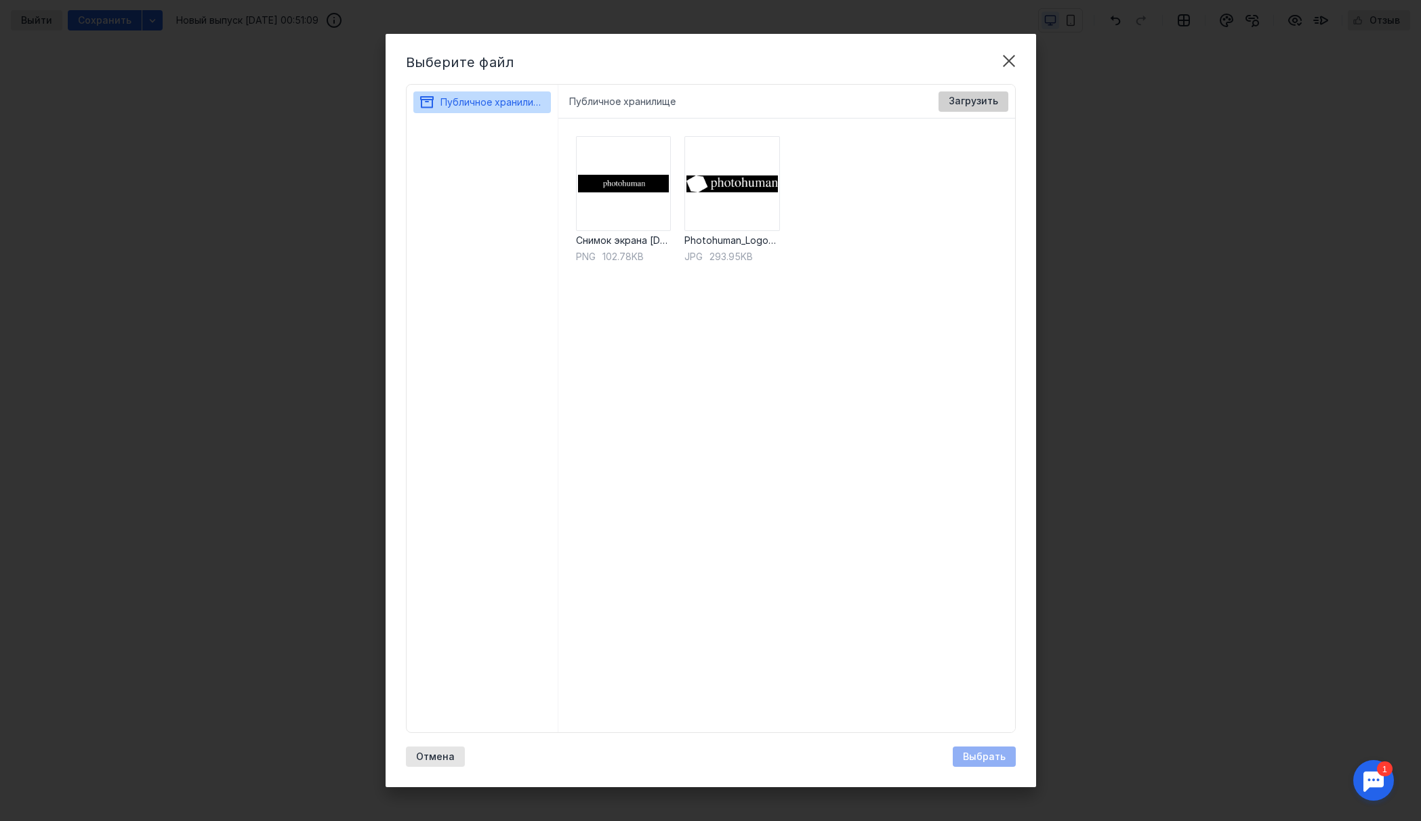
click at [982, 101] on span "Загрузить" at bounding box center [972, 102] width 49 height 12
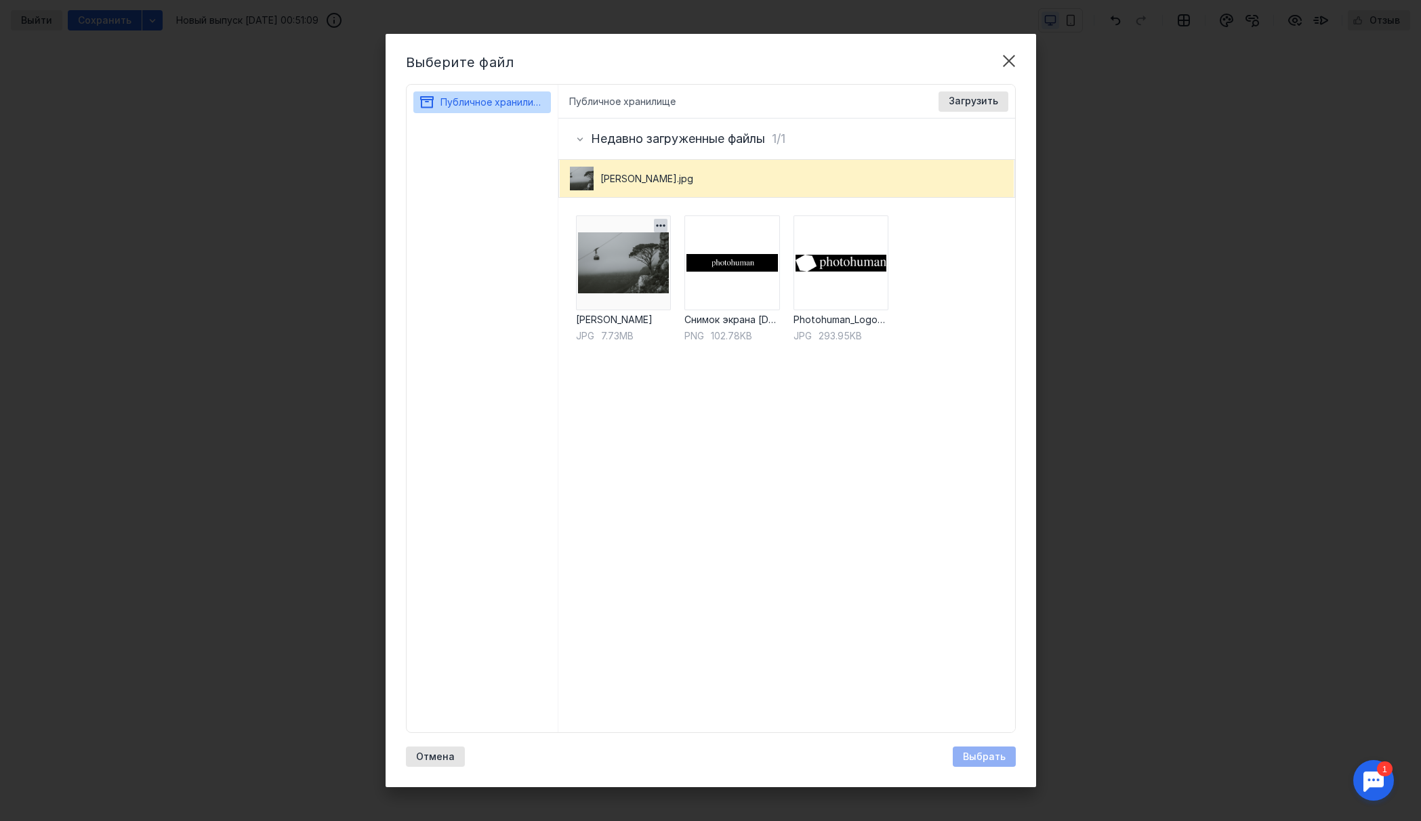
click at [613, 253] on img at bounding box center [623, 262] width 95 height 95
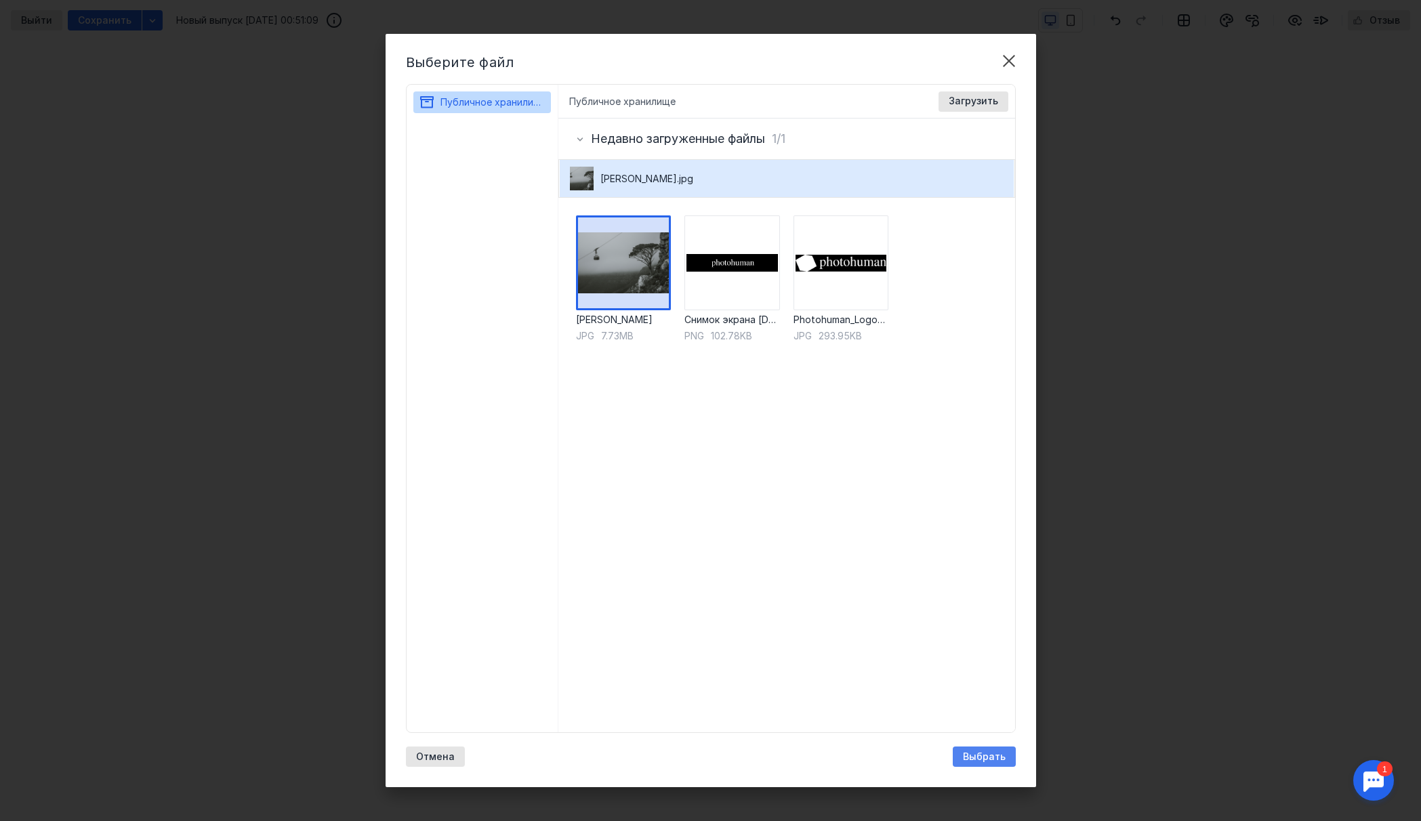
click at [961, 762] on div "Выбрать" at bounding box center [983, 757] width 63 height 20
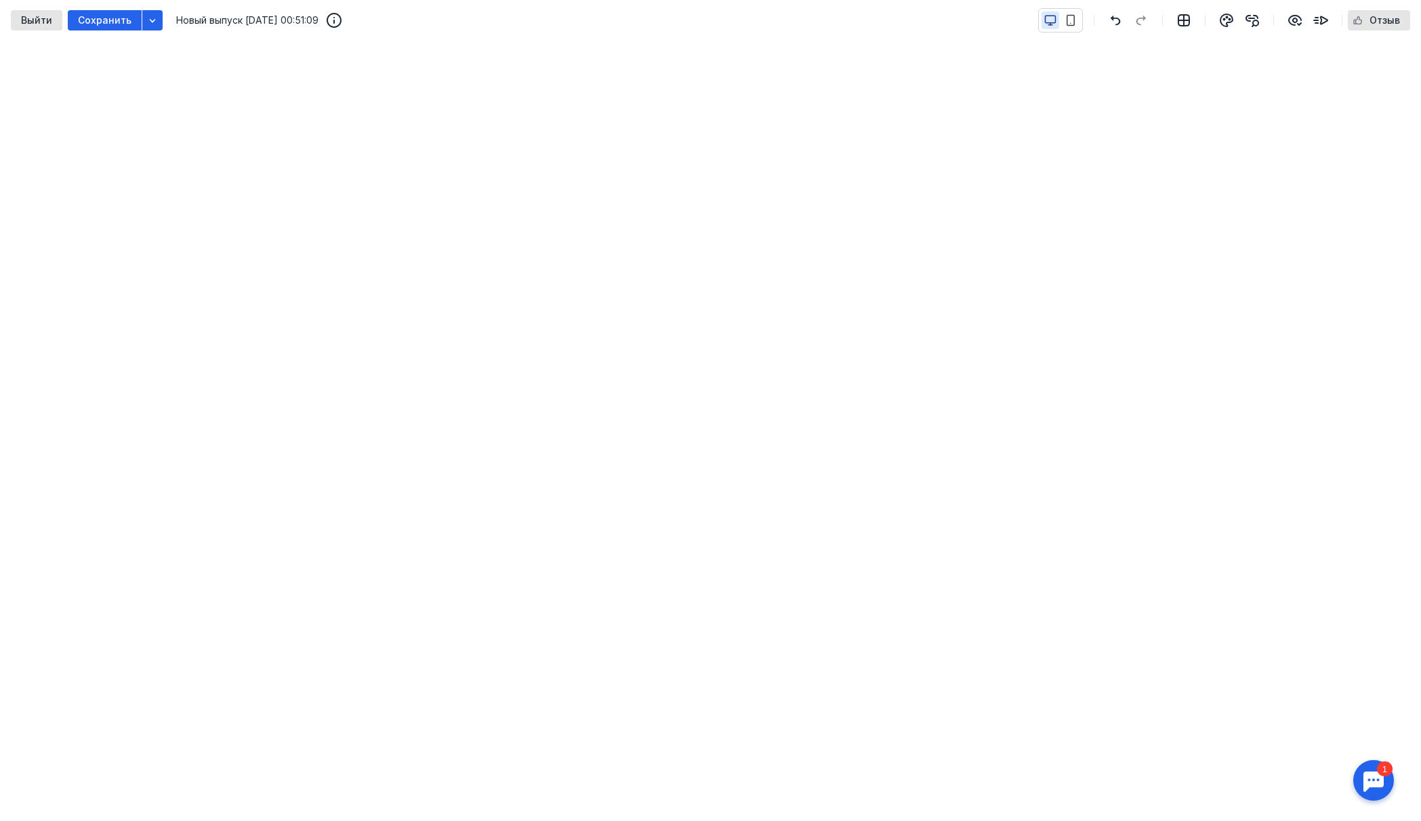
scroll to position [119, 0]
click at [107, 26] on div "Сохранить" at bounding box center [105, 20] width 74 height 20
